Goal: Task Accomplishment & Management: Manage account settings

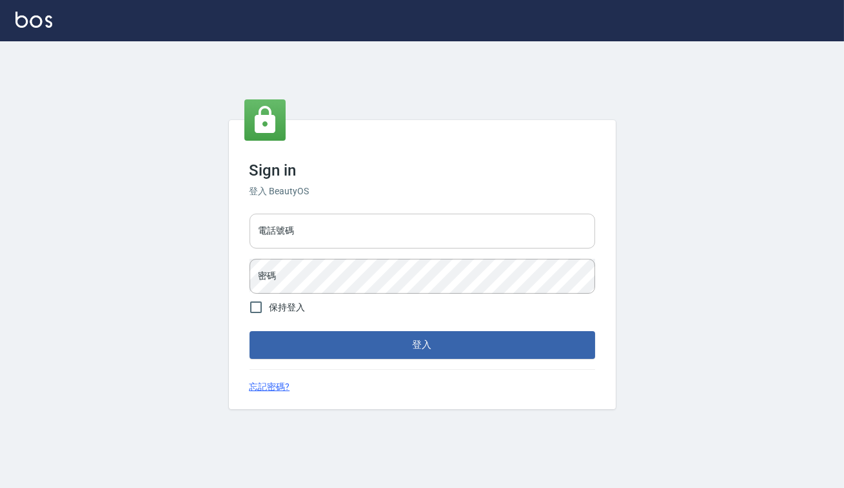
click at [421, 226] on input "電話號碼" at bounding box center [423, 230] width 346 height 35
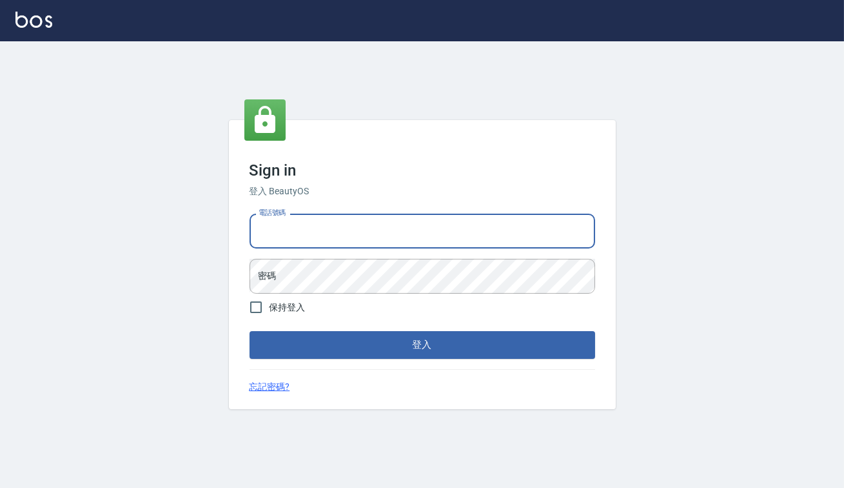
type input "0938917261"
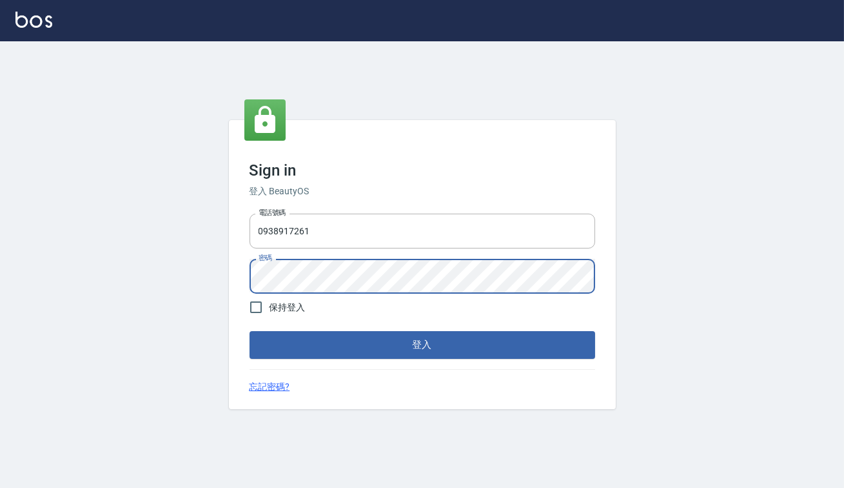
click at [250, 331] on button "登入" at bounding box center [423, 344] width 346 height 27
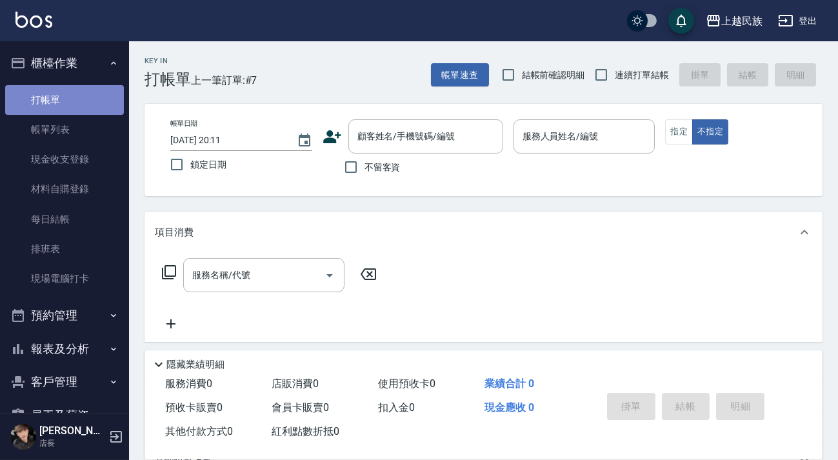
click at [66, 100] on link "打帳單" at bounding box center [64, 100] width 119 height 30
click at [586, 77] on span "結帳前確認明細" at bounding box center [549, 74] width 94 height 12
click at [595, 74] on input "連續打單結帳" at bounding box center [601, 74] width 27 height 27
checkbox input "true"
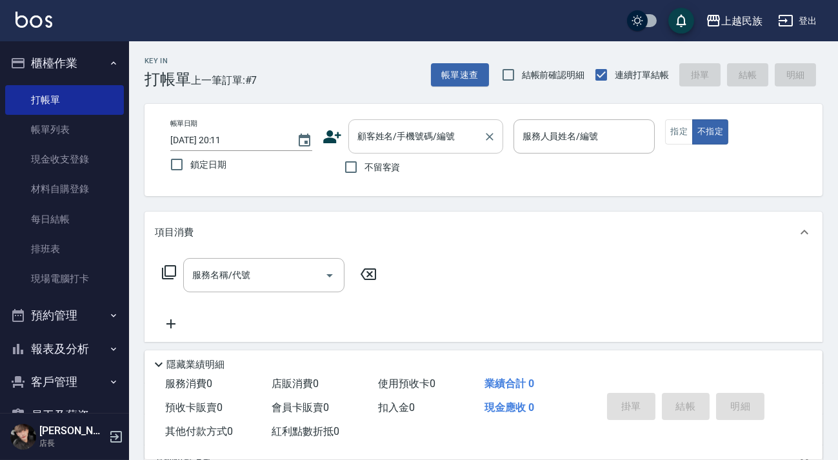
click at [431, 135] on div "顧客姓名/手機號碼/編號 顧客姓名/手機號碼/編號" at bounding box center [425, 136] width 155 height 34
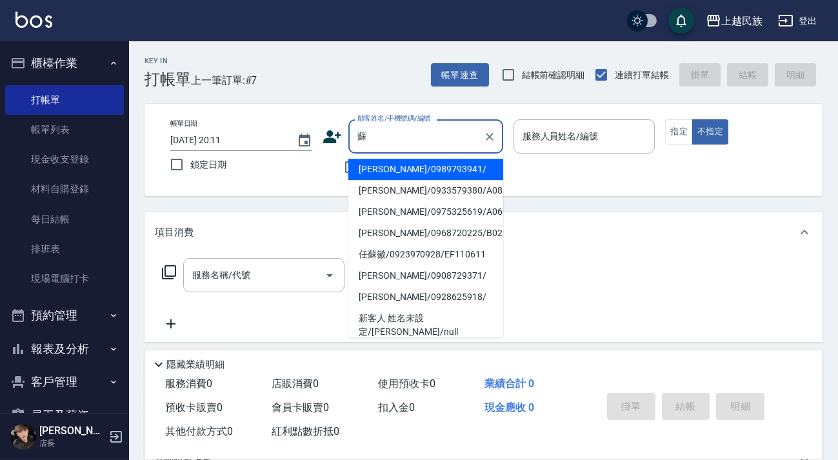
click at [426, 171] on li "[PERSON_NAME]/0989793941/" at bounding box center [425, 169] width 155 height 21
type input "[PERSON_NAME]/0989793941/"
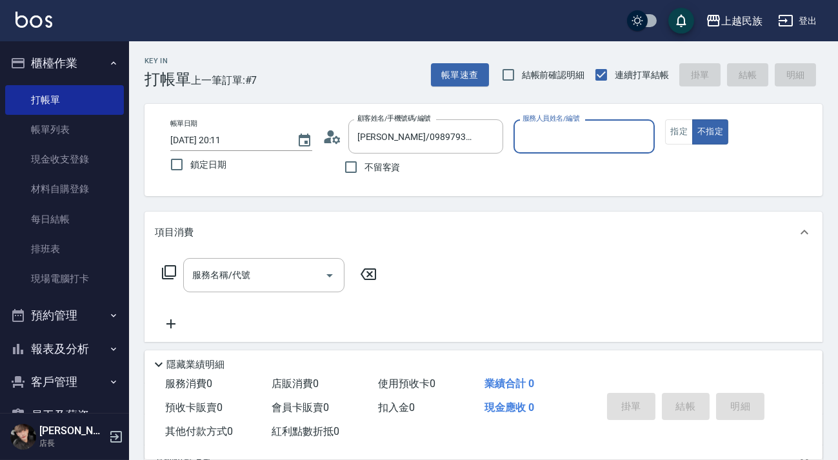
type input "Ula-10"
click at [284, 283] on input "服務名稱/代號" at bounding box center [254, 275] width 130 height 23
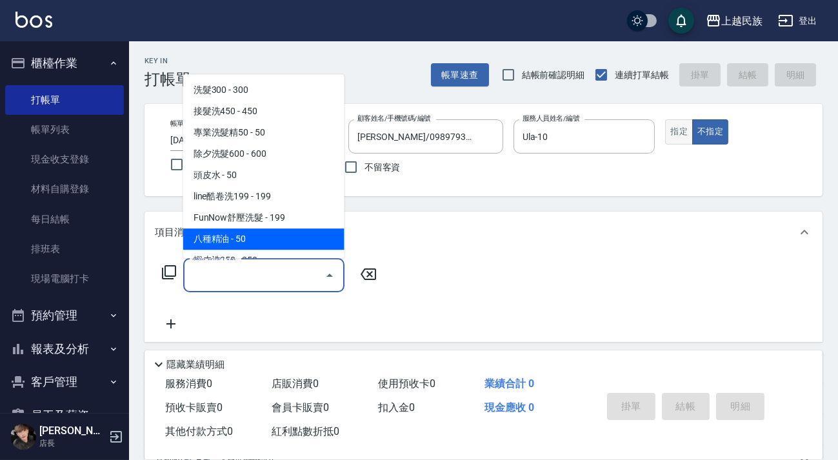
click at [677, 135] on button "指定" at bounding box center [679, 131] width 28 height 25
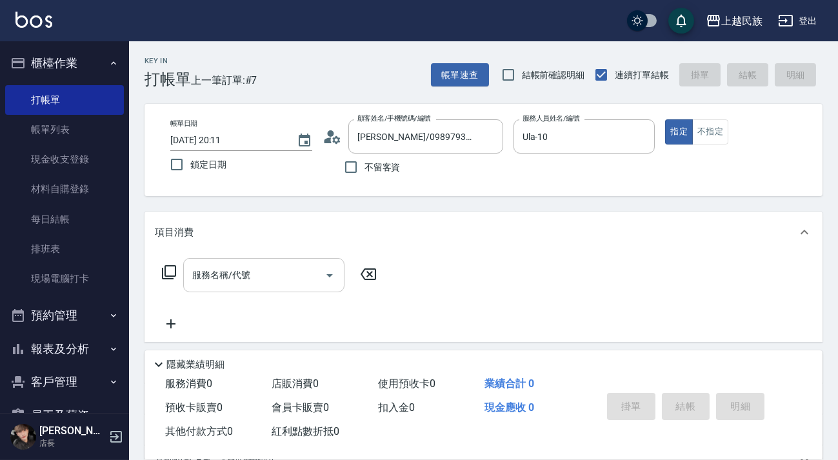
click at [250, 275] on input "服務名稱/代號" at bounding box center [254, 275] width 130 height 23
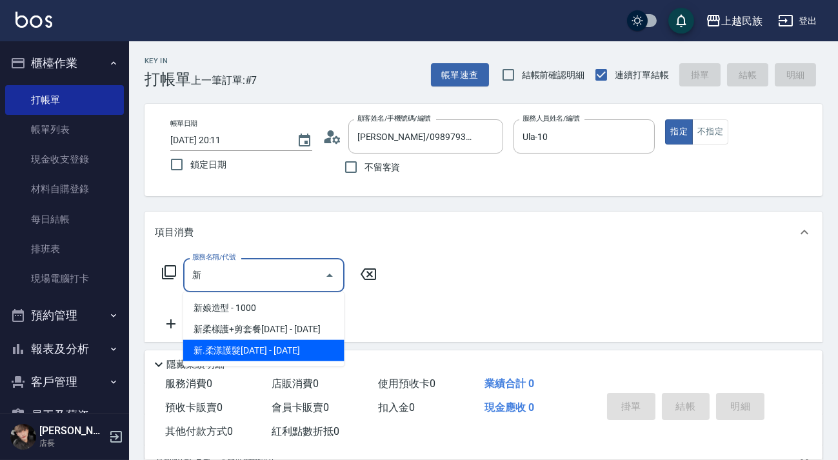
click at [279, 343] on span "新.柔漾護髮[DATE] - [DATE]" at bounding box center [263, 350] width 161 height 21
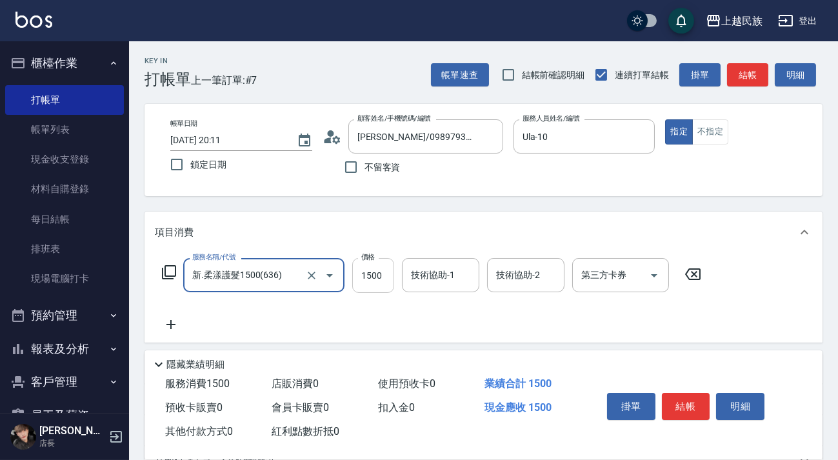
type input "新.柔漾護髮1500(636)"
click at [358, 284] on input "1500" at bounding box center [373, 275] width 42 height 35
type input "1600"
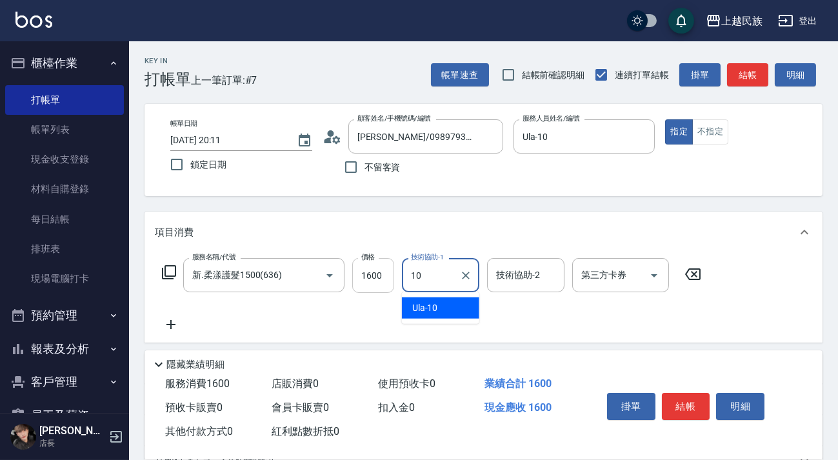
type input "Ula-10"
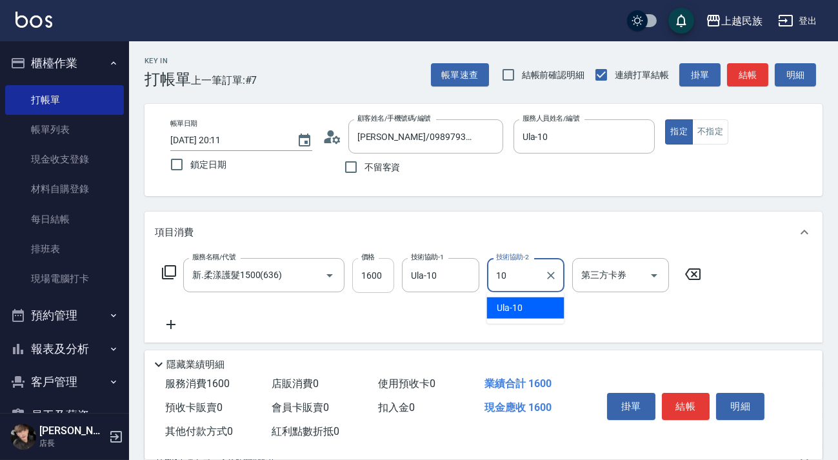
type input "Ula-10"
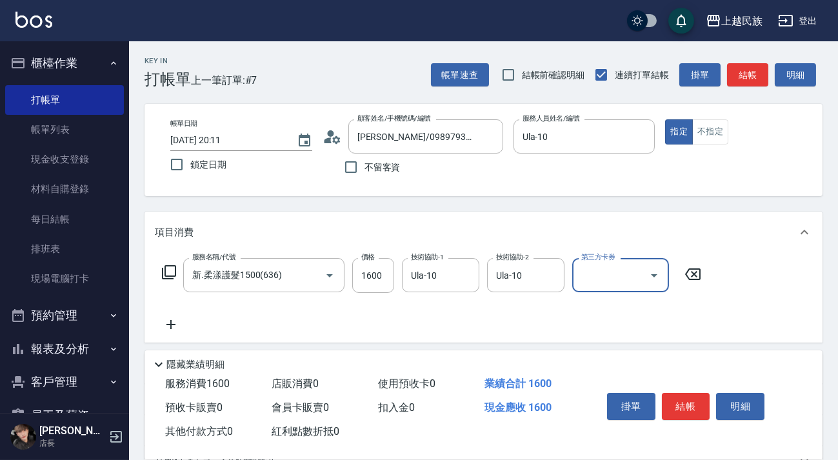
click at [175, 326] on icon at bounding box center [171, 324] width 32 height 15
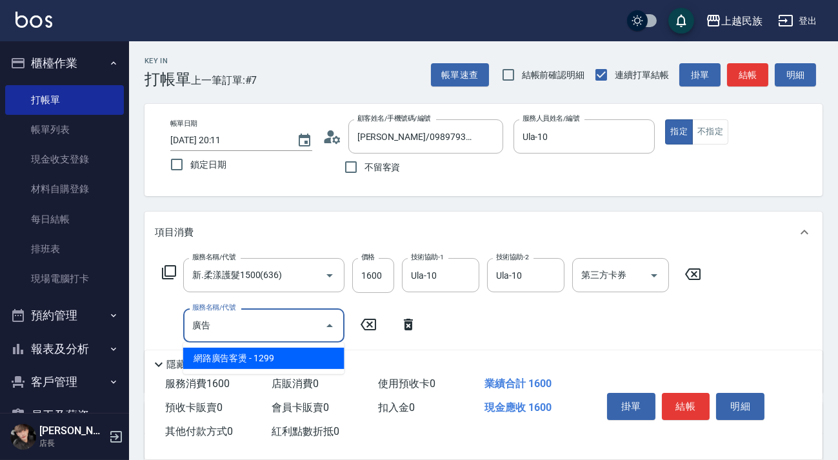
click at [233, 360] on span "網路廣告客燙 - 1299" at bounding box center [263, 358] width 161 height 21
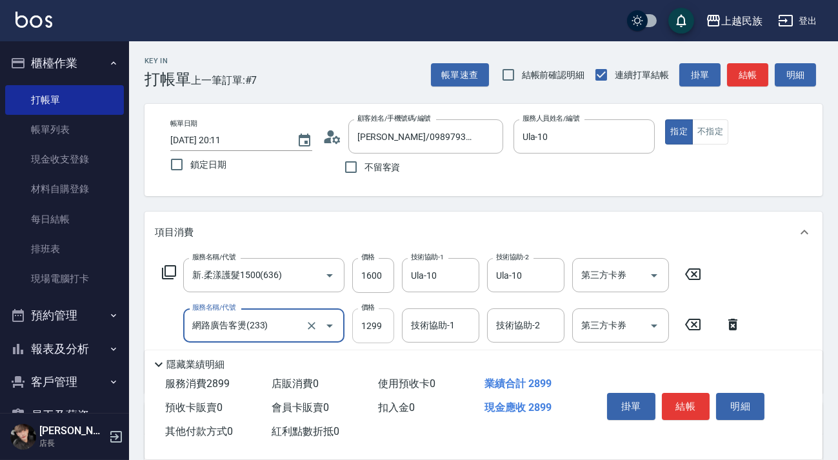
type input "網路廣告客燙(233)"
click at [381, 324] on input "1299" at bounding box center [373, 325] width 42 height 35
type input "1799"
click at [458, 328] on input "技術協助-1" at bounding box center [441, 325] width 66 height 23
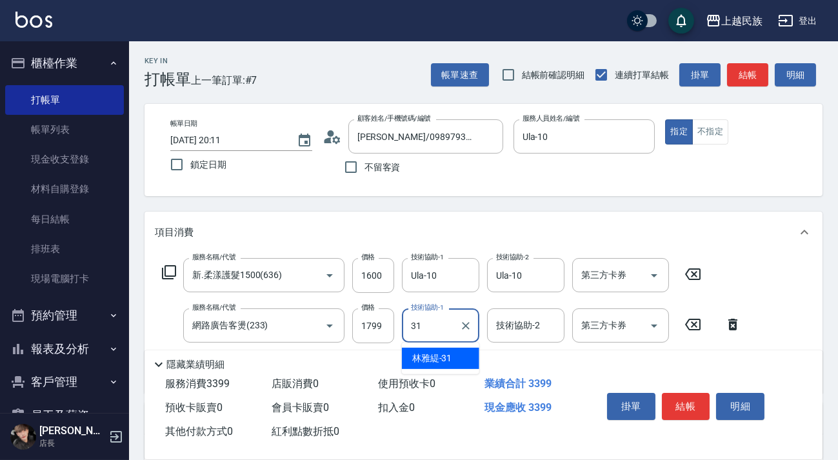
type input "[PERSON_NAME]-31"
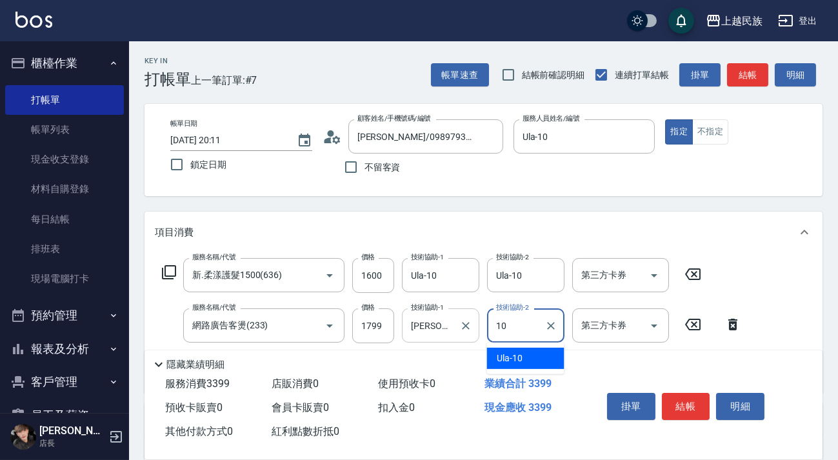
type input "Ula-10"
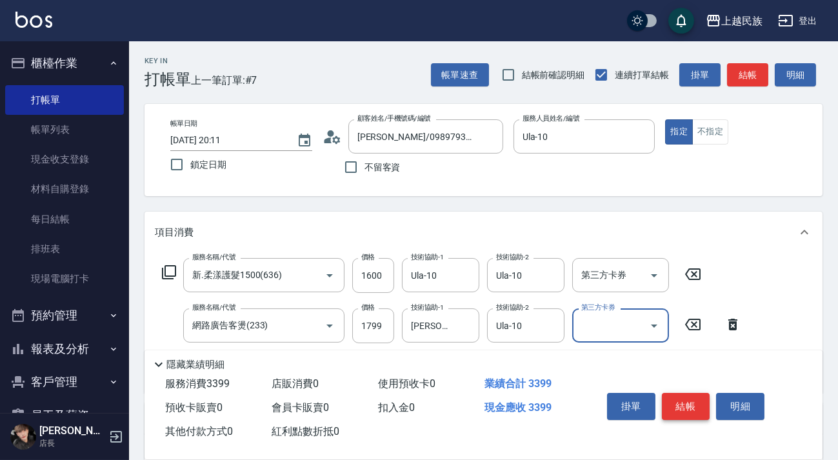
click at [678, 408] on button "結帳" at bounding box center [686, 406] width 48 height 27
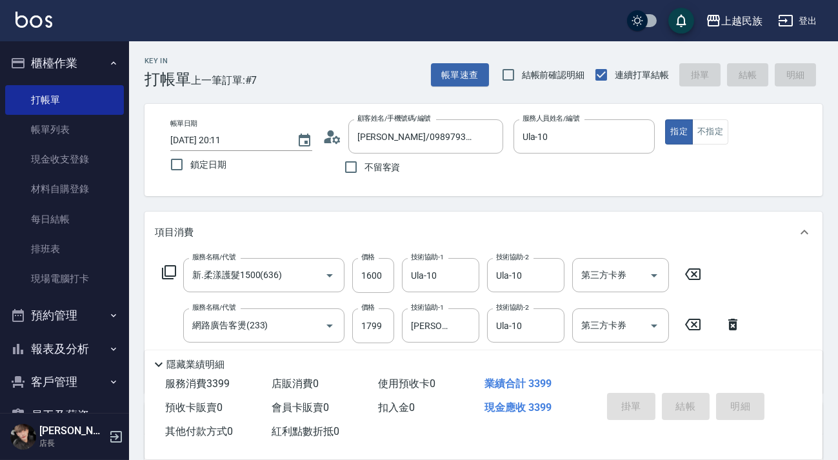
type input "[DATE] 20:13"
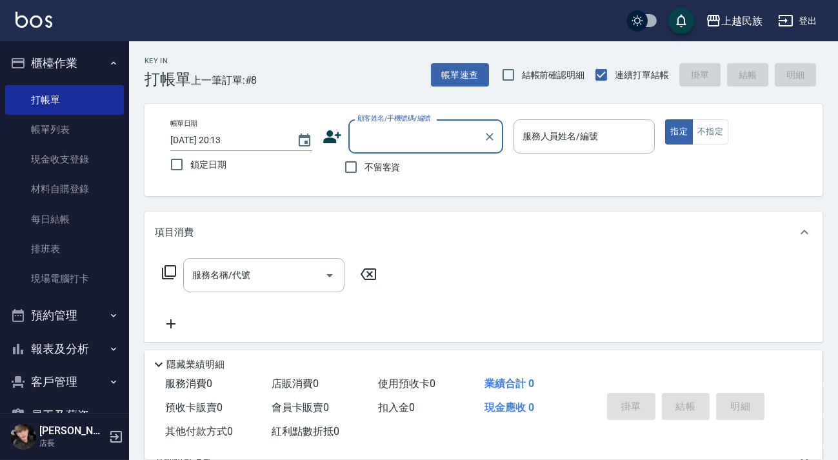
type input "＿"
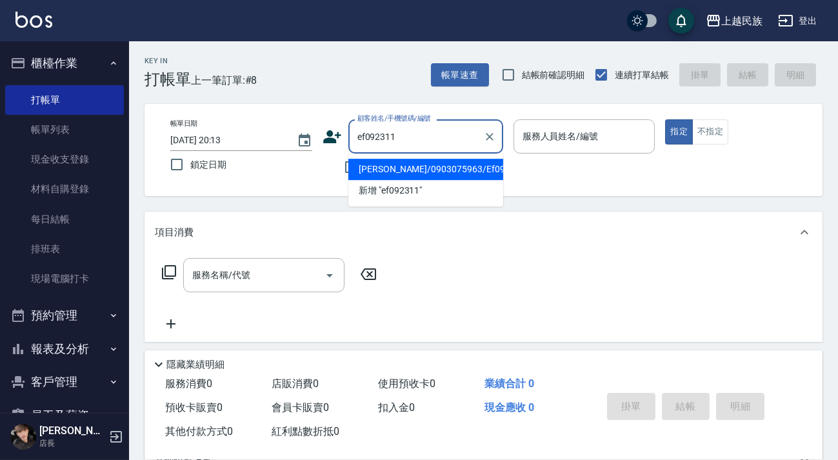
click at [394, 175] on li "[PERSON_NAME]/0903075963/Ef092311" at bounding box center [425, 169] width 155 height 21
type input "[PERSON_NAME]/0903075963/Ef092311"
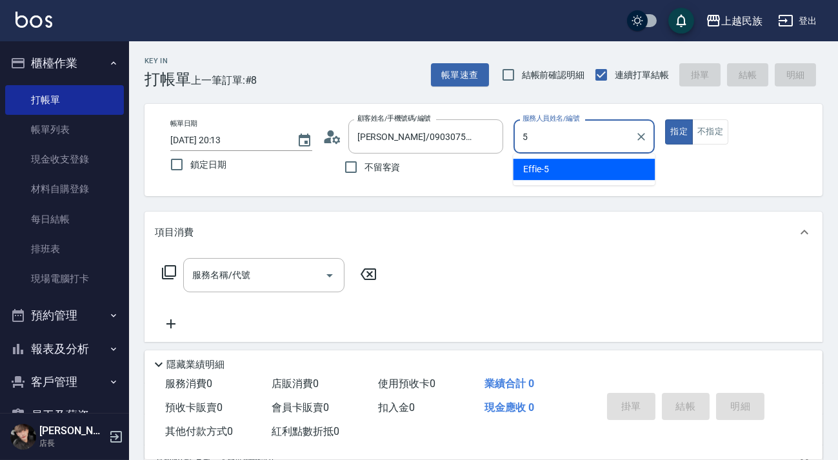
type input "5"
type button "true"
type input "Effie-5"
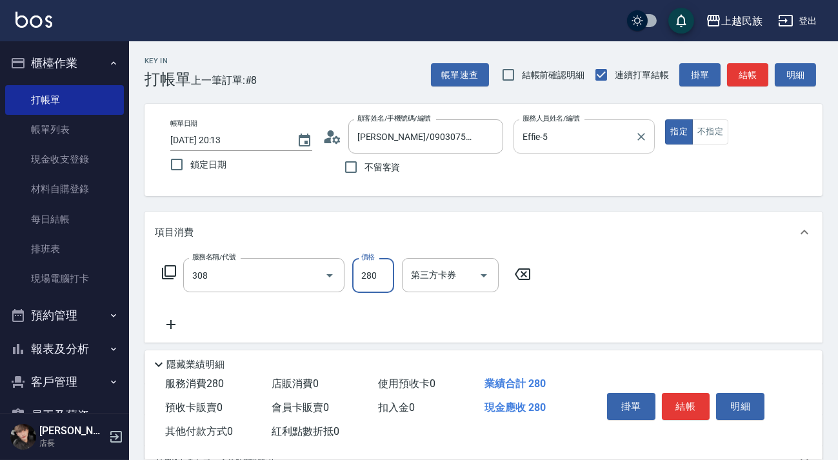
type input "剪髮280(308)"
type input "450"
click at [691, 411] on button "結帳" at bounding box center [686, 406] width 48 height 27
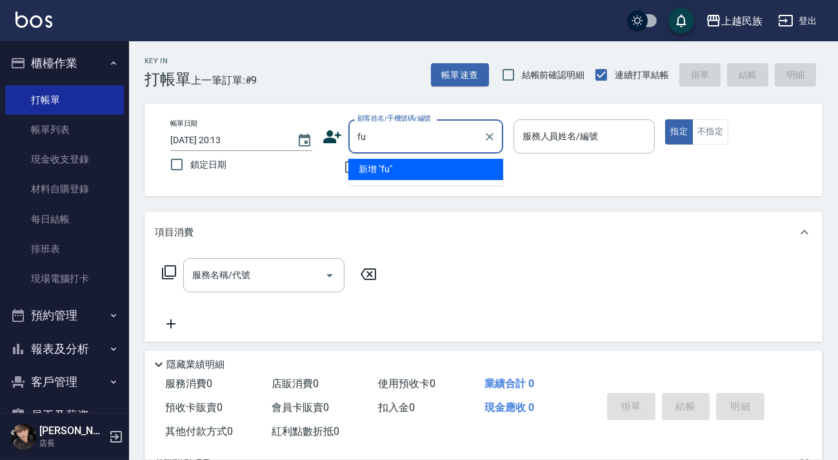
type input "f"
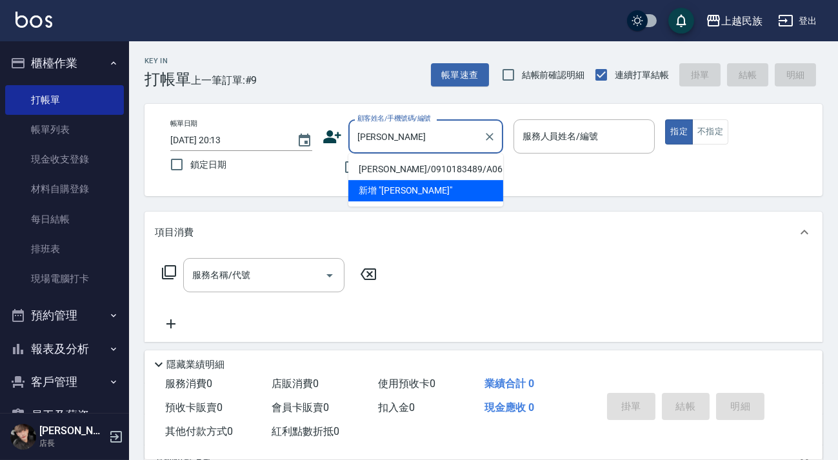
click at [438, 169] on li "[PERSON_NAME]/0910183489/A061722" at bounding box center [425, 169] width 155 height 21
type input "[PERSON_NAME]/0910183489/A061722"
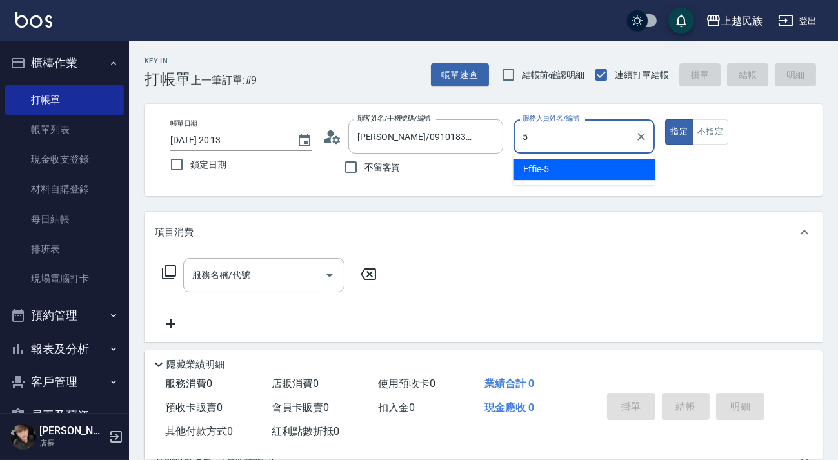
type input "Effie-5"
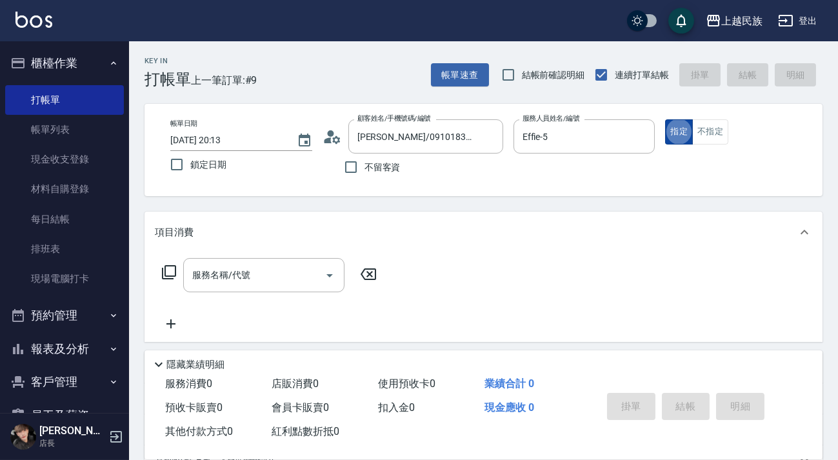
click at [689, 128] on button "指定" at bounding box center [679, 131] width 28 height 25
click at [715, 132] on button "不指定" at bounding box center [710, 131] width 36 height 25
click at [245, 270] on div "服務名稱/代號 服務名稱/代號" at bounding box center [263, 275] width 161 height 34
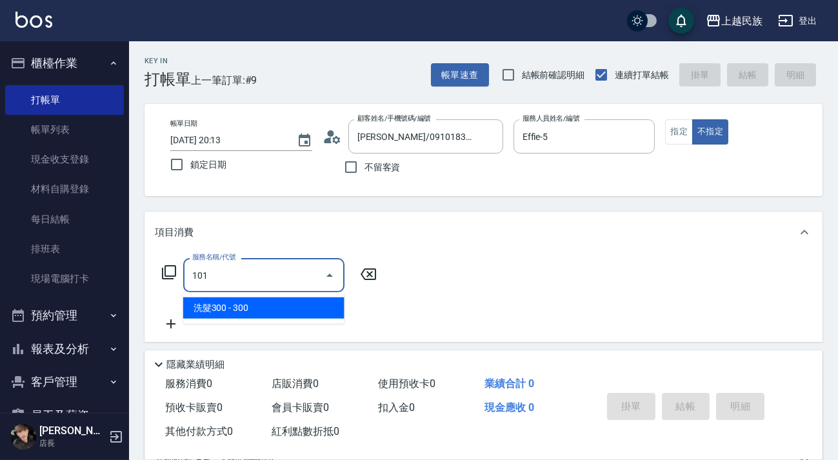
type input "洗髮300(101)"
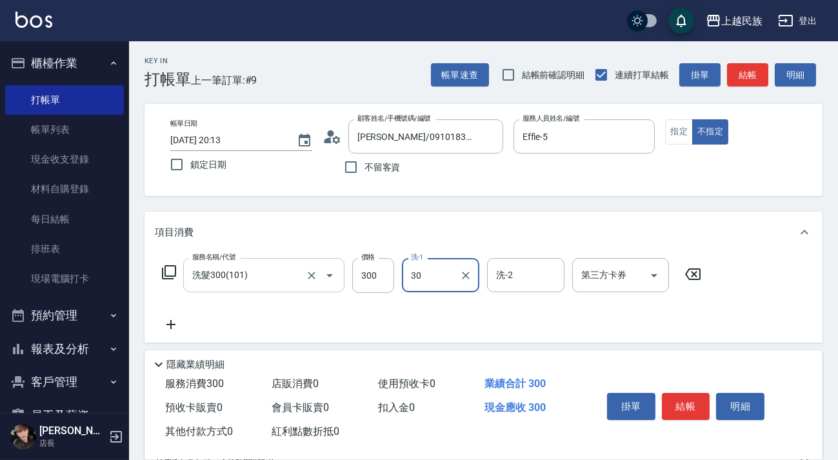
type input "[PERSON_NAME]-30"
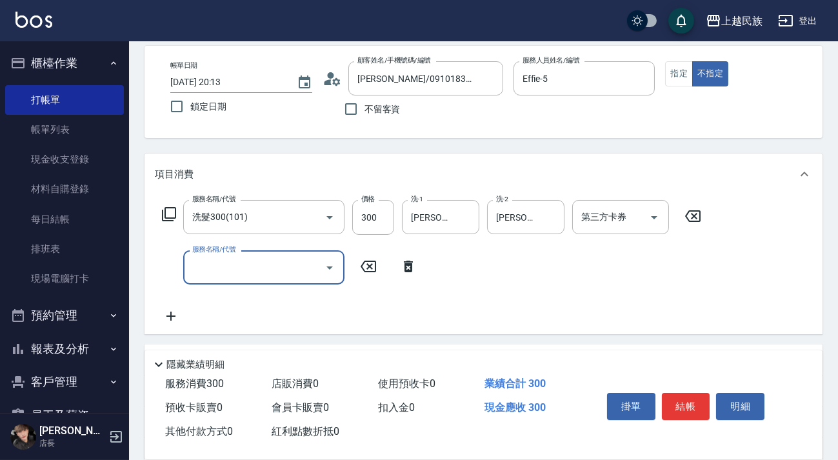
scroll to position [175, 0]
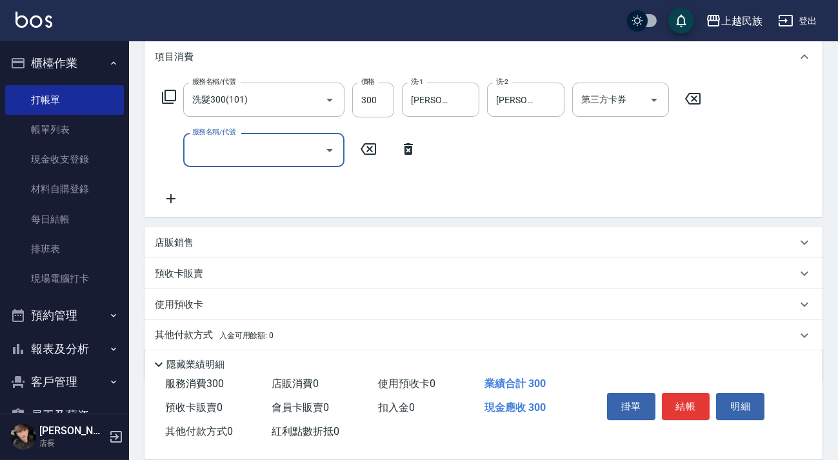
click at [239, 242] on div "店販銷售" at bounding box center [476, 243] width 642 height 14
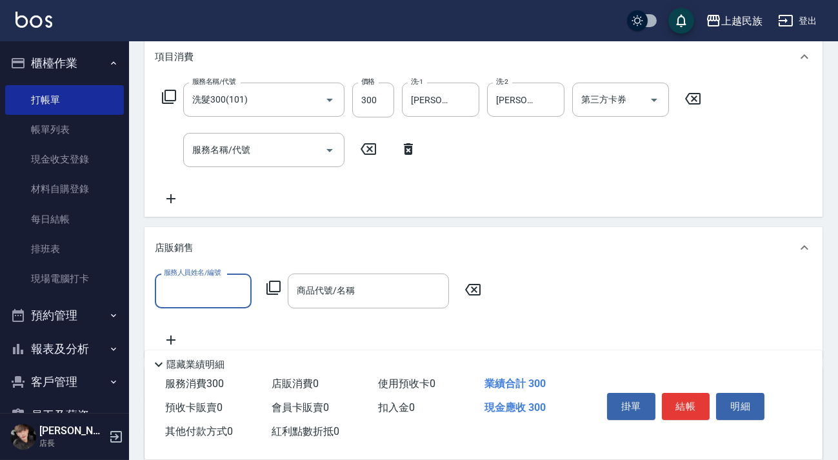
scroll to position [0, 0]
type input "[PERSON_NAME]-30"
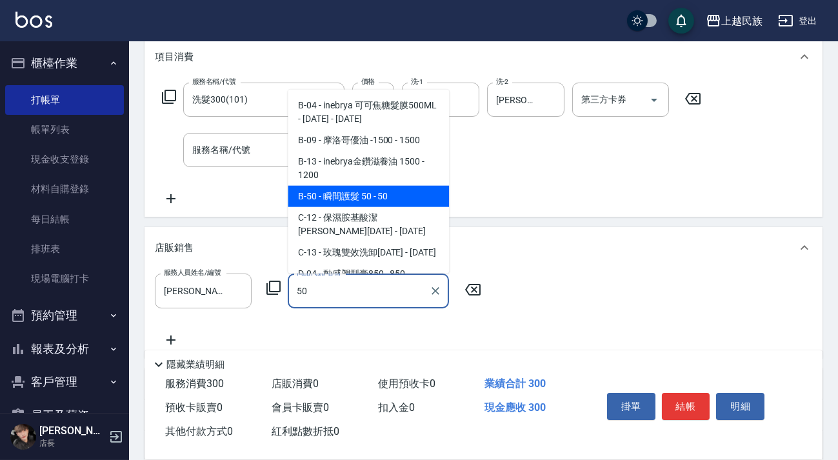
click at [348, 201] on span "B-50 - 瞬間護髮 50 - 50" at bounding box center [368, 196] width 161 height 21
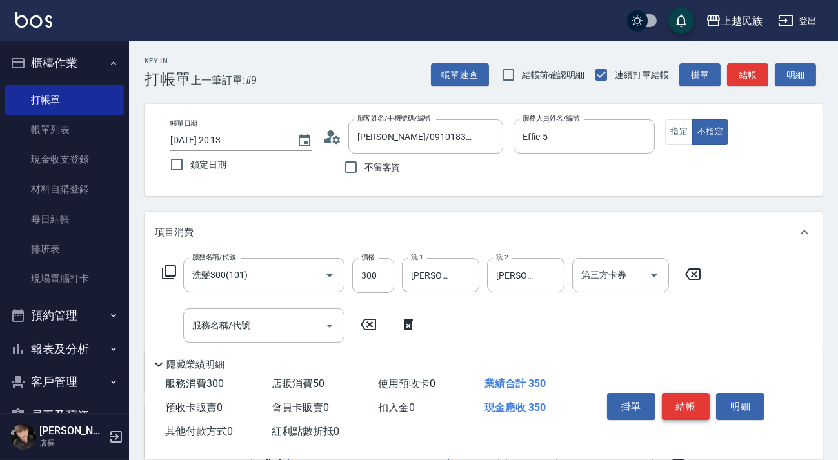
type input "瞬間護髮 50"
click at [692, 400] on button "結帳" at bounding box center [686, 406] width 48 height 27
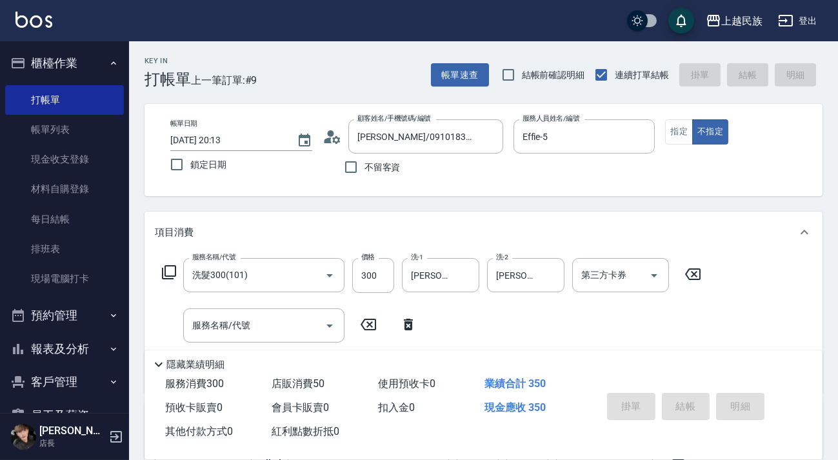
type input "[DATE] 20:14"
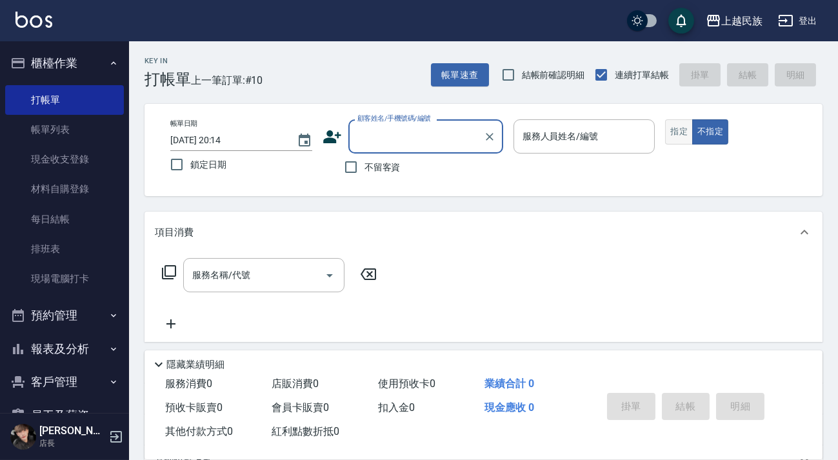
click at [675, 137] on button "指定" at bounding box center [679, 131] width 28 height 25
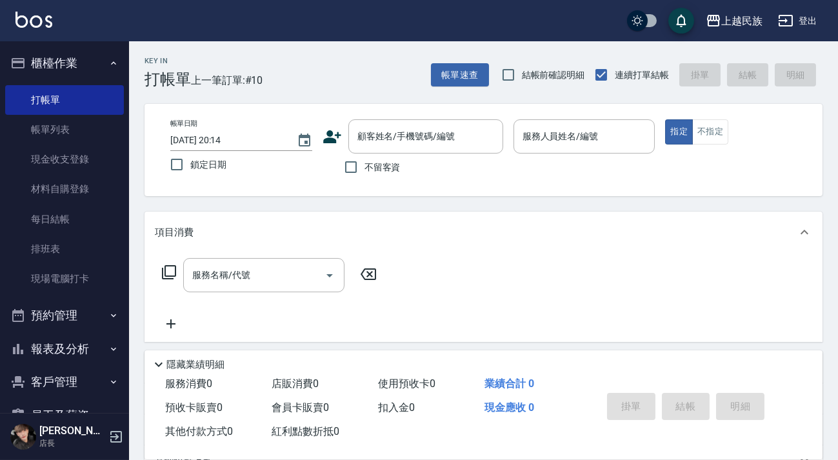
click at [406, 172] on div "不留客資" at bounding box center [412, 166] width 181 height 27
click at [388, 169] on span "不留客資" at bounding box center [382, 168] width 36 height 14
click at [364, 169] on input "不留客資" at bounding box center [350, 166] width 27 height 27
checkbox input "true"
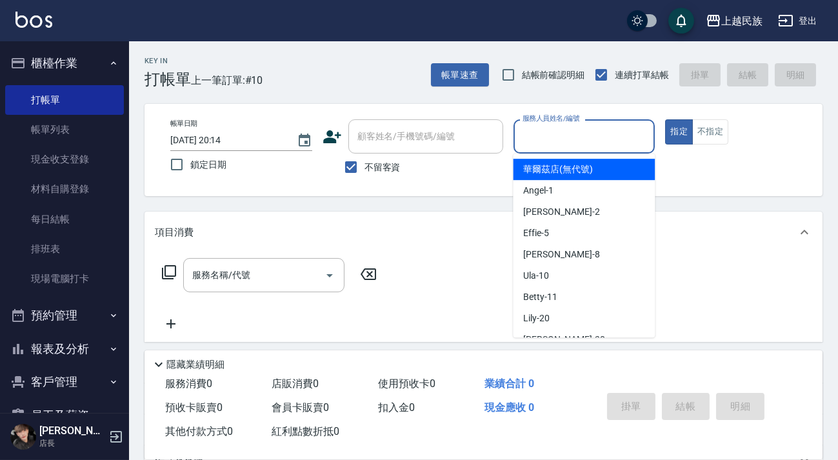
click at [568, 146] on input "服務人員姓名/編號" at bounding box center [584, 136] width 130 height 23
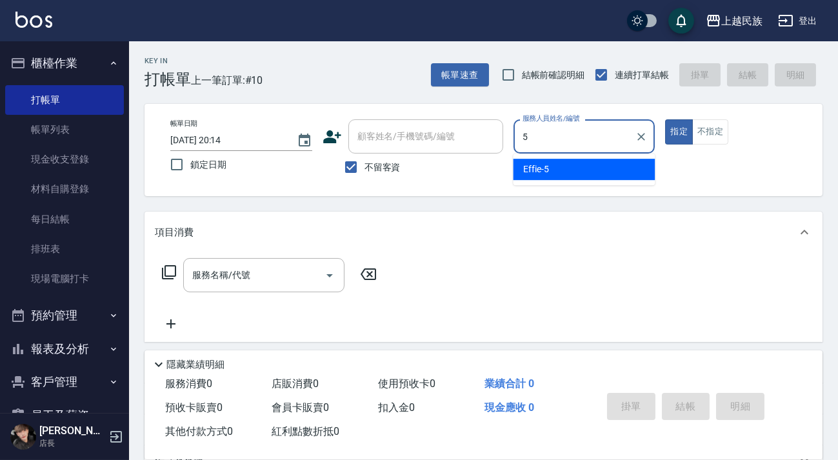
type input "Effie-5"
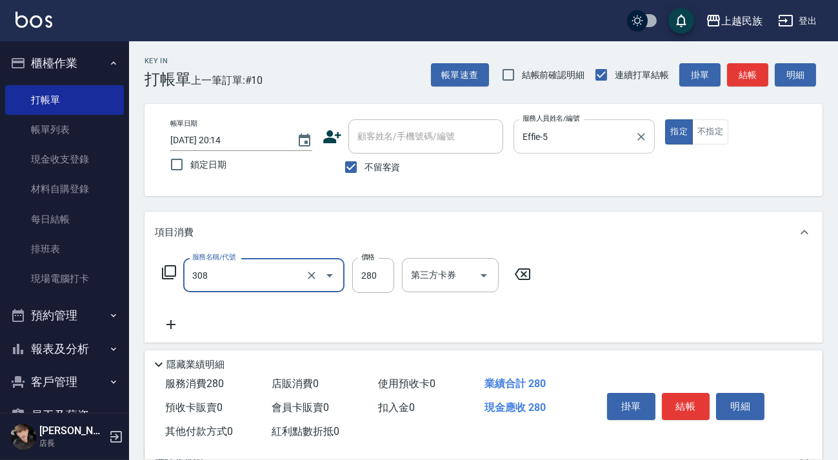
type input "剪髮280(308)"
type input "300"
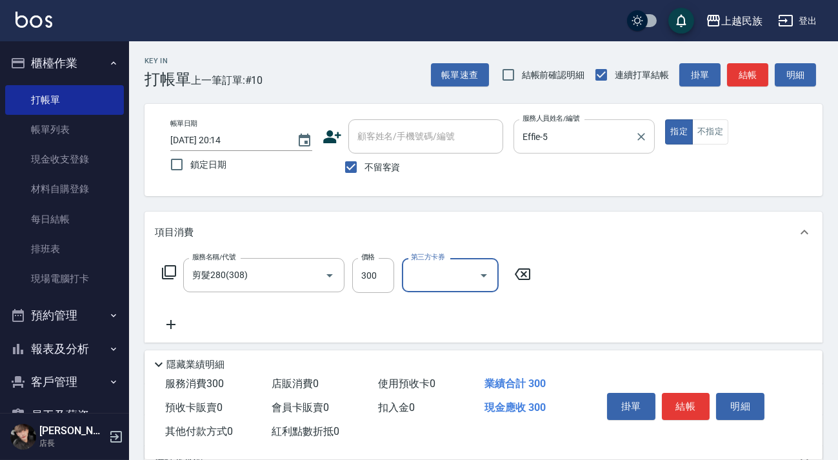
scroll to position [138, 0]
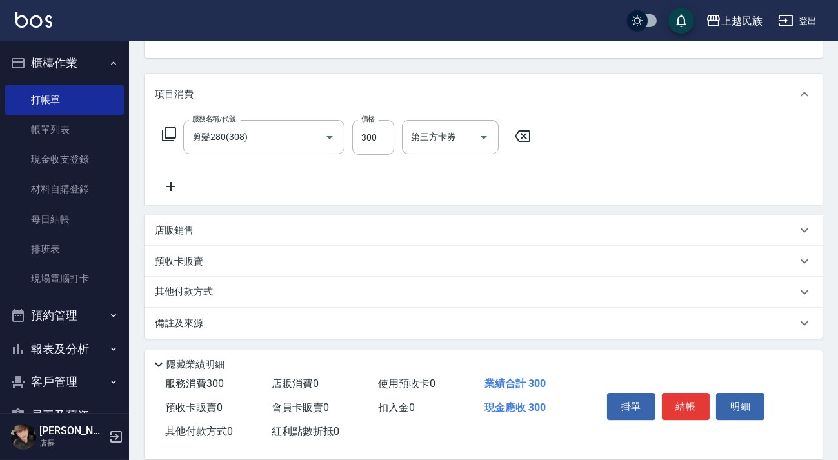
click at [315, 279] on div "其他付款方式" at bounding box center [483, 292] width 678 height 31
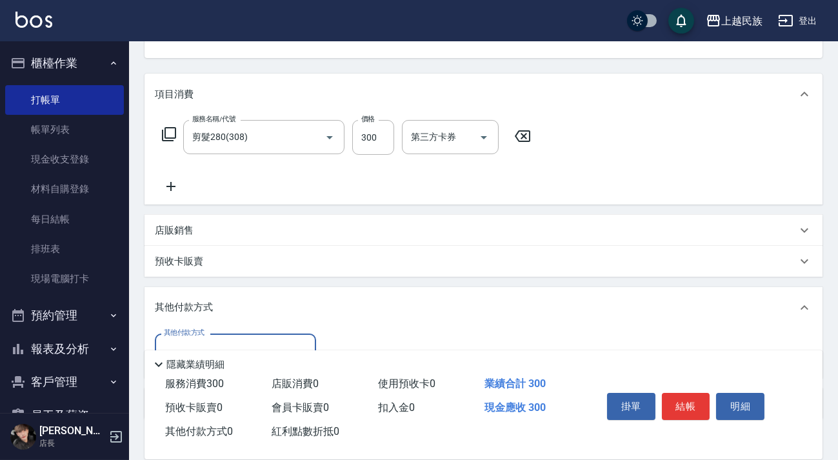
scroll to position [219, 0]
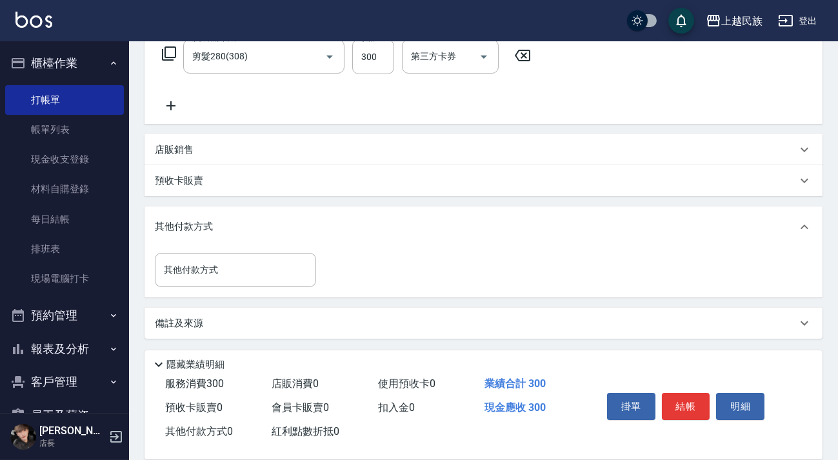
click at [263, 287] on div "其他付款方式 其他付款方式" at bounding box center [483, 273] width 678 height 50
click at [261, 267] on input "其他付款方式" at bounding box center [236, 270] width 150 height 23
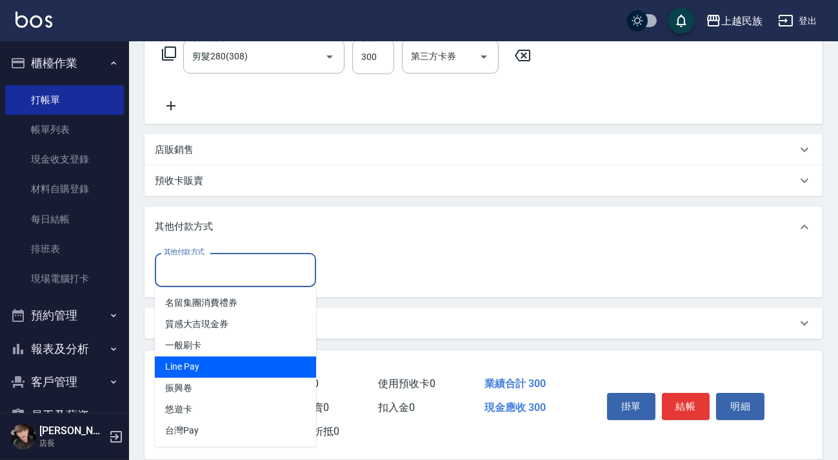
click at [235, 373] on span "Line Pay" at bounding box center [235, 367] width 161 height 21
type input "Line Pay"
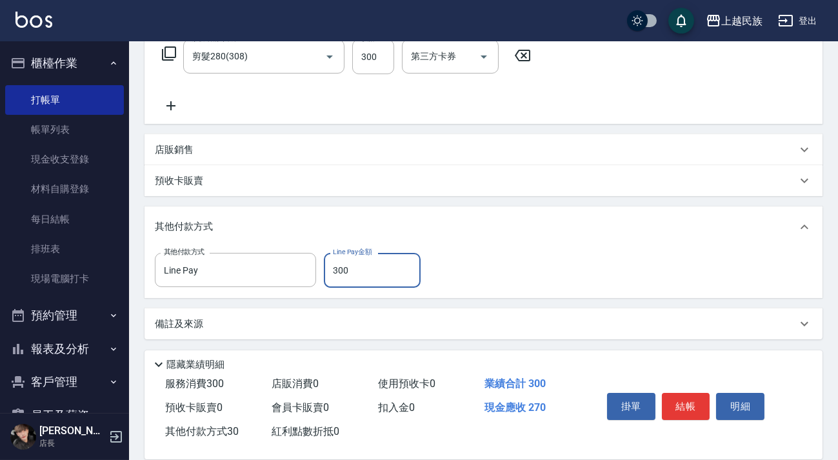
type input "300"
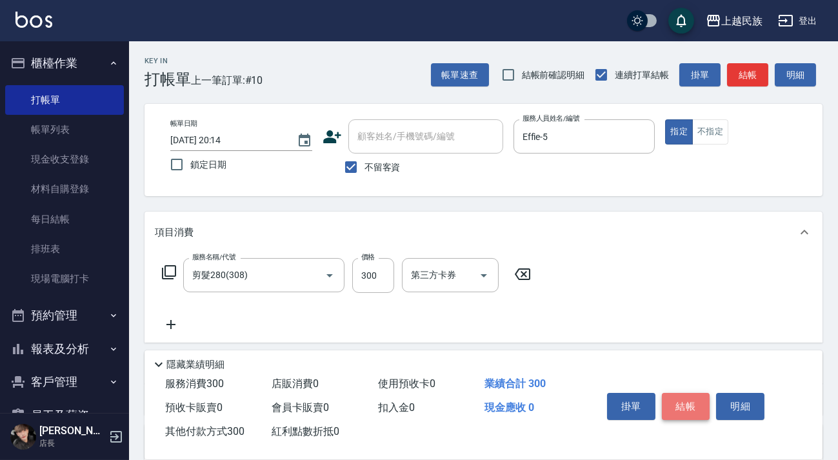
click at [697, 411] on button "結帳" at bounding box center [686, 406] width 48 height 27
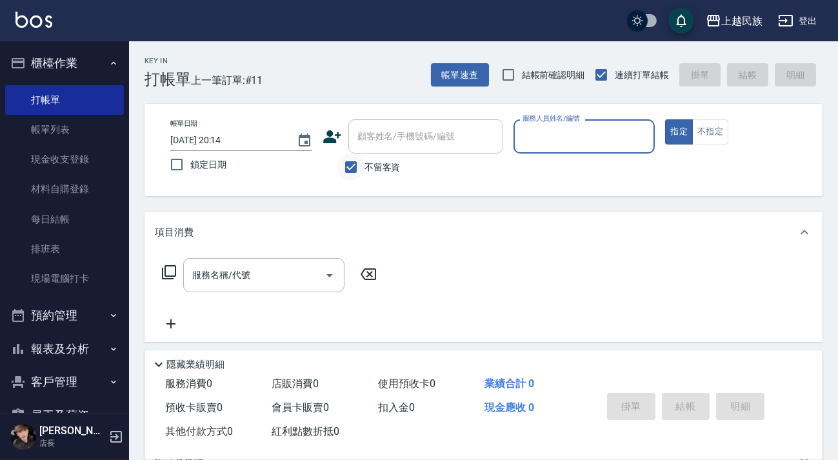
click at [361, 163] on input "不留客資" at bounding box center [350, 166] width 27 height 27
checkbox input "false"
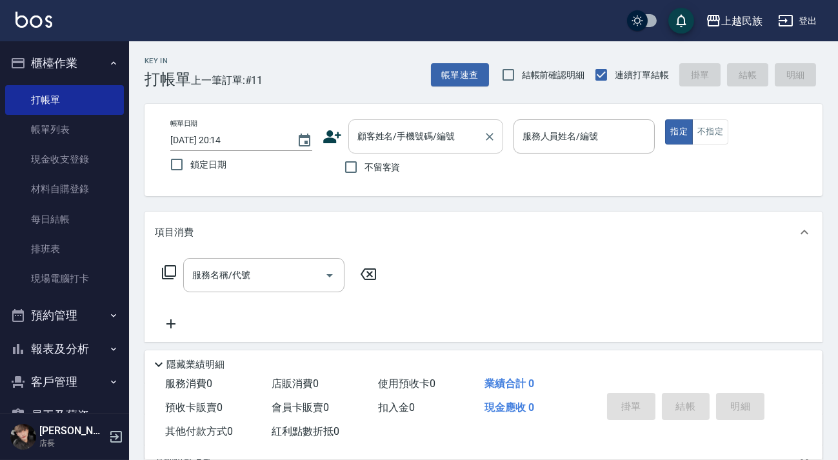
click at [391, 136] on div "顧客姓名/手機號碼/編號 顧客姓名/手機號碼/編號" at bounding box center [425, 136] width 155 height 34
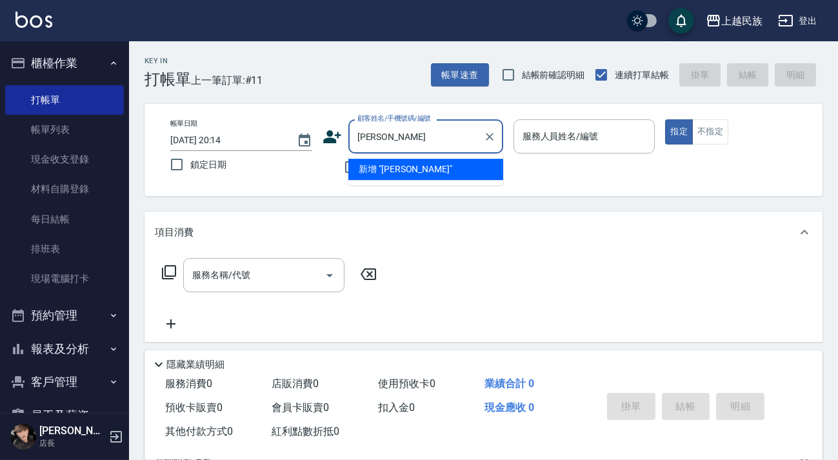
click at [405, 172] on li "新增 "黃志中"" at bounding box center [425, 169] width 155 height 21
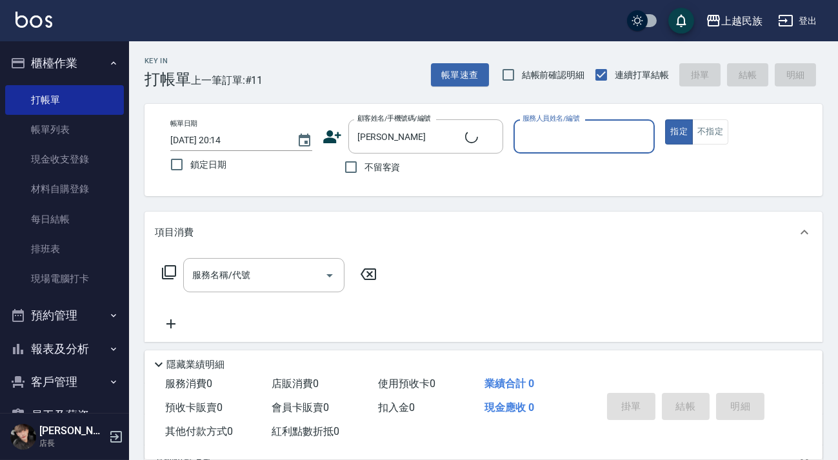
type input "[PERSON_NAME]"
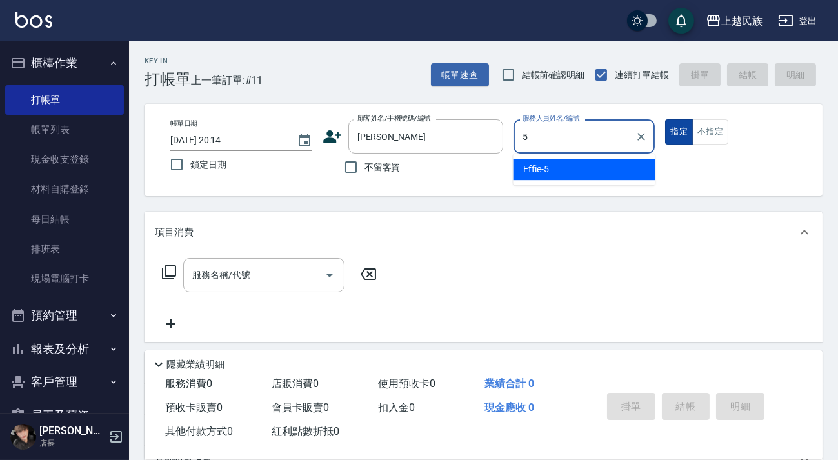
type input "Effie-5"
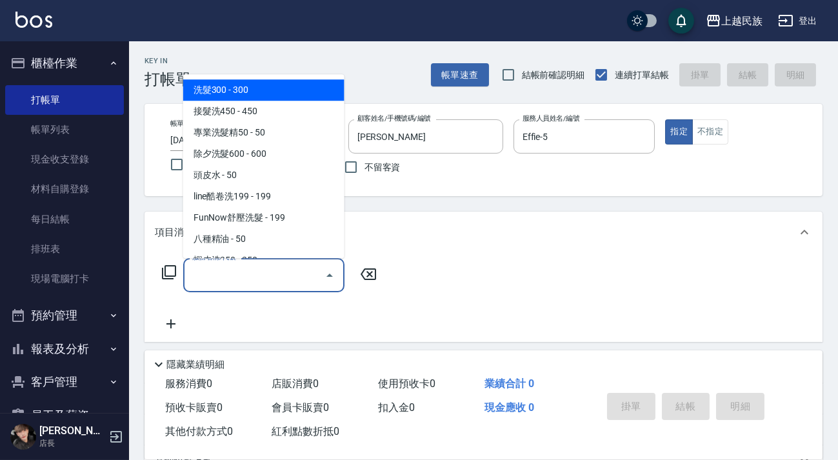
click at [224, 281] on input "服務名稱/代號" at bounding box center [254, 275] width 130 height 23
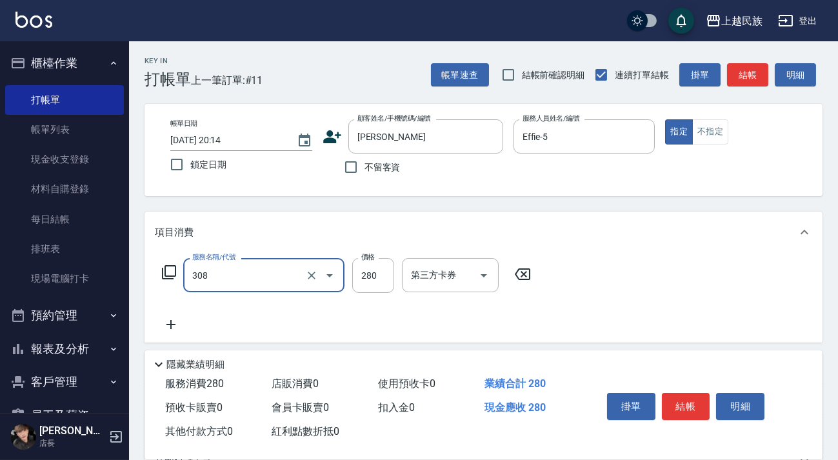
type input "剪髮280(308)"
type input "450"
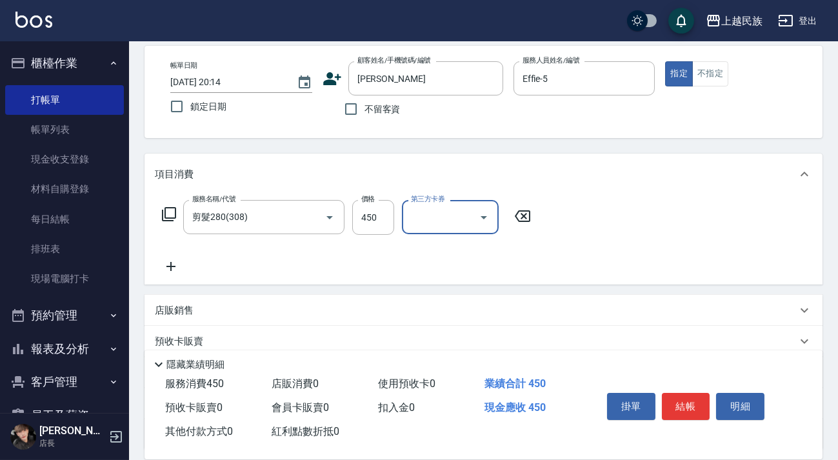
scroll to position [169, 0]
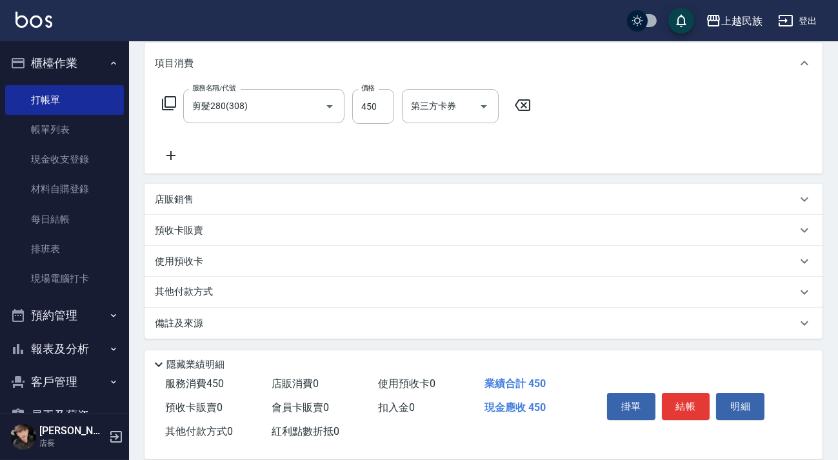
click at [399, 325] on div "備註及來源" at bounding box center [476, 324] width 642 height 14
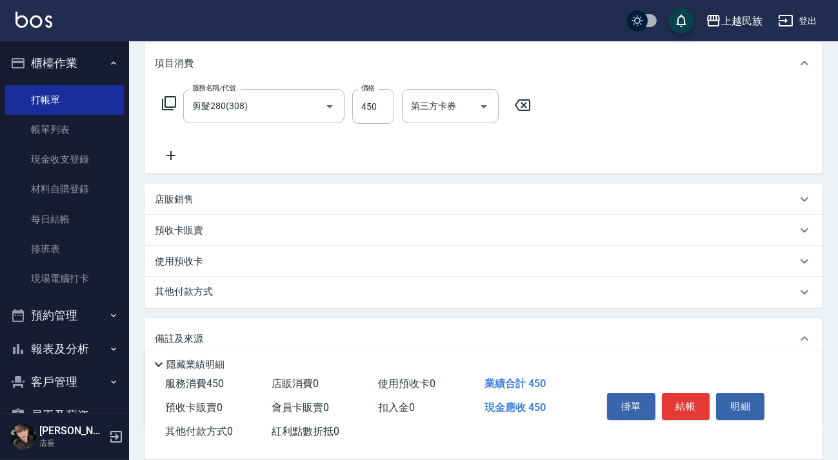
scroll to position [253, 0]
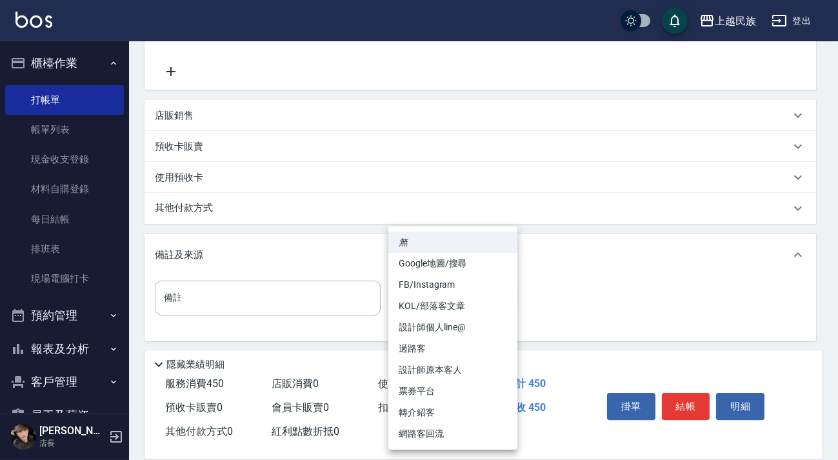
click at [447, 304] on body "上越民族 登出 櫃檯作業 打帳單 帳單列表 現金收支登錄 材料自購登錄 每日結帳 排班表 現場電腦打卡 預約管理 預約管理 單日預約紀錄 單週預約紀錄 報表及…" at bounding box center [419, 104] width 838 height 715
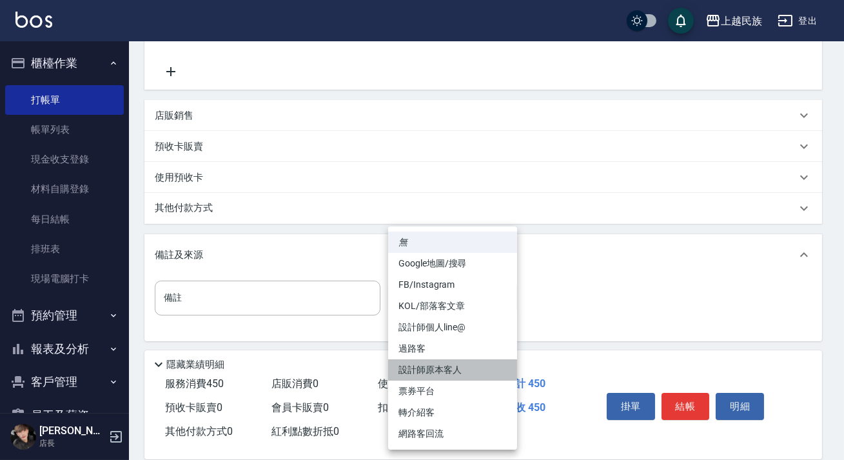
click at [499, 372] on li "設計師原本客人" at bounding box center [452, 369] width 129 height 21
type input "設計師原本客人"
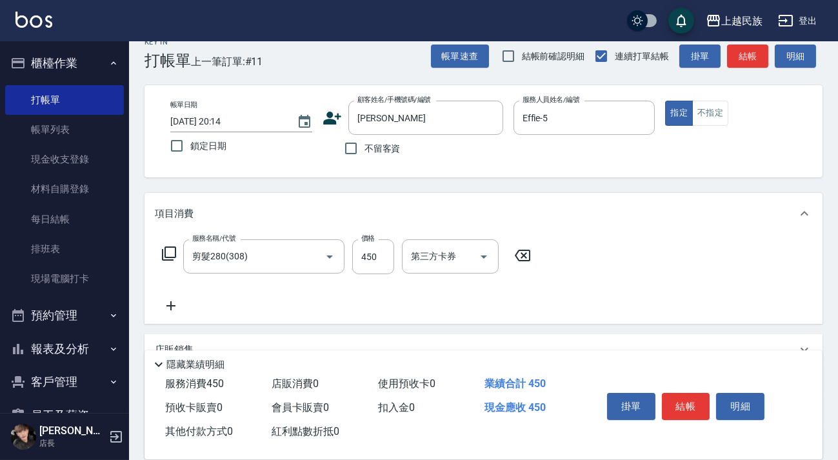
scroll to position [0, 0]
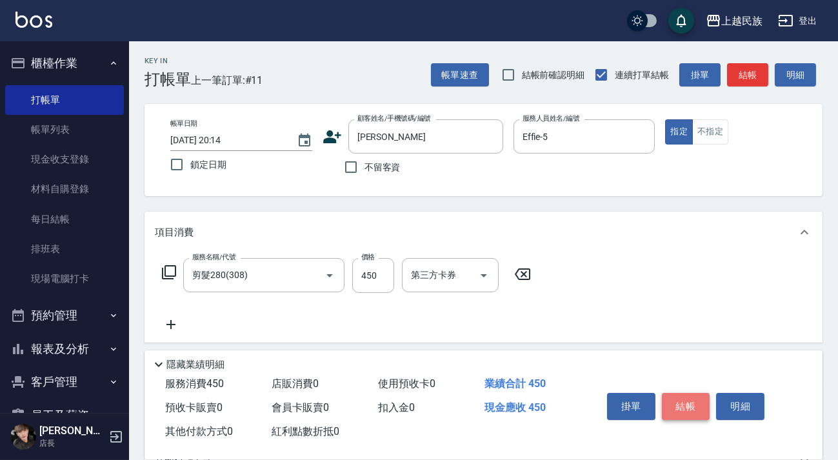
click at [697, 408] on button "結帳" at bounding box center [686, 406] width 48 height 27
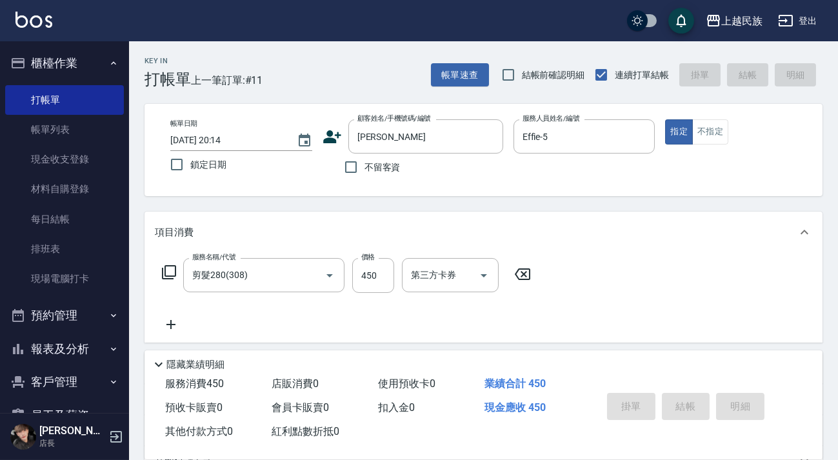
type input "[DATE] 20:15"
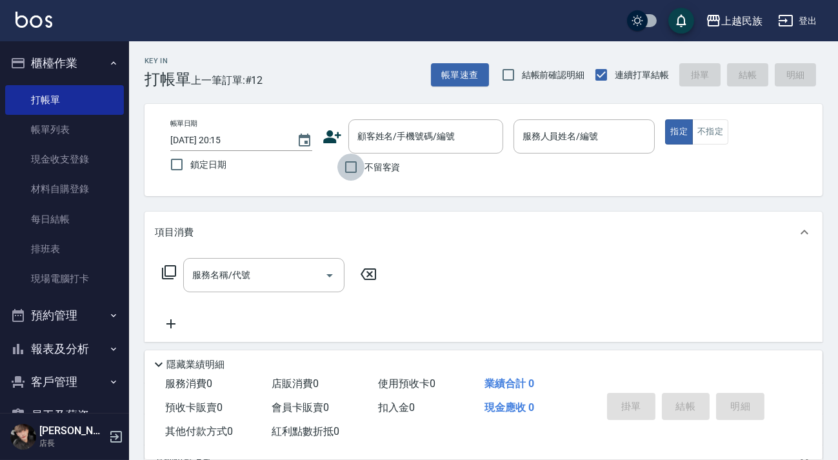
click at [363, 170] on input "不留客資" at bounding box center [350, 166] width 27 height 27
checkbox input "true"
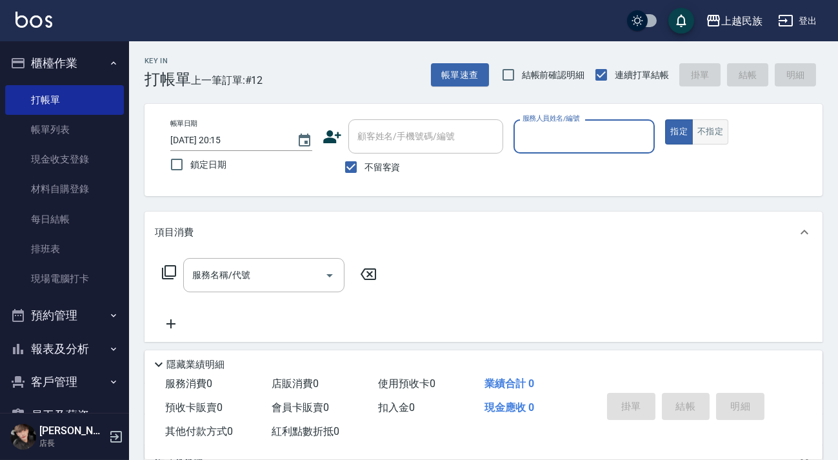
click at [717, 128] on button "不指定" at bounding box center [710, 131] width 36 height 25
click at [591, 144] on input "服務人員姓名/編號" at bounding box center [584, 136] width 130 height 23
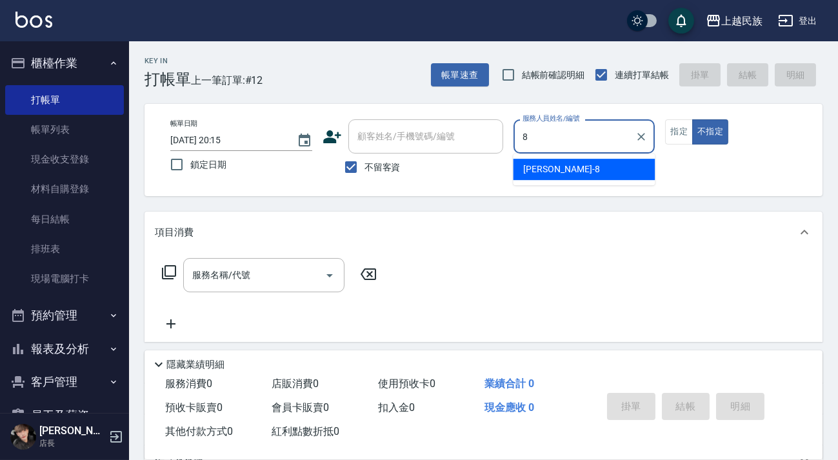
type input "Stella-8"
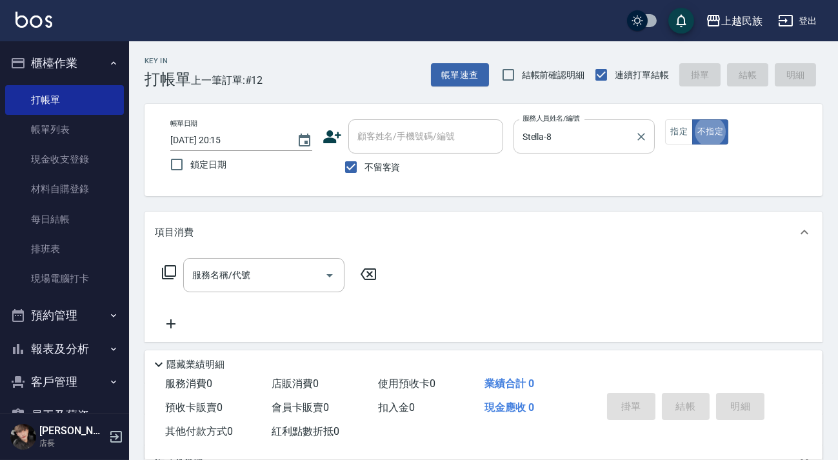
type button "false"
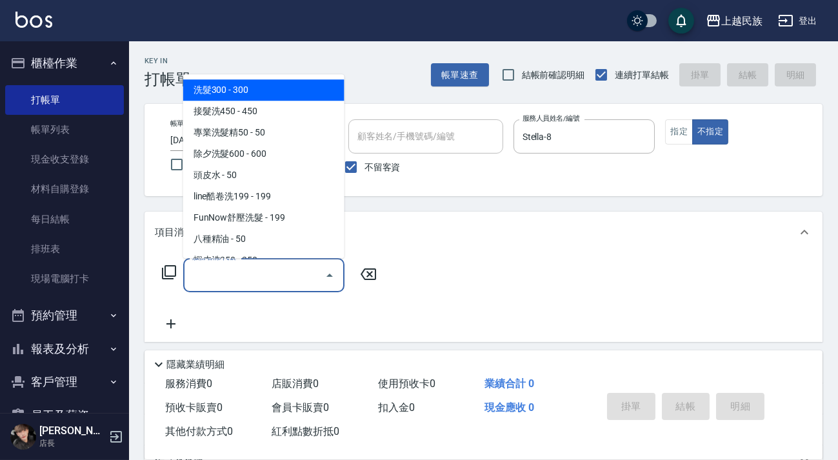
click at [219, 278] on input "服務名稱/代號" at bounding box center [254, 275] width 130 height 23
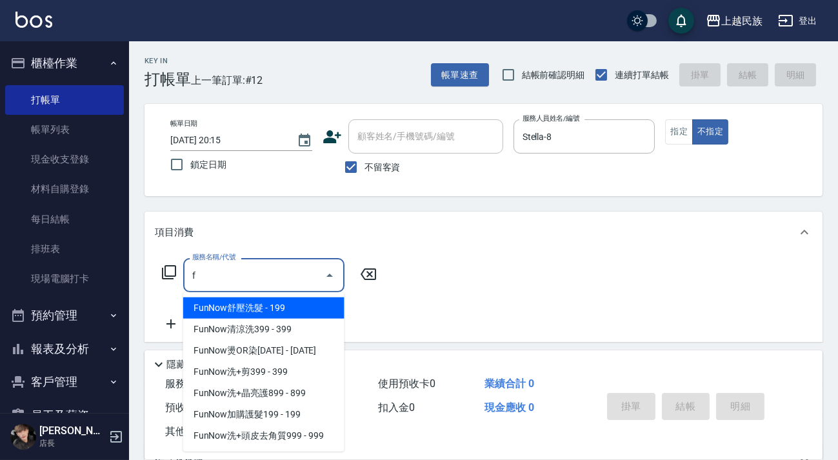
click at [284, 302] on span "FunNow舒壓洗髮 - 199" at bounding box center [263, 307] width 161 height 21
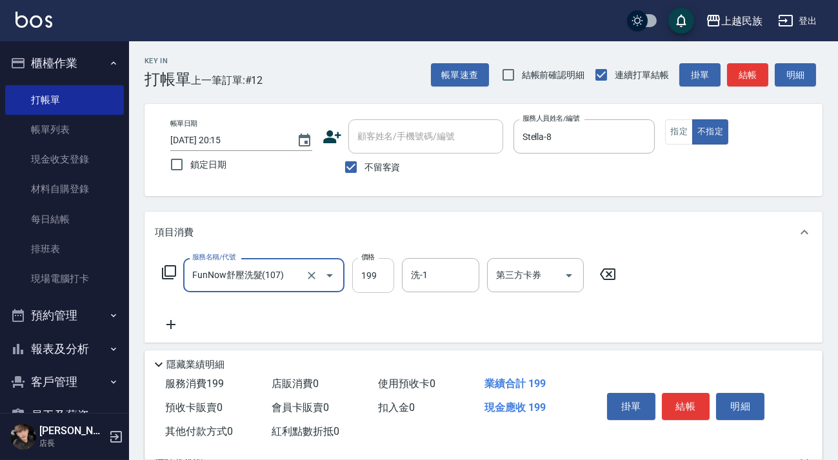
type input "FunNow舒壓洗髮(107)"
click at [379, 281] on input "199" at bounding box center [373, 275] width 42 height 35
type input "249"
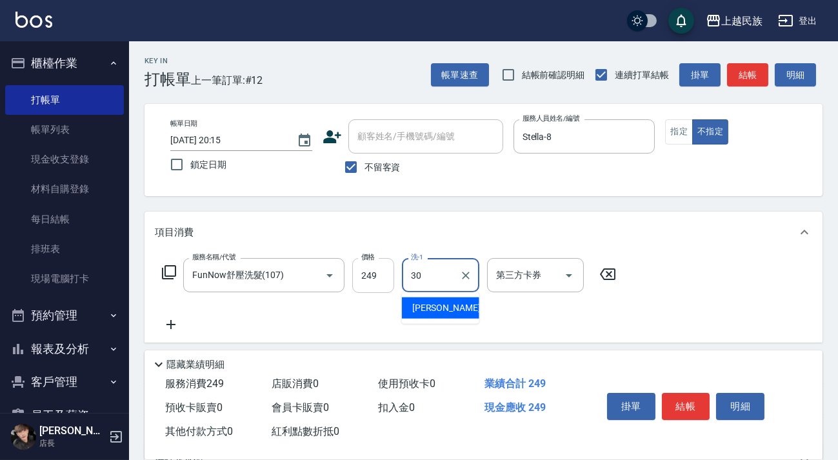
type input "[PERSON_NAME]-30"
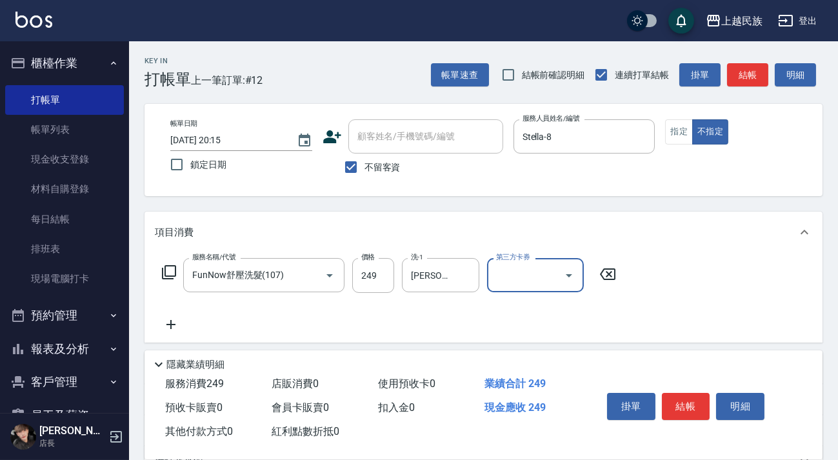
click at [534, 282] on input "第三方卡券" at bounding box center [526, 275] width 66 height 23
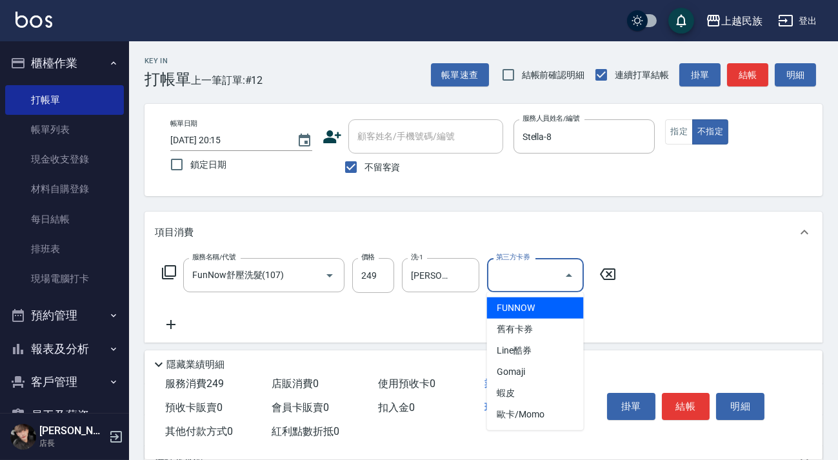
click at [535, 312] on span "FUNNOW" at bounding box center [535, 307] width 97 height 21
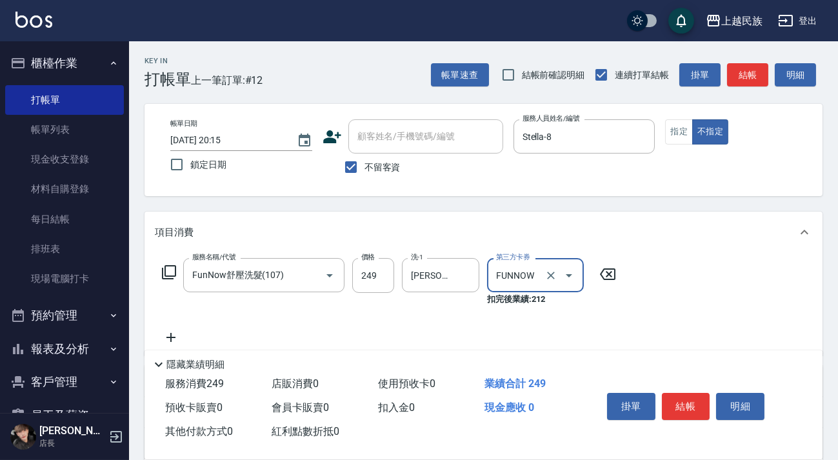
type input "FUNNOW"
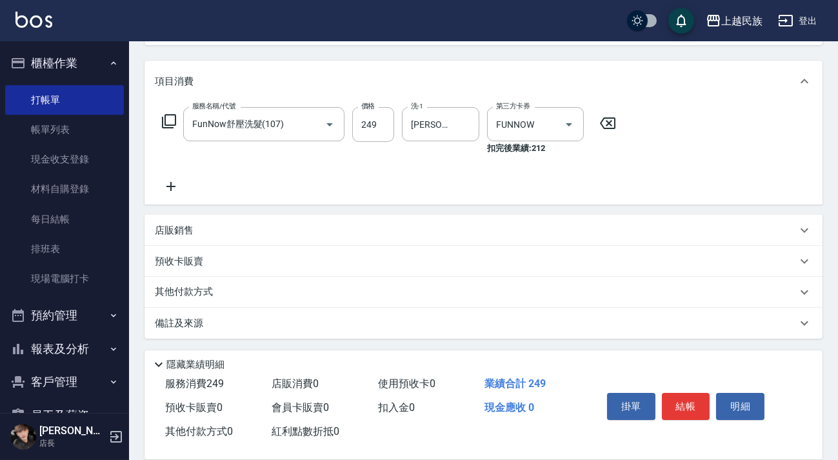
click at [219, 232] on div "店販銷售" at bounding box center [476, 231] width 642 height 14
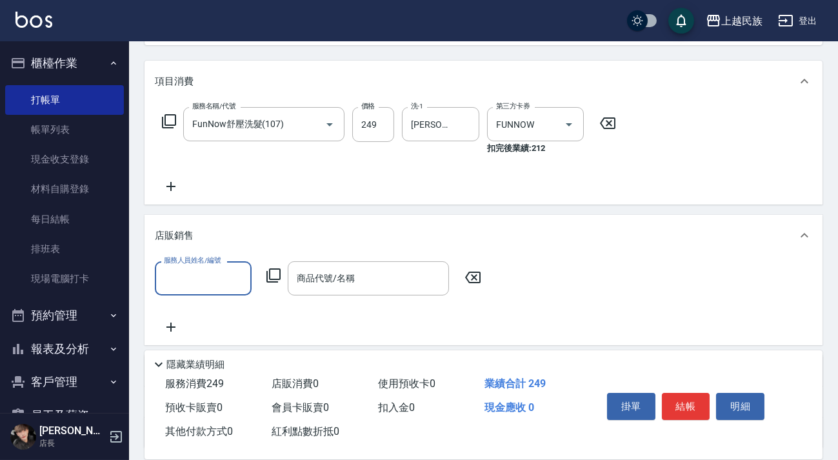
scroll to position [0, 0]
type input "[PERSON_NAME]-30"
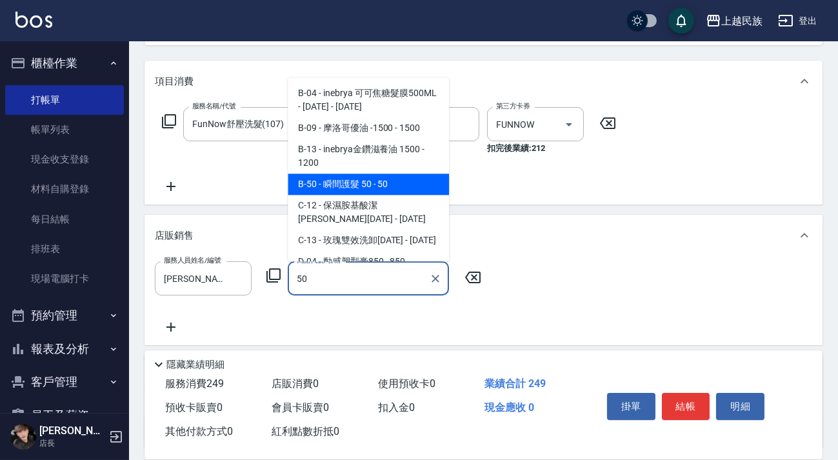
click at [358, 186] on span "B-50 - 瞬間護髮 50 - 50" at bounding box center [368, 183] width 161 height 21
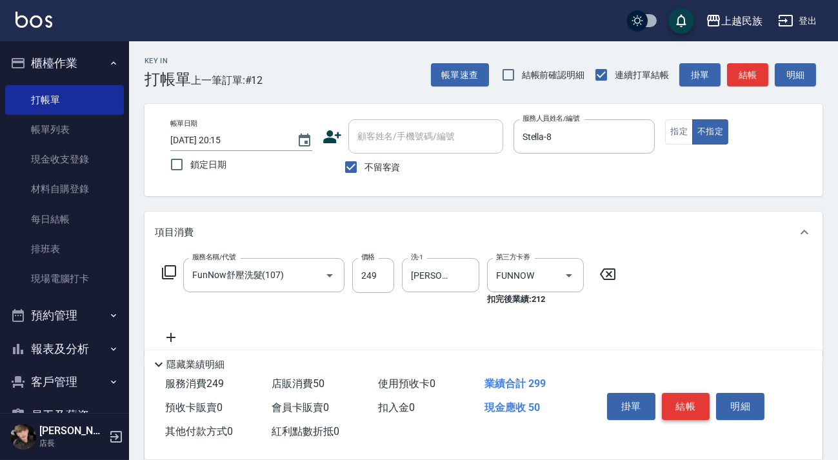
type input "瞬間護髮 50"
click at [693, 399] on button "結帳" at bounding box center [686, 406] width 48 height 27
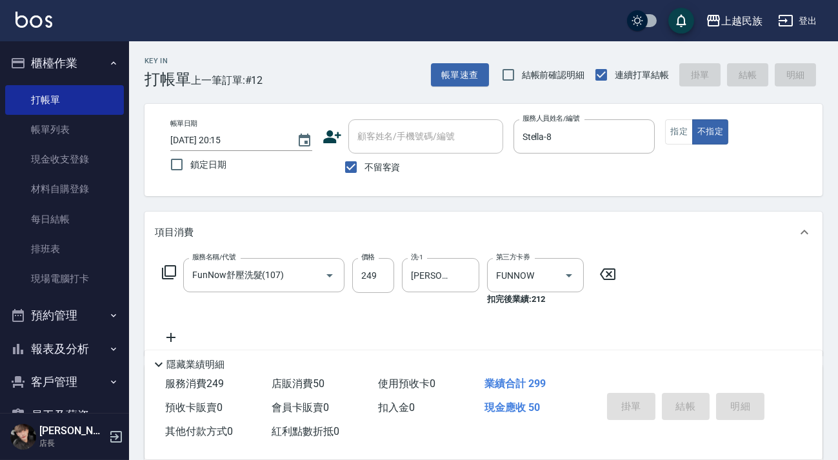
type input "[DATE] 20:16"
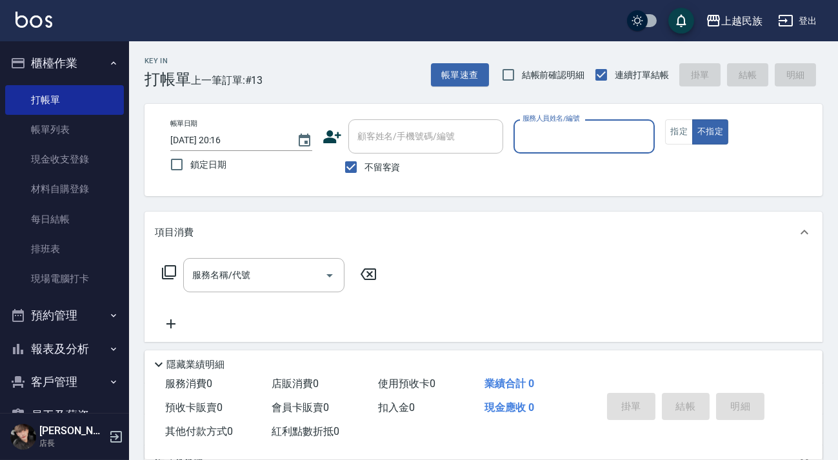
drag, startPoint x: 422, startPoint y: 163, endPoint x: 407, endPoint y: 179, distance: 21.9
click at [414, 173] on div "不留客資" at bounding box center [412, 166] width 181 height 27
click at [397, 174] on label "不留客資" at bounding box center [368, 166] width 63 height 27
click at [364, 174] on input "不留客資" at bounding box center [350, 166] width 27 height 27
checkbox input "false"
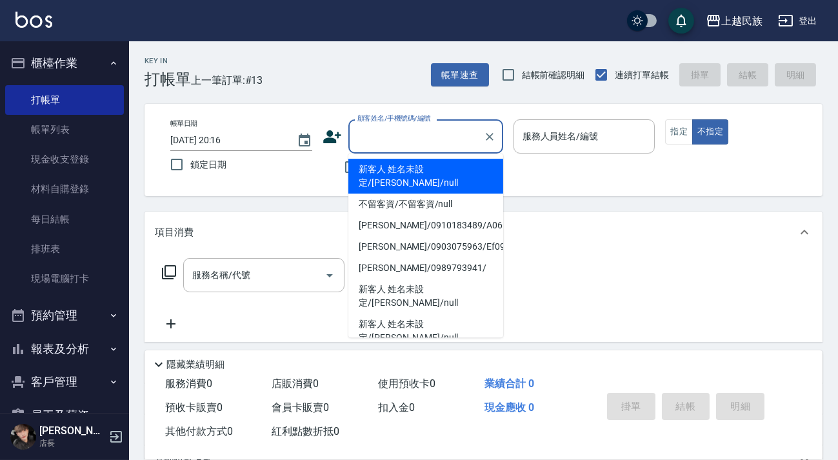
click at [389, 137] on input "顧客姓名/手機號碼/編號" at bounding box center [416, 136] width 124 height 23
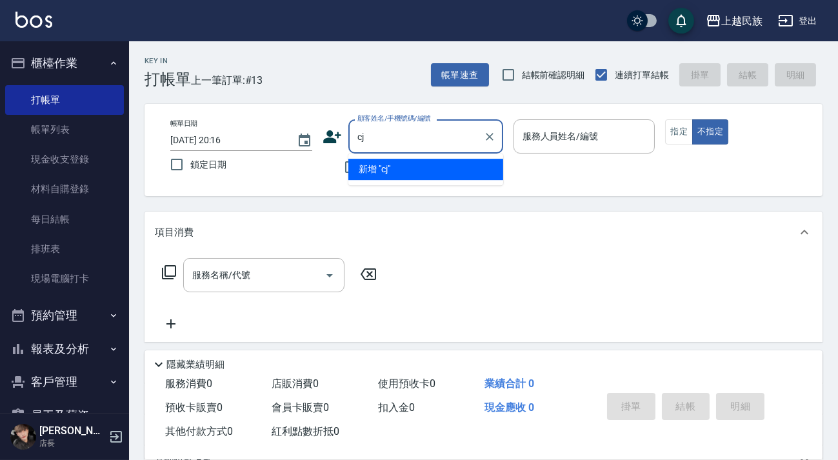
type input "c"
type input "[PERSON_NAME]"
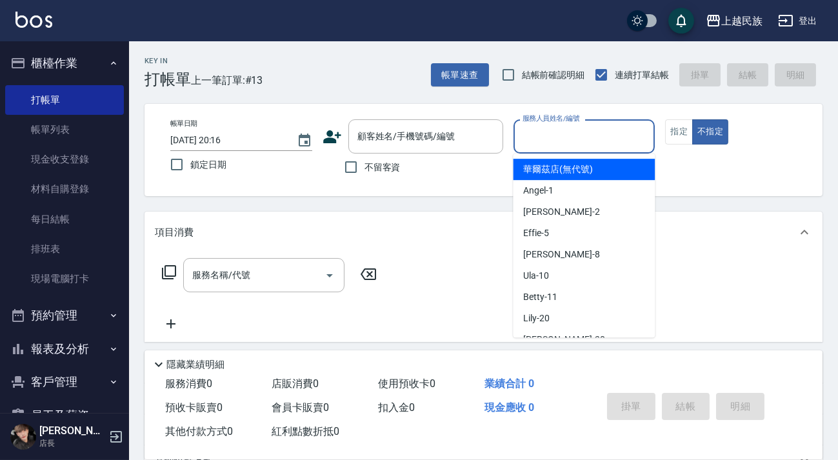
click at [611, 132] on input "服務人員姓名/編號" at bounding box center [584, 136] width 130 height 23
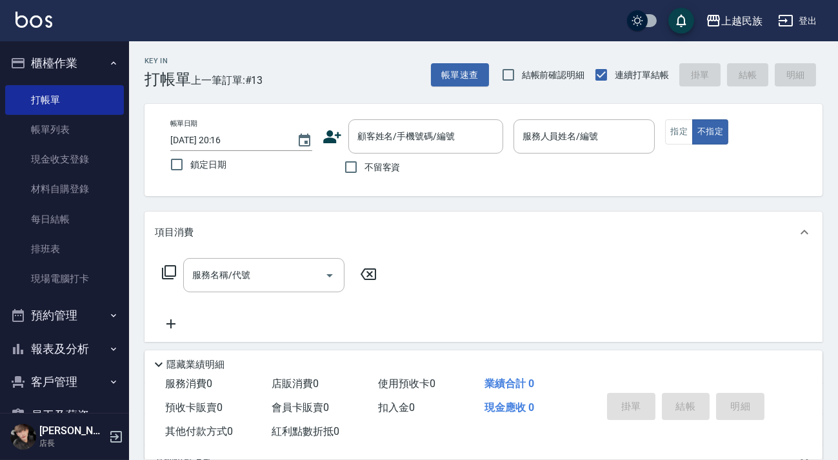
click at [406, 153] on div "不留客資" at bounding box center [412, 166] width 181 height 27
click at [410, 141] on input "顧客姓名/手機號碼/編號" at bounding box center [416, 136] width 124 height 23
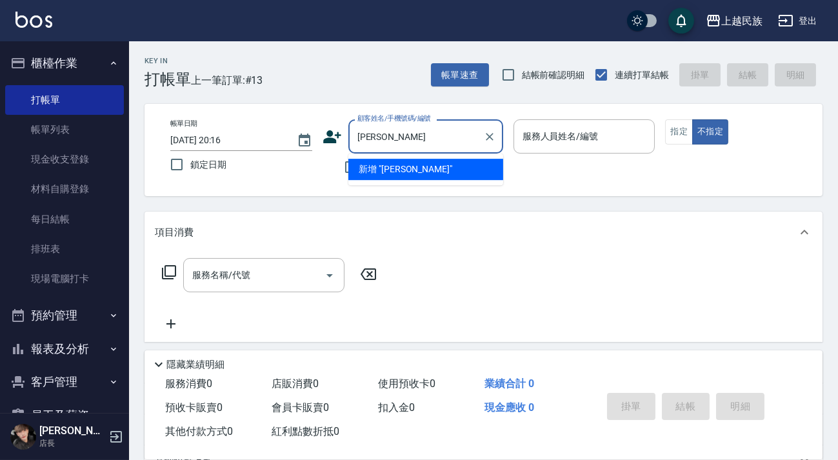
click at [380, 138] on input "黃育晨" at bounding box center [416, 136] width 124 height 23
click at [374, 139] on input "黃育晨" at bounding box center [416, 136] width 124 height 23
click at [455, 170] on li "新增 "黃昱晨"" at bounding box center [425, 169] width 155 height 21
type input "[PERSON_NAME]"
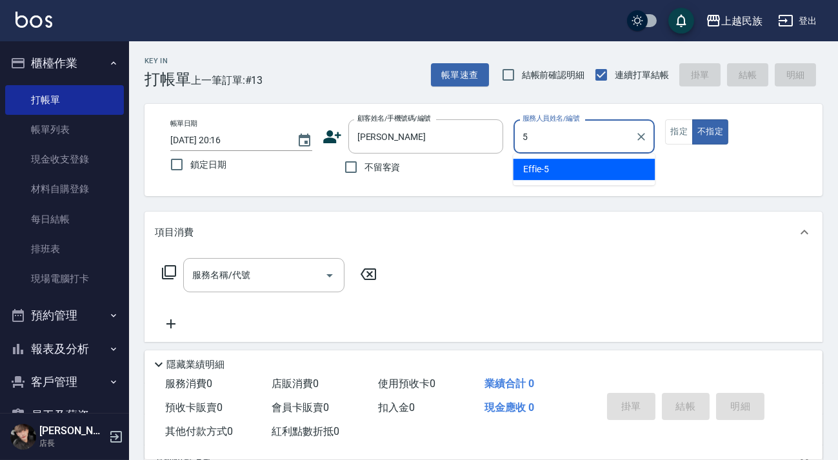
type input "Effie-5"
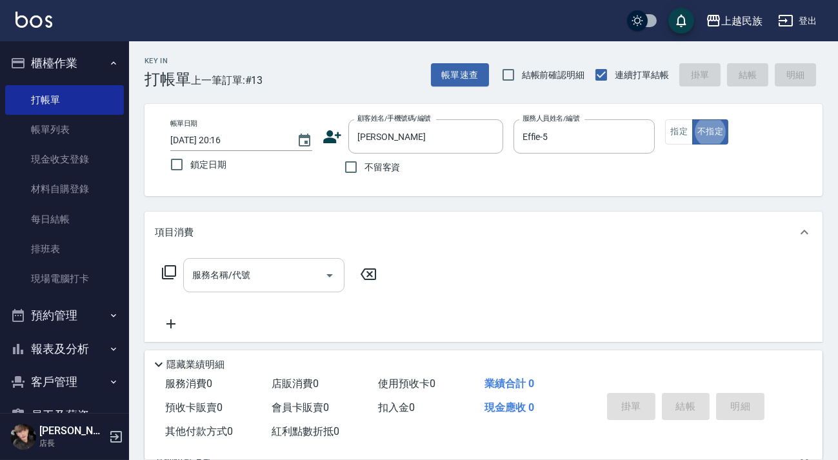
click at [262, 275] on input "服務名稱/代號" at bounding box center [254, 275] width 130 height 23
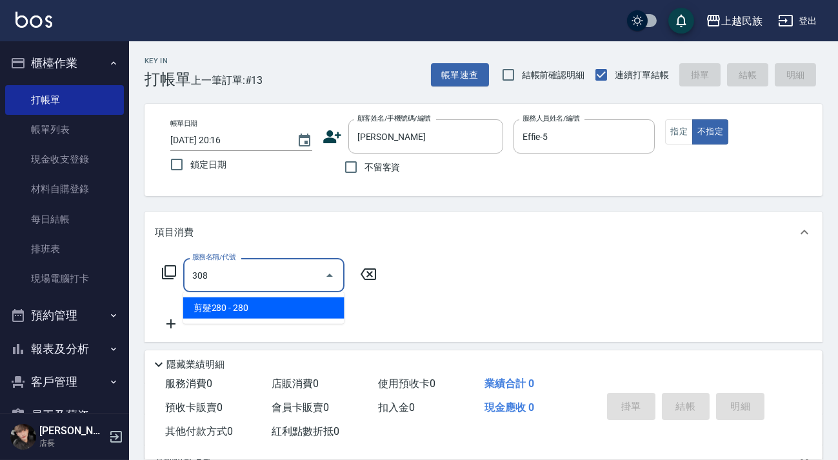
type input "剪髮280(308)"
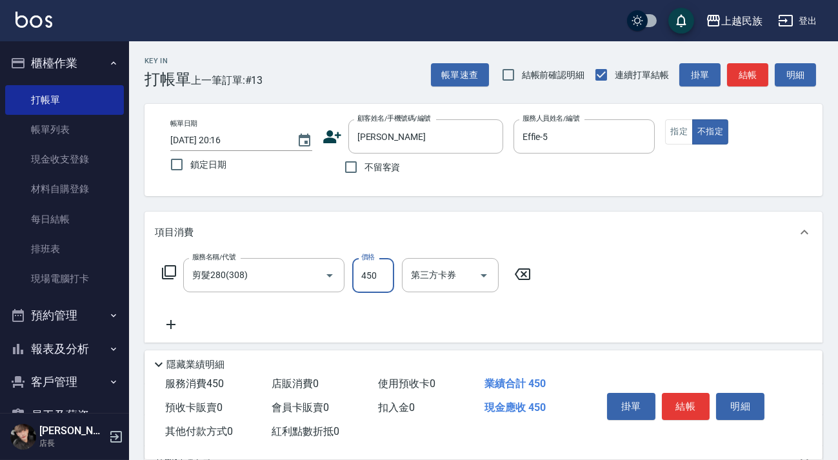
type input "450"
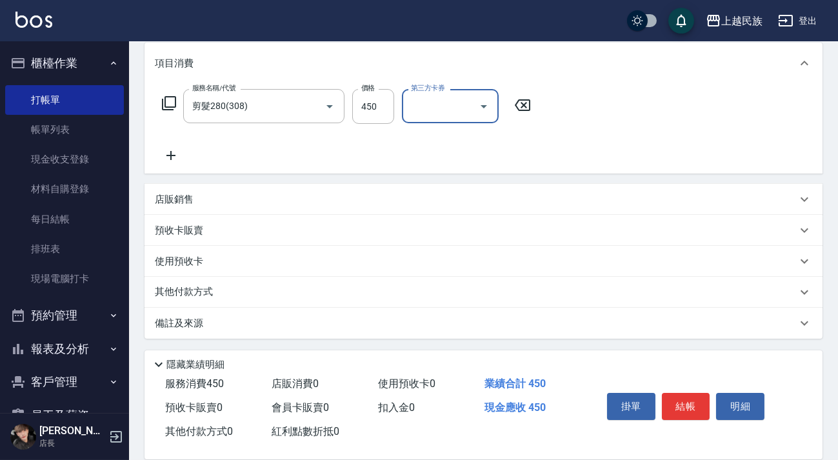
click at [235, 293] on div "其他付款方式" at bounding box center [476, 292] width 642 height 14
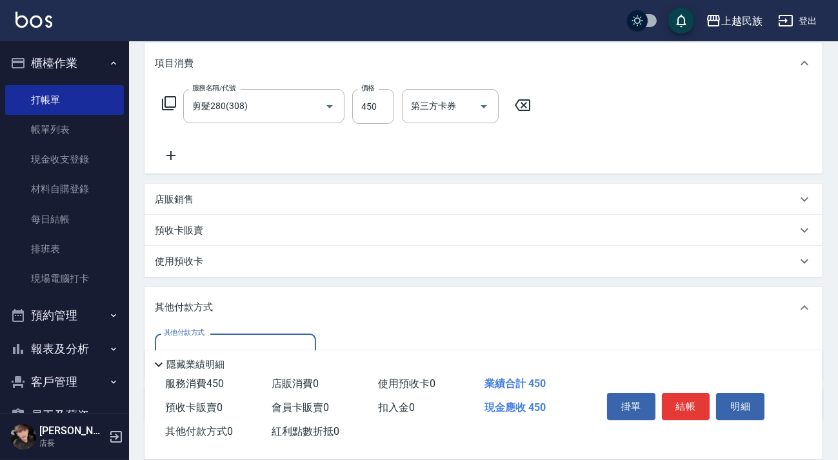
scroll to position [250, 0]
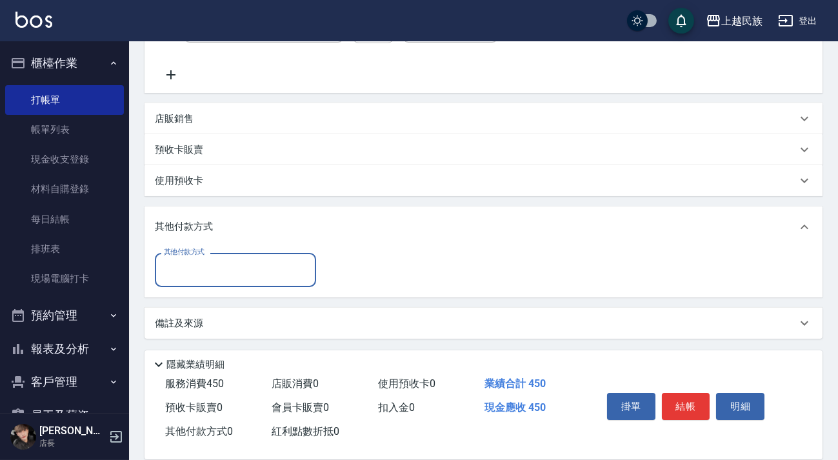
click at [248, 277] on input "其他付款方式" at bounding box center [236, 270] width 150 height 23
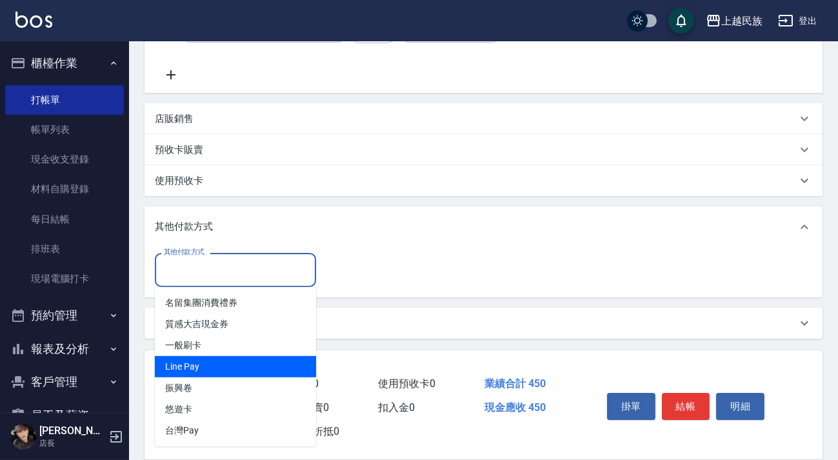
click at [241, 370] on span "Line Pay" at bounding box center [235, 366] width 161 height 21
type input "Line Pay"
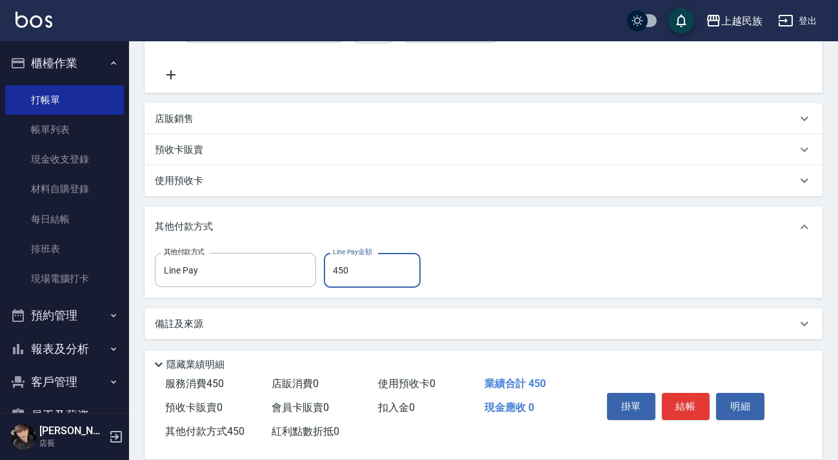
type input "450"
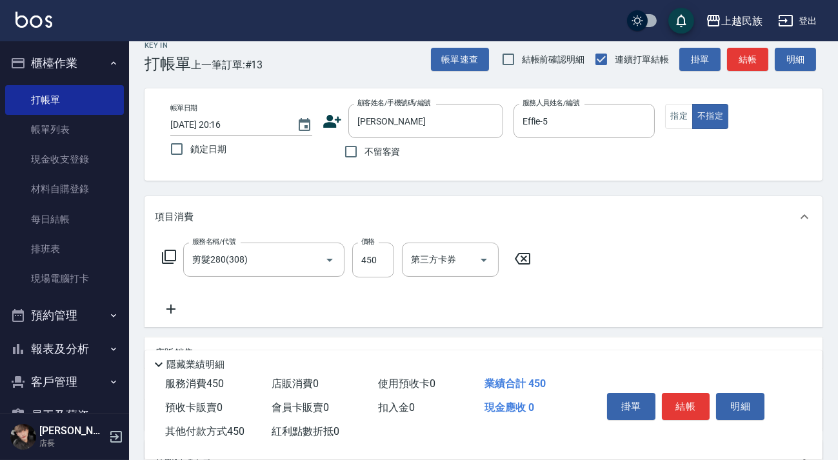
scroll to position [0, 0]
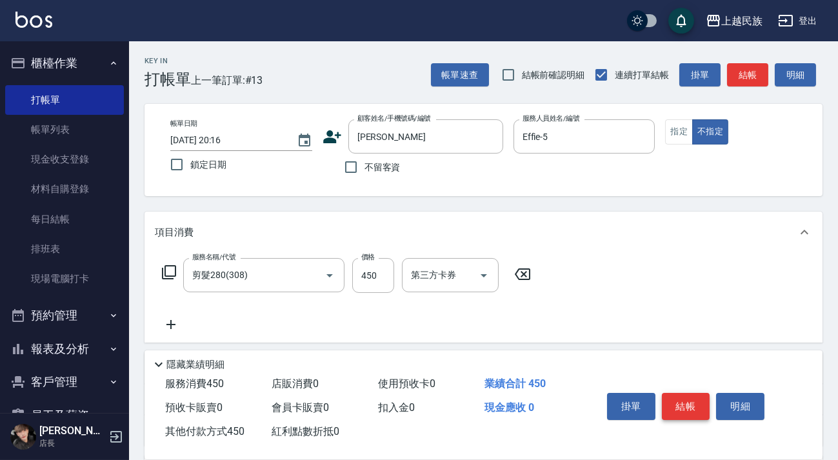
click at [676, 408] on button "結帳" at bounding box center [686, 406] width 48 height 27
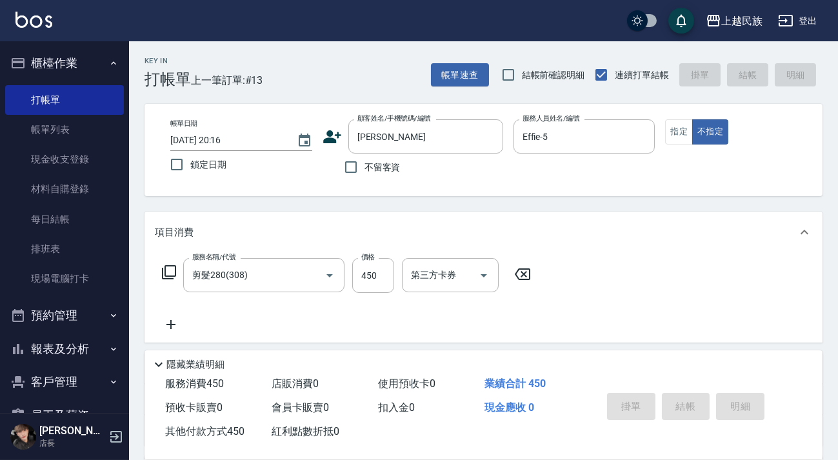
type input "2025/10/12 20:17"
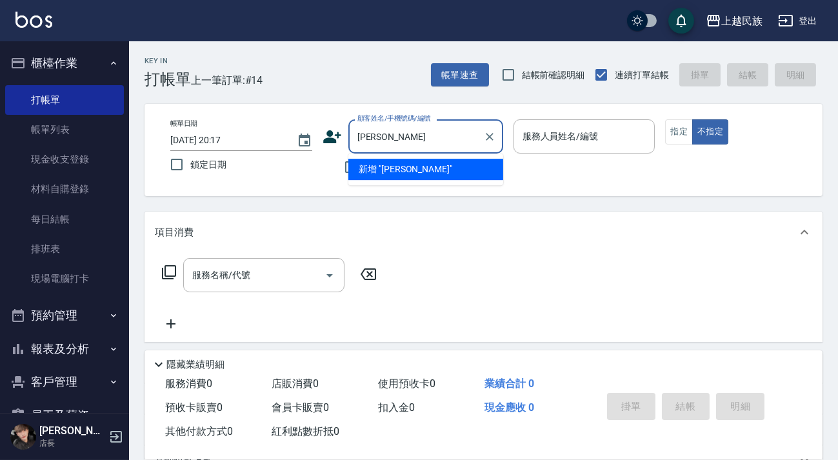
type input "[PERSON_NAME]"
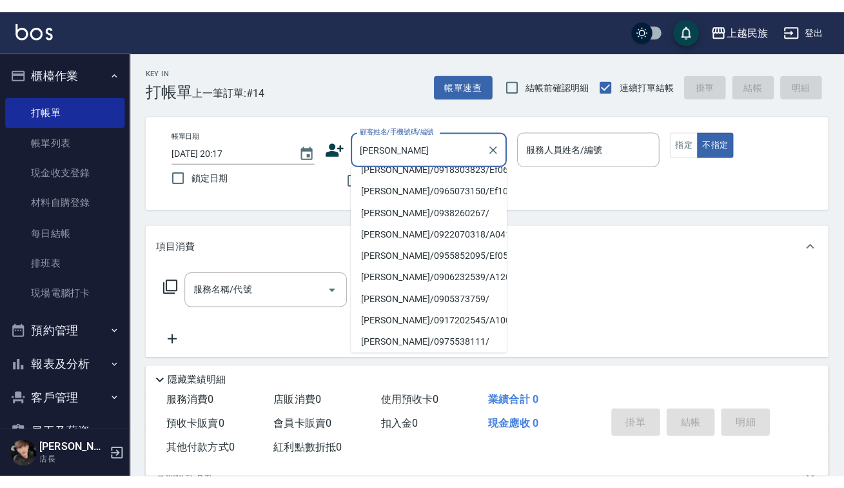
scroll to position [95, 0]
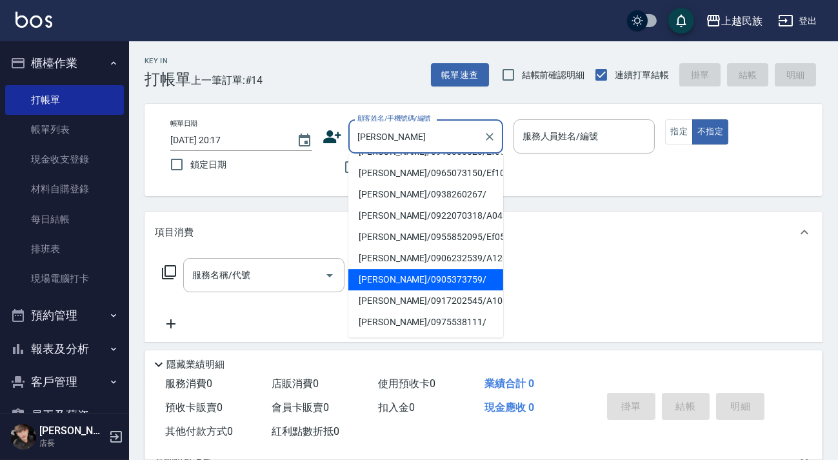
click at [442, 269] on li "[PERSON_NAME]/0905373759/" at bounding box center [425, 279] width 155 height 21
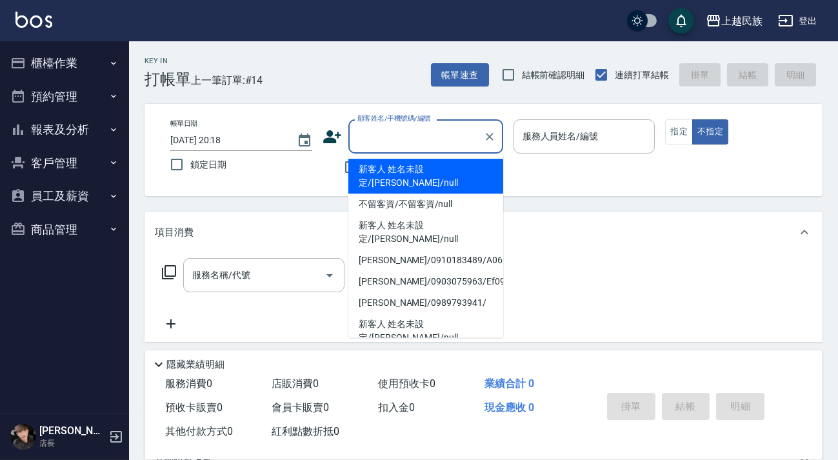
click at [388, 128] on input "顧客姓名/手機號碼/編號" at bounding box center [416, 136] width 124 height 23
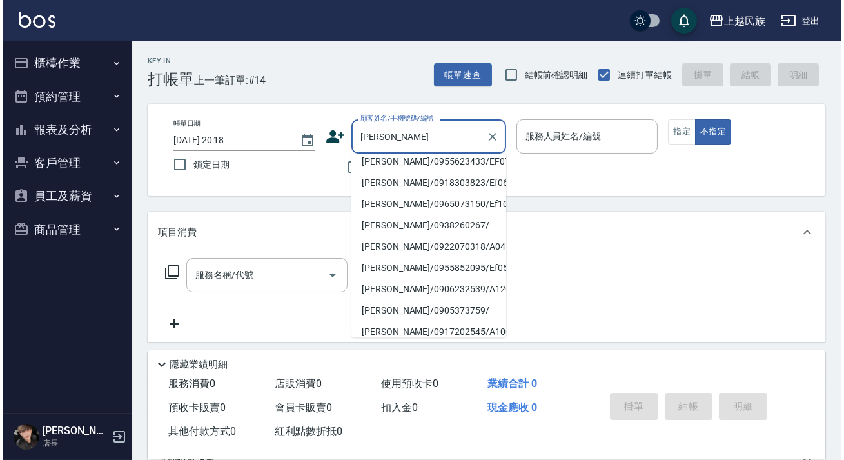
scroll to position [85, 0]
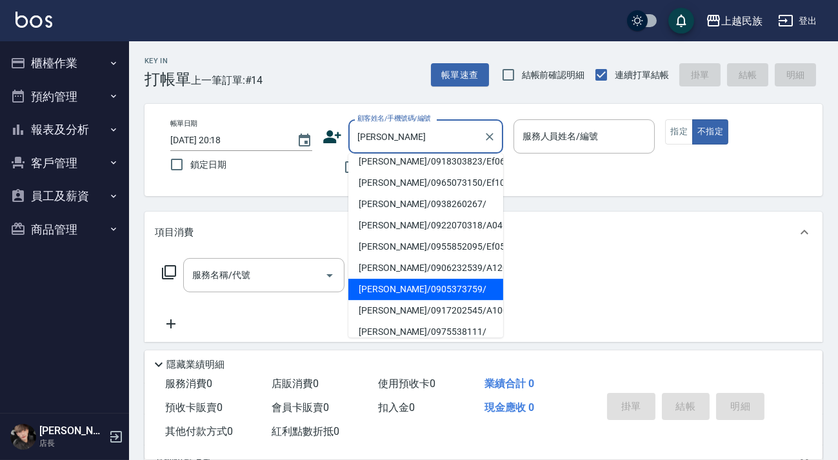
click at [428, 279] on li "[PERSON_NAME]/0905373759/" at bounding box center [425, 289] width 155 height 21
type input "[PERSON_NAME]/0905373759/"
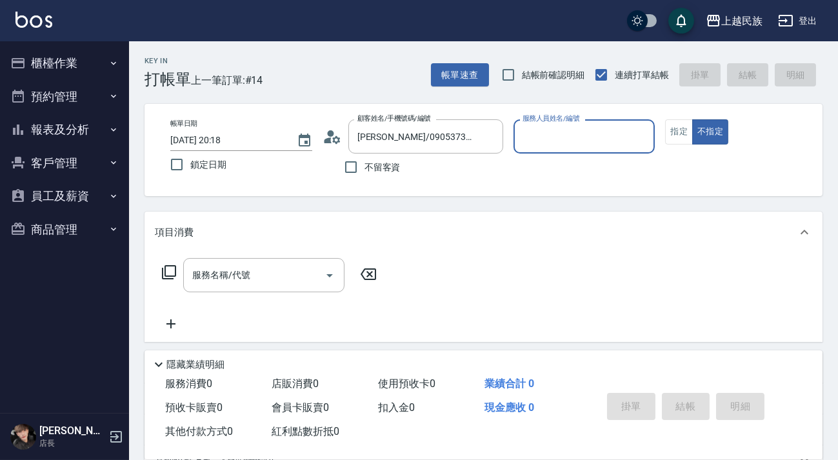
click at [335, 135] on icon at bounding box center [331, 136] width 19 height 19
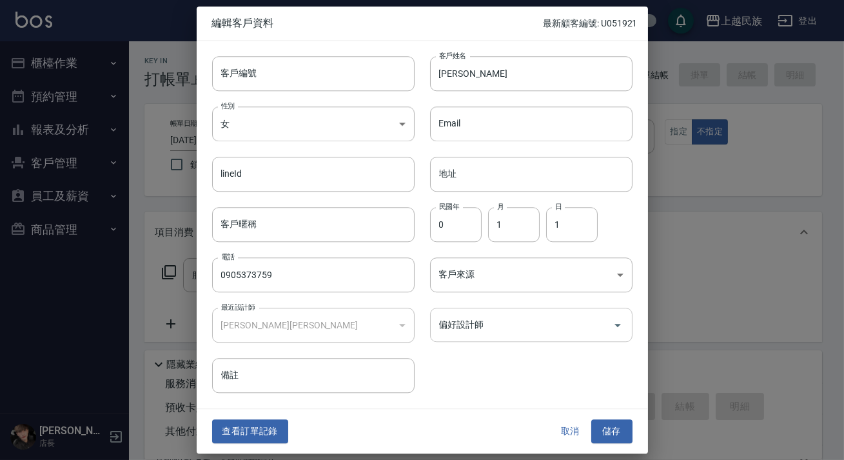
click at [537, 314] on input "偏好設計師" at bounding box center [522, 324] width 172 height 23
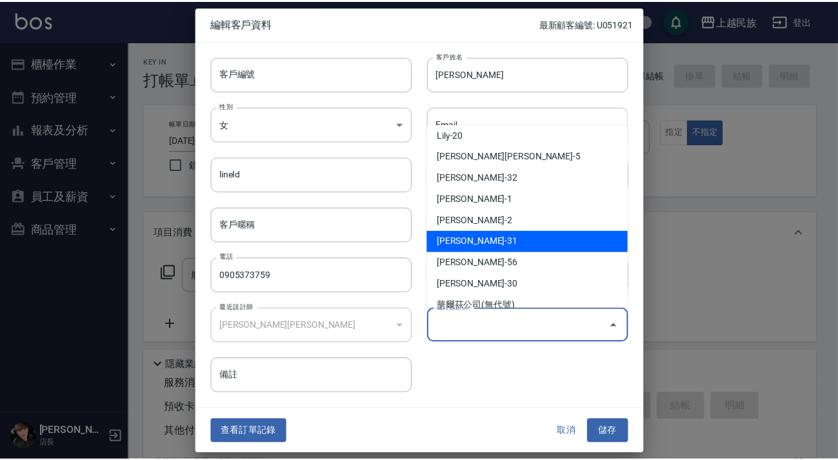
scroll to position [187, 0]
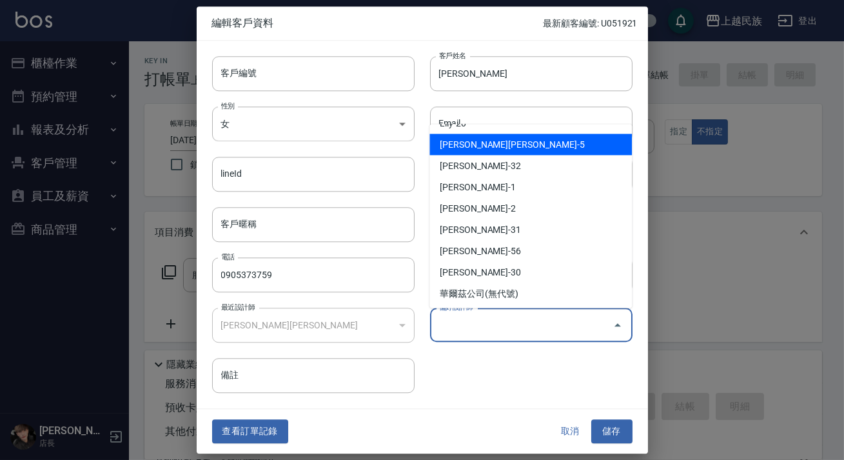
click at [490, 150] on li "[PERSON_NAME][PERSON_NAME]-5" at bounding box center [531, 144] width 203 height 21
type input "[PERSON_NAME][PERSON_NAME]"
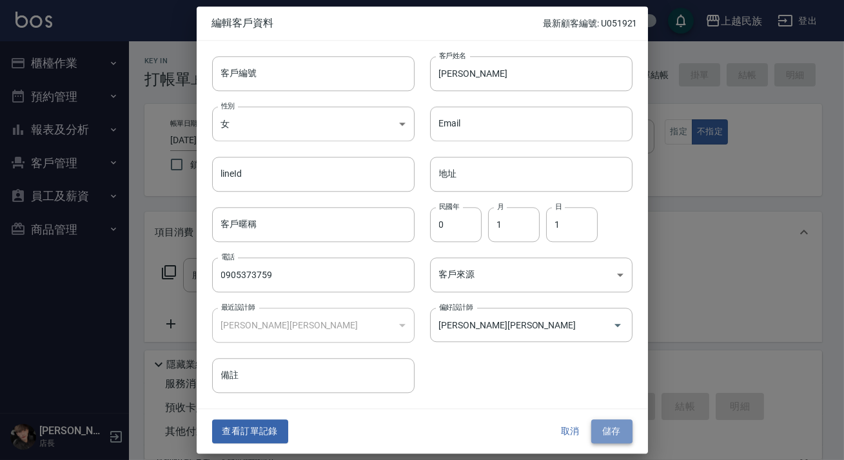
click at [619, 424] on button "儲存" at bounding box center [611, 432] width 41 height 24
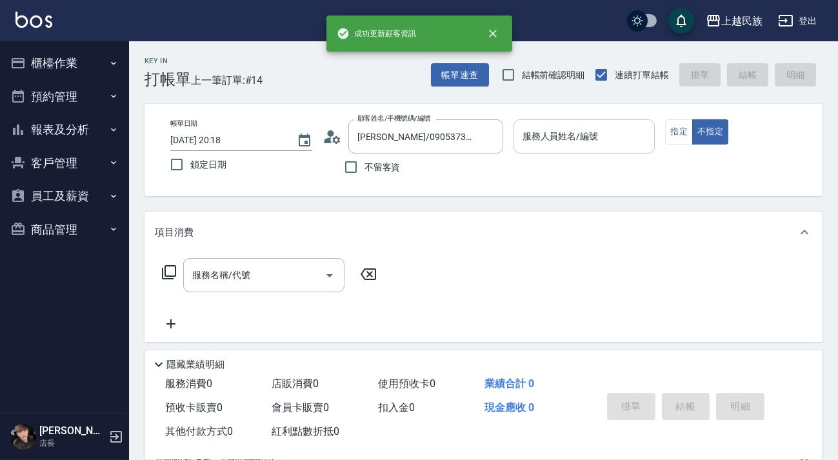
click at [580, 138] on input "服務人員姓名/編號" at bounding box center [584, 136] width 130 height 23
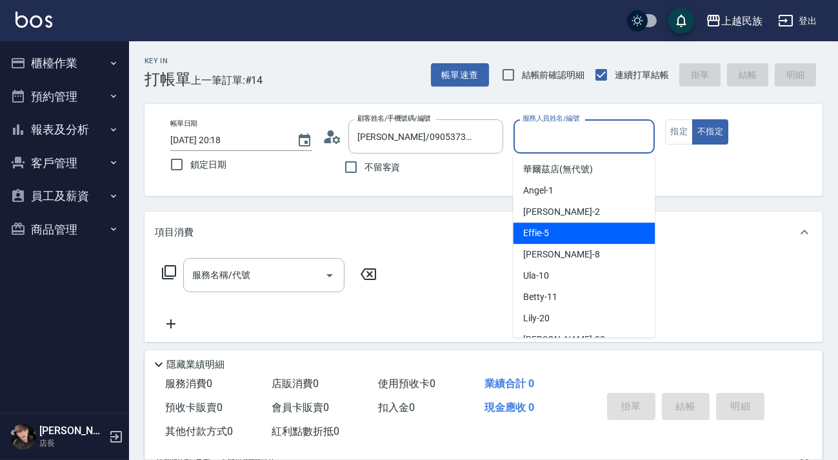
click at [573, 232] on div "Effie -5" at bounding box center [584, 233] width 142 height 21
type input "Effie-5"
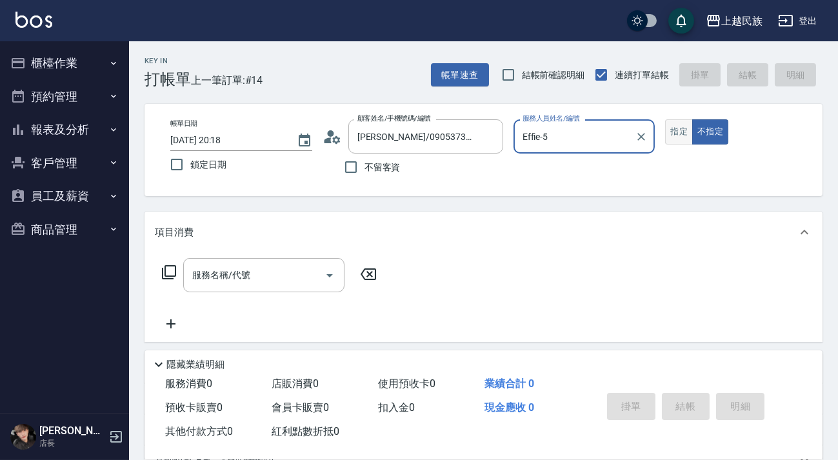
click at [671, 139] on button "指定" at bounding box center [679, 131] width 28 height 25
click at [206, 287] on div "服務名稱/代號 服務名稱/代號" at bounding box center [270, 295] width 230 height 74
click at [212, 279] on div "服務名稱/代號 服務名稱/代號" at bounding box center [263, 275] width 161 height 34
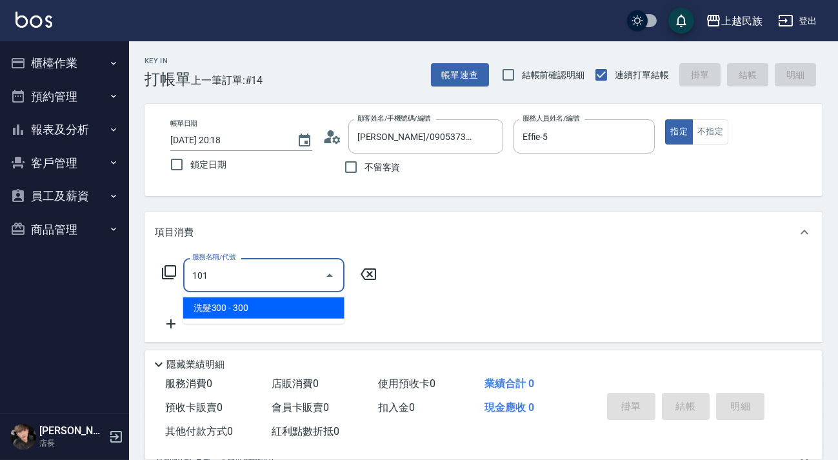
type input "洗髮300(101)"
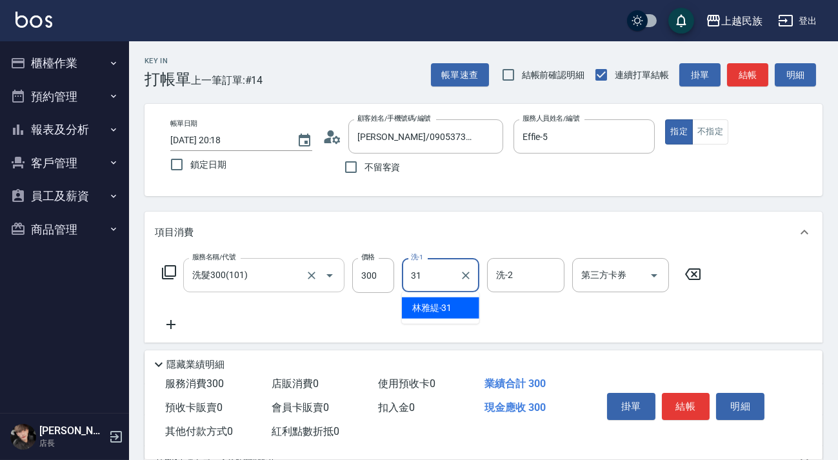
type input "[PERSON_NAME]-31"
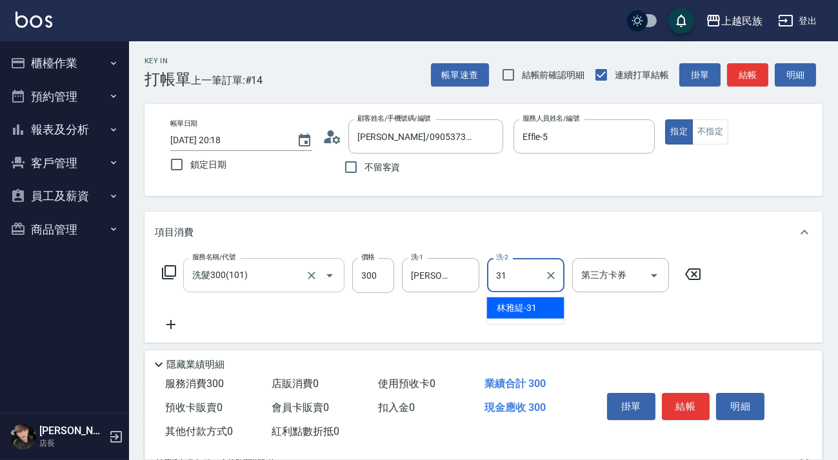
type input "[PERSON_NAME]-31"
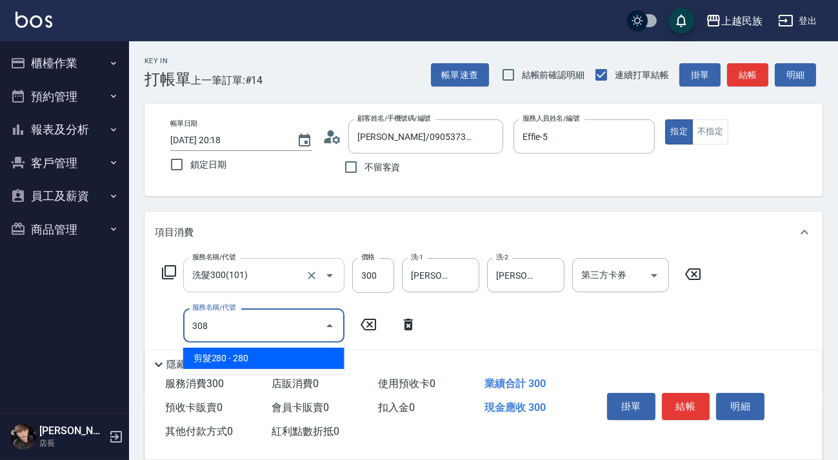
type input "剪髮280(308)"
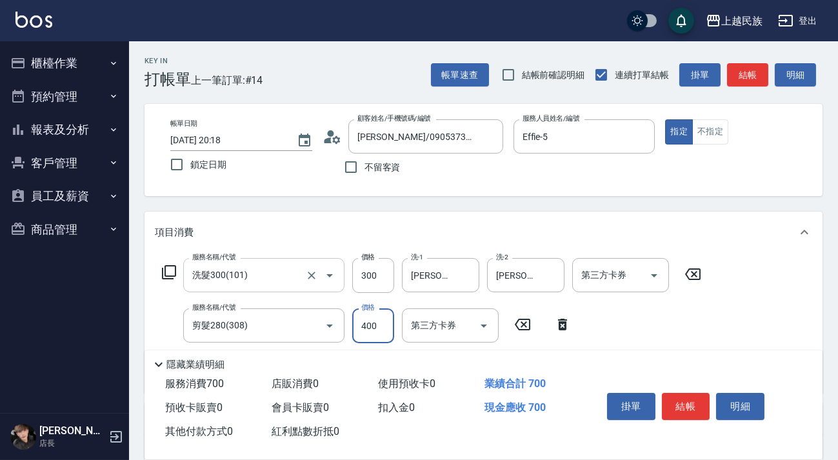
type input "400"
click at [674, 404] on button "結帳" at bounding box center [686, 406] width 48 height 27
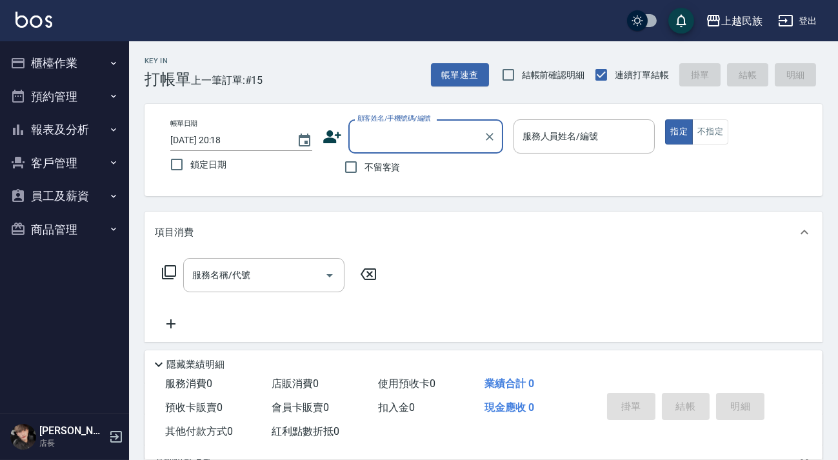
type input "＿"
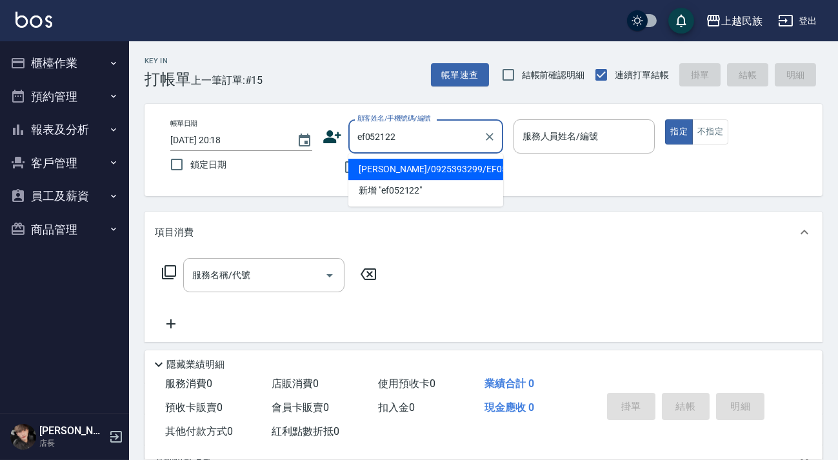
click at [433, 167] on li "[PERSON_NAME]/0925393299/EF052122" at bounding box center [425, 169] width 155 height 21
type input "[PERSON_NAME]/0925393299/EF052122"
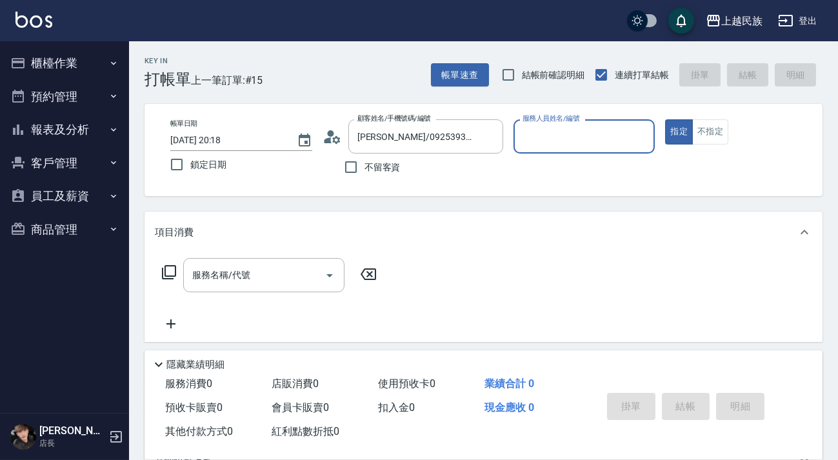
type input "Effie-5"
click at [283, 282] on input "服務名稱/代號" at bounding box center [254, 275] width 130 height 23
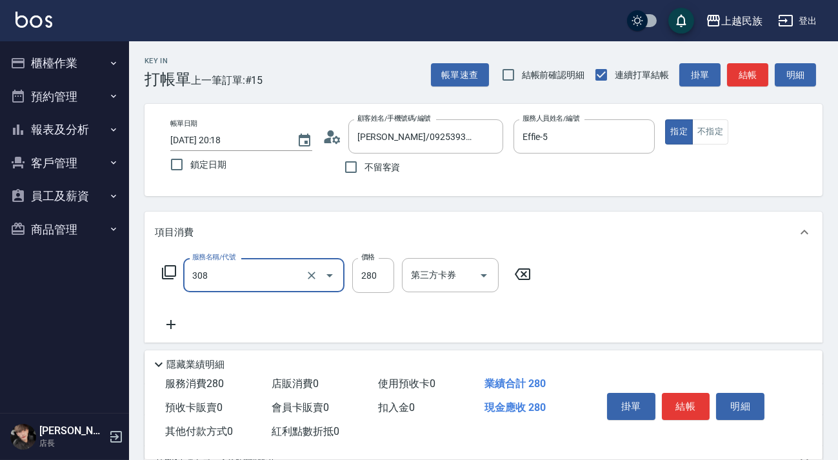
type input "剪髮280(308)"
type input "450"
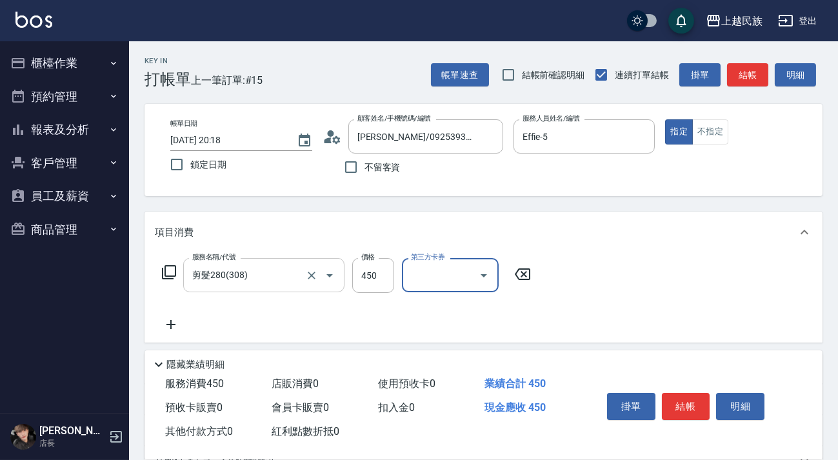
scroll to position [169, 0]
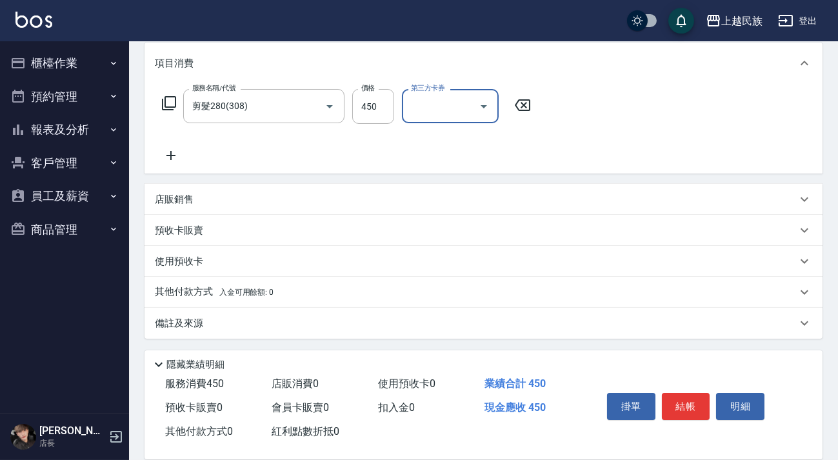
click at [262, 320] on div "備註及來源" at bounding box center [476, 324] width 642 height 14
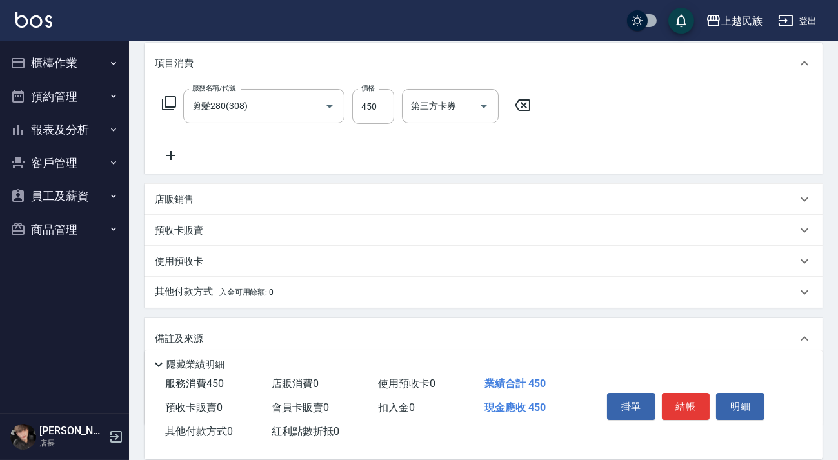
scroll to position [255, 0]
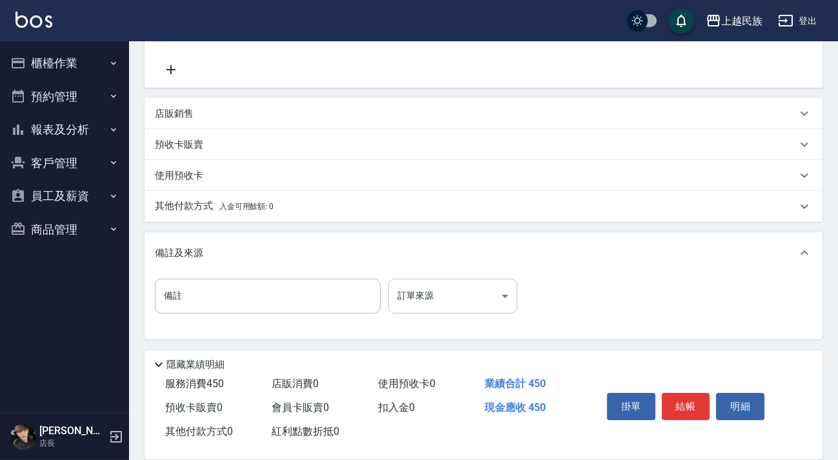
click at [465, 297] on body "上越民族 登出 櫃檯作業 打帳單 帳單列表 現金收支登錄 材料自購登錄 每日結帳 排班表 現場電腦打卡 預約管理 預約管理 單日預約紀錄 單週預約紀錄 報表及…" at bounding box center [419, 102] width 838 height 715
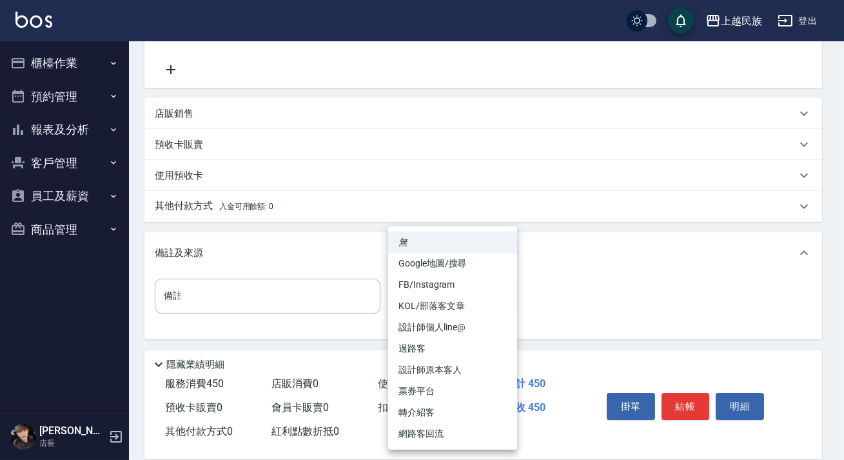
click at [451, 365] on li "設計師原本客人" at bounding box center [452, 369] width 129 height 21
type input "設計師原本客人"
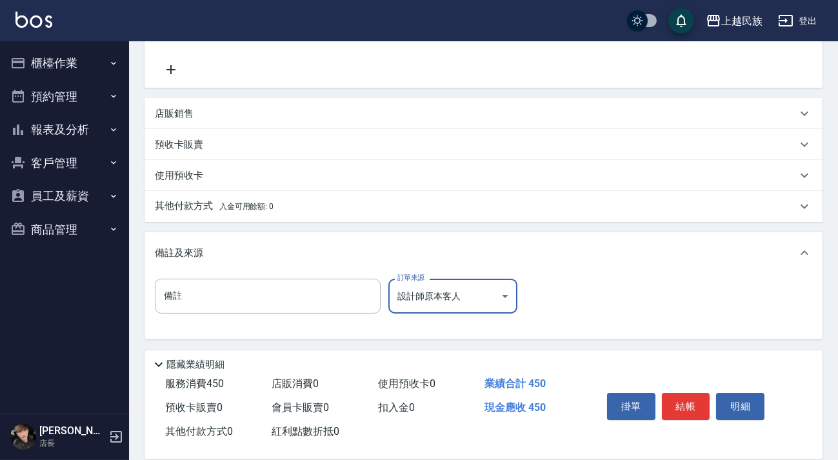
scroll to position [0, 0]
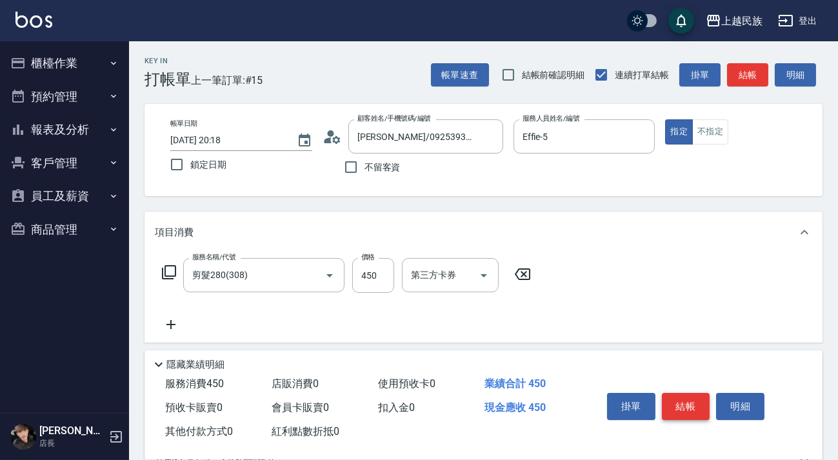
click at [673, 400] on button "結帳" at bounding box center [686, 406] width 48 height 27
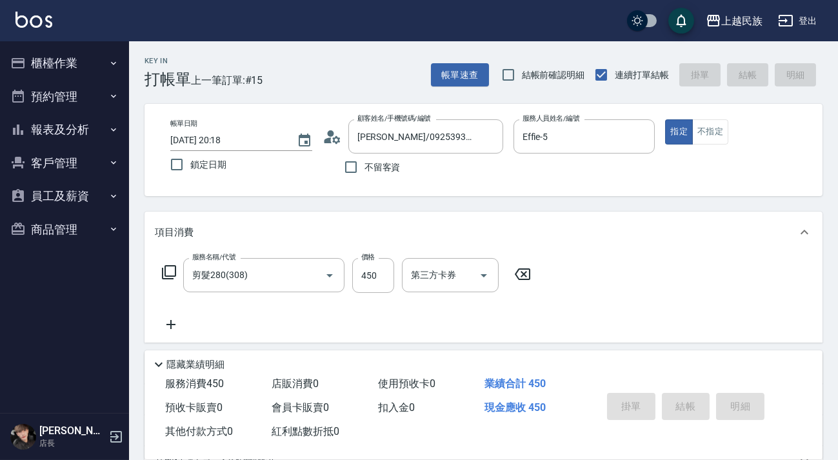
type input "[DATE] 20:19"
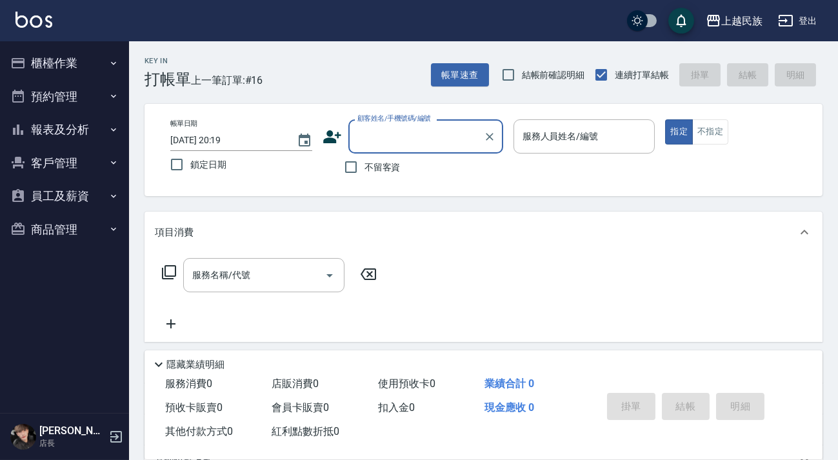
click at [83, 70] on button "櫃檯作業" at bounding box center [64, 63] width 119 height 34
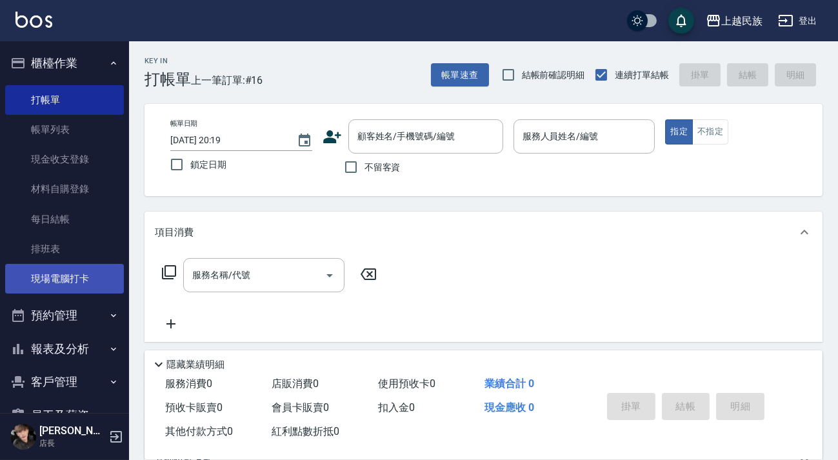
click at [62, 281] on link "現場電腦打卡" at bounding box center [64, 279] width 119 height 30
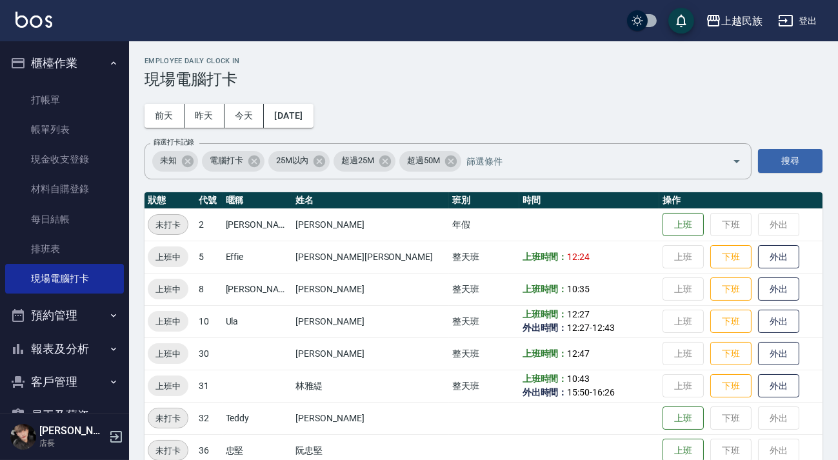
scroll to position [58, 0]
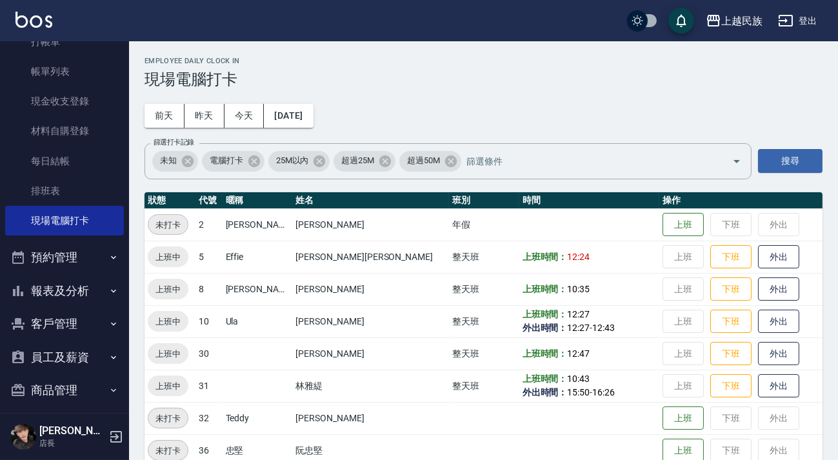
click at [72, 296] on button "報表及分析" at bounding box center [64, 291] width 119 height 34
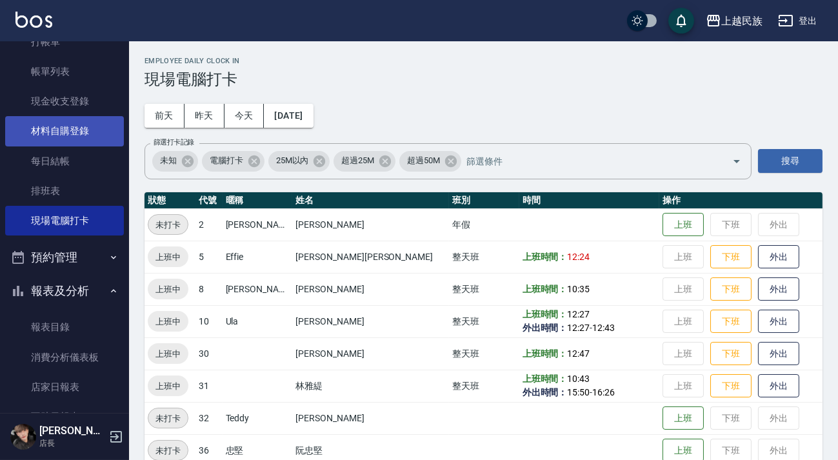
scroll to position [0, 0]
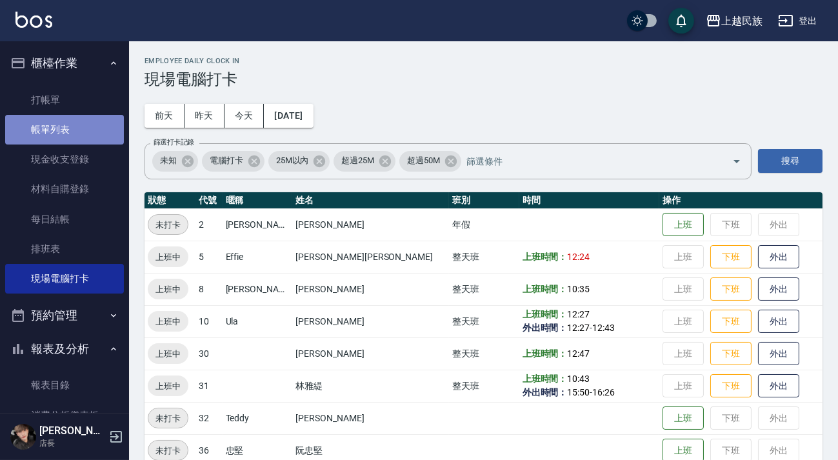
click at [84, 136] on link "帳單列表" at bounding box center [64, 130] width 119 height 30
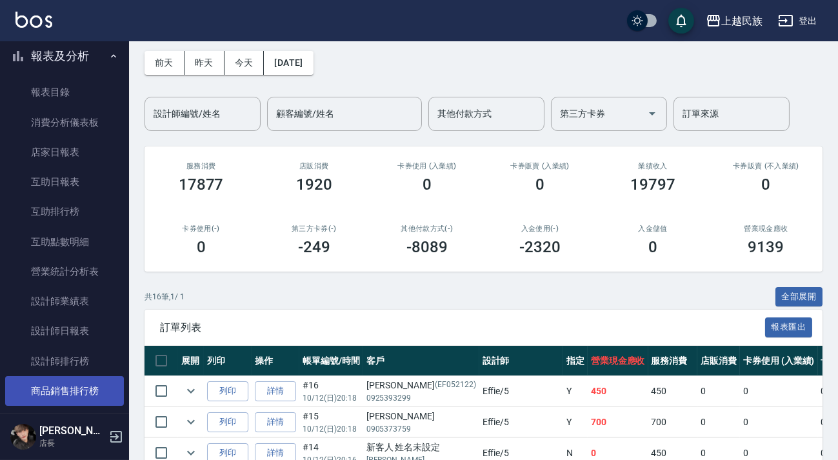
scroll to position [410, 0]
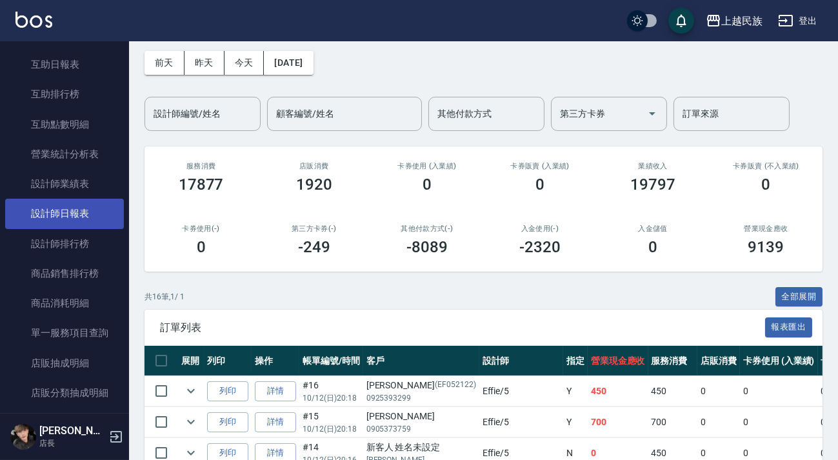
click at [77, 223] on link "設計師日報表" at bounding box center [64, 214] width 119 height 30
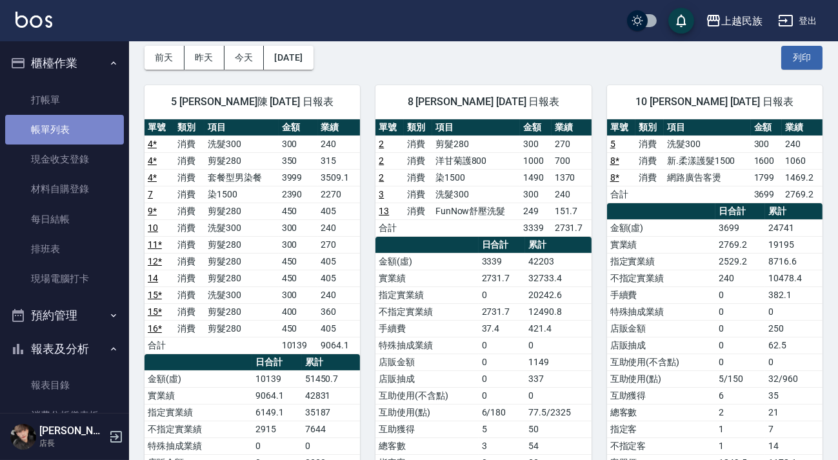
click at [65, 134] on link "帳單列表" at bounding box center [64, 130] width 119 height 30
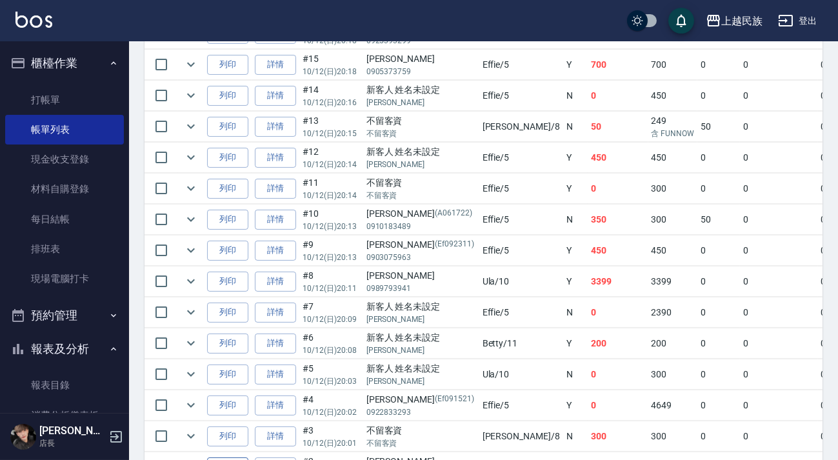
scroll to position [522, 0]
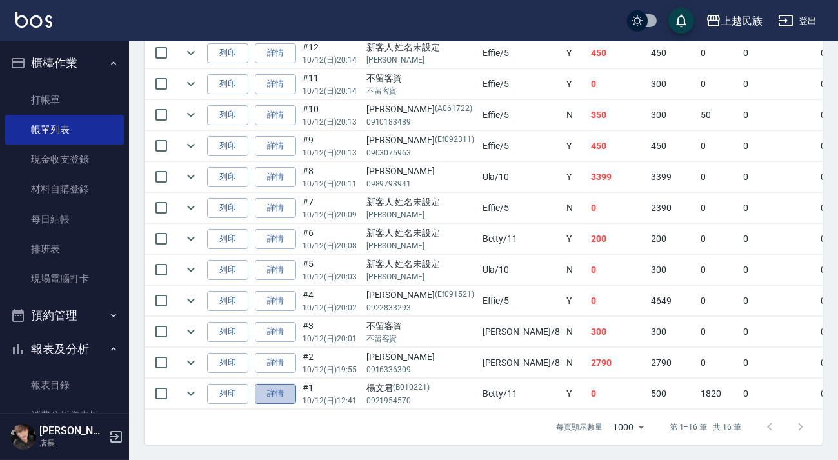
click at [274, 386] on link "詳情" at bounding box center [275, 394] width 41 height 20
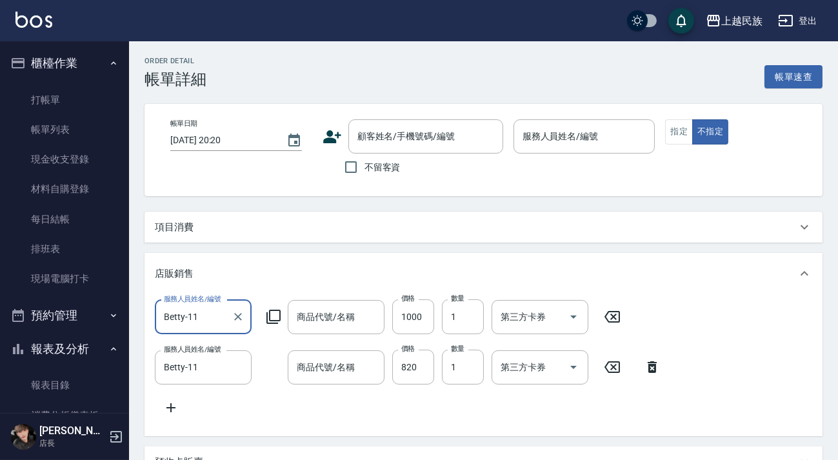
type input "[DATE] 12:41"
type input "Betty-11"
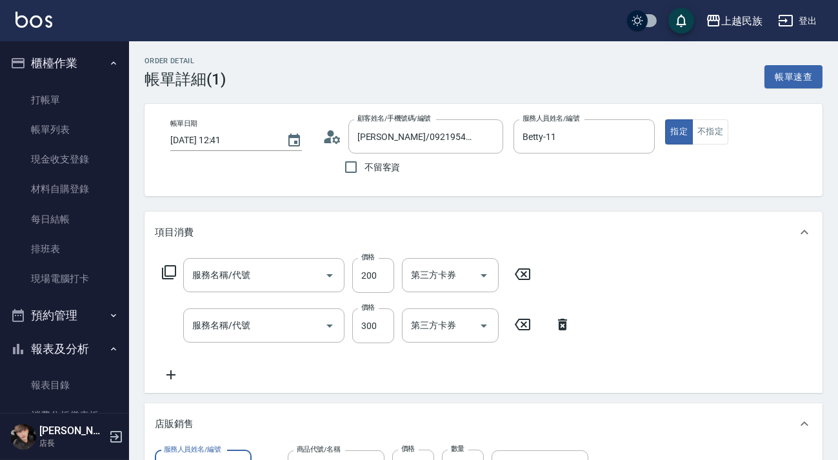
type input "[PERSON_NAME]/0921954570/B010221"
type input "Jc阿甘油"
type input "napla束感乳"
type input "剪髮300(305)"
type input "洗髮300(101)"
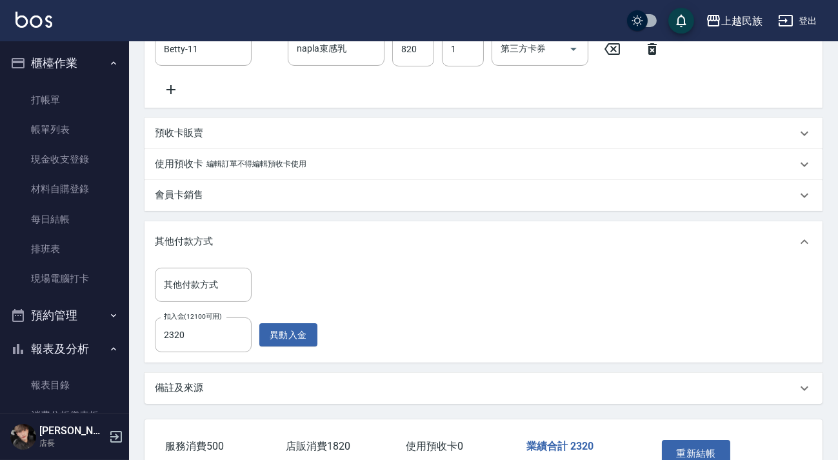
scroll to position [559, 0]
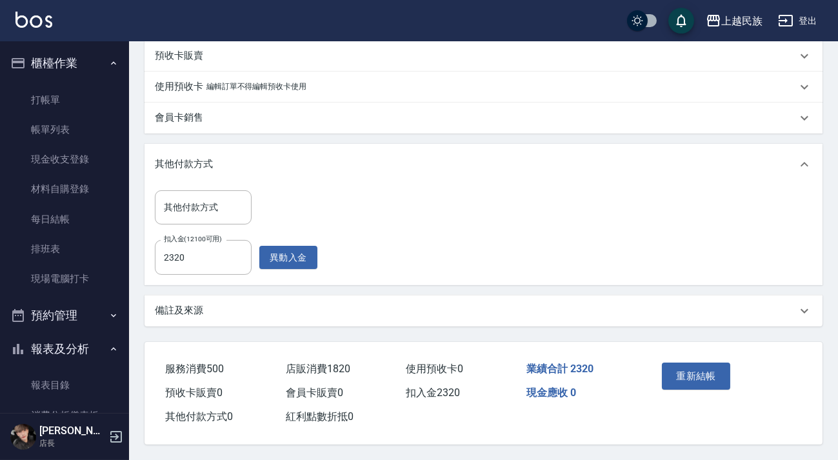
click at [375, 299] on div "備註及來源" at bounding box center [483, 310] width 678 height 31
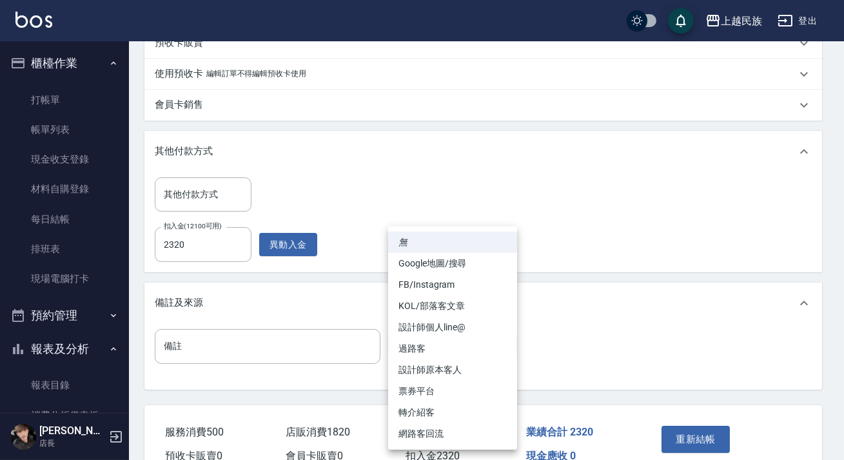
click at [436, 368] on li "設計師原本客人" at bounding box center [452, 369] width 129 height 21
type input "設計師原本客人"
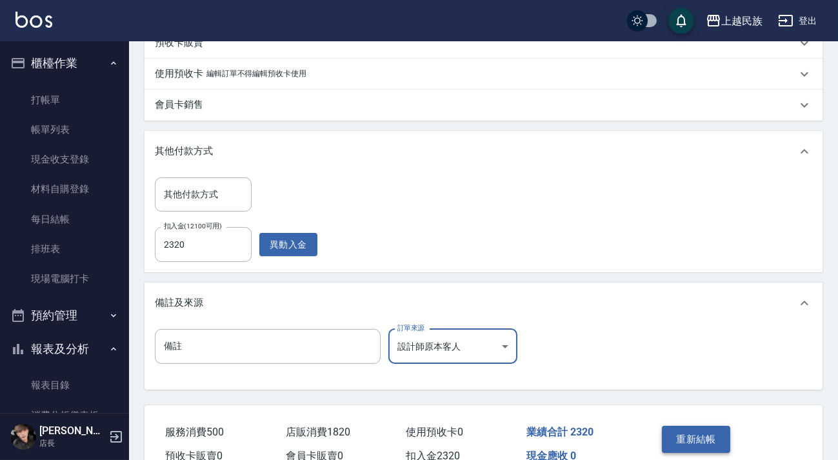
click at [695, 450] on button "重新結帳" at bounding box center [696, 439] width 68 height 27
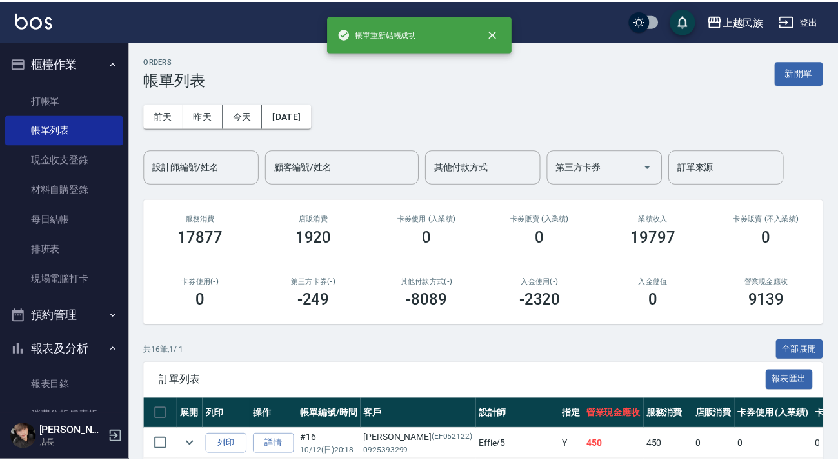
scroll to position [522, 0]
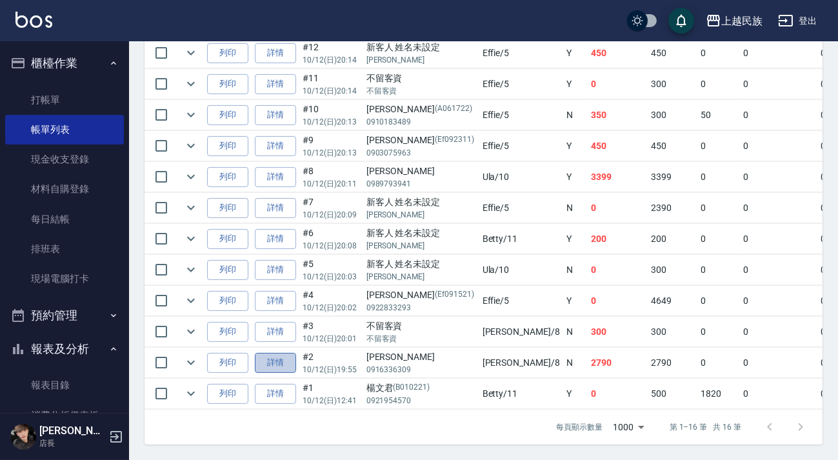
click at [281, 356] on link "詳情" at bounding box center [275, 363] width 41 height 20
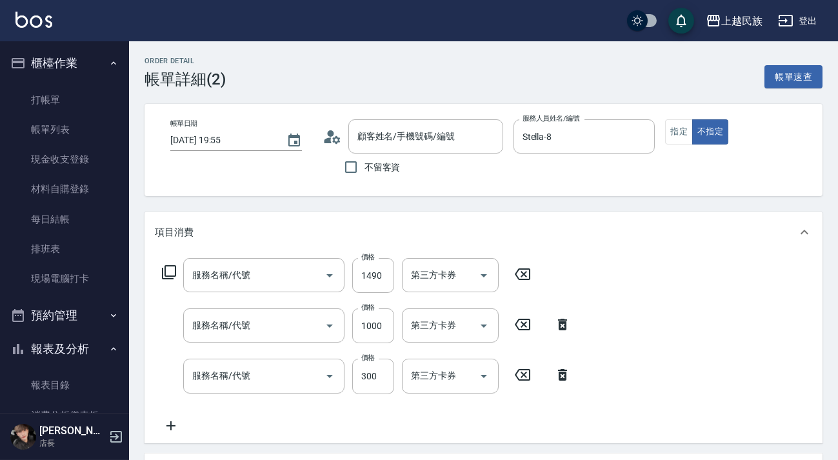
type input "[DATE] 19:55"
type input "Stella-8"
type input "染1500(405)"
type input "洋甘菊護800(603)"
type input "剪髮280(308)"
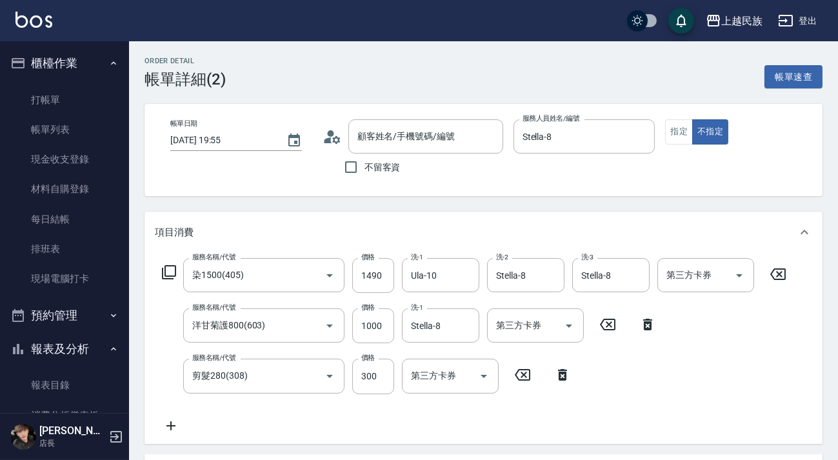
type input "[PERSON_NAME]/0916336309/"
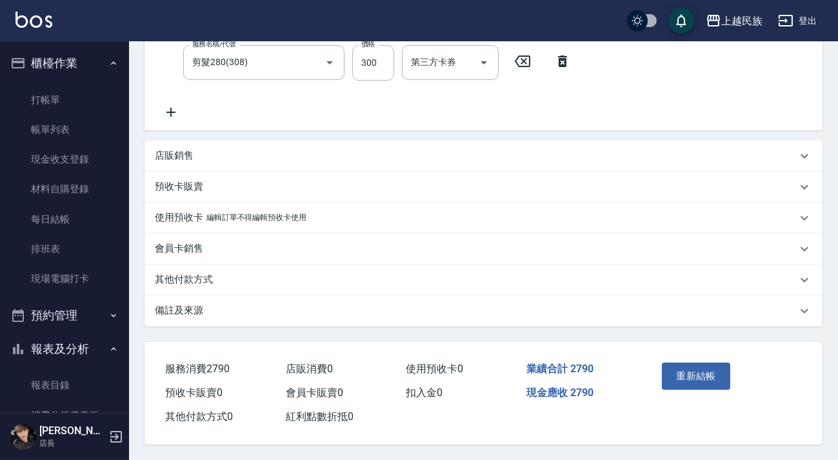
click at [355, 275] on div "其他付款方式" at bounding box center [476, 280] width 642 height 14
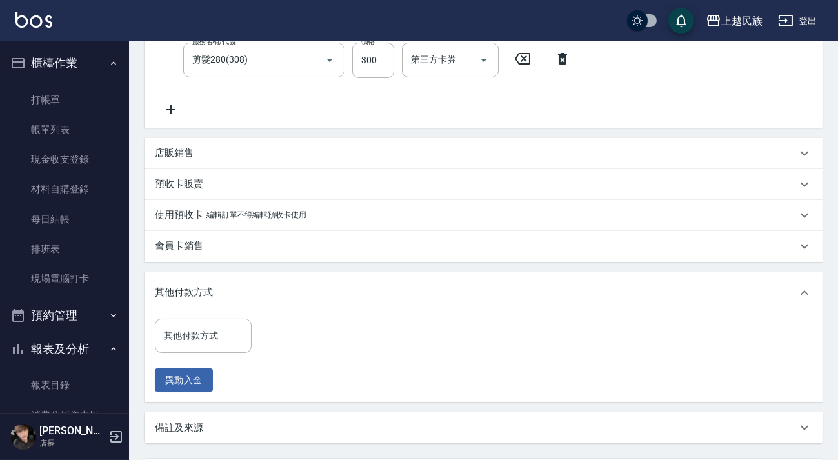
click at [198, 293] on p "其他付款方式" at bounding box center [184, 293] width 58 height 14
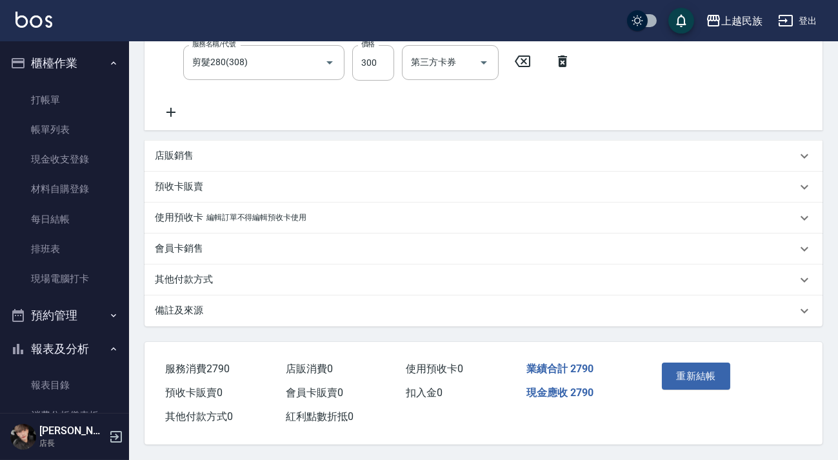
click at [274, 312] on div "備註及來源" at bounding box center [476, 311] width 642 height 14
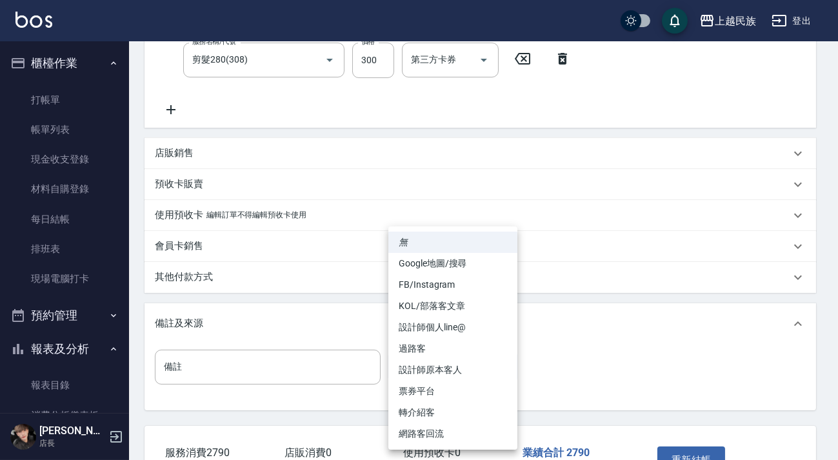
click at [444, 360] on body "上越民族 登出 櫃檯作業 打帳單 帳單列表 現金收支登錄 材料自購登錄 每日結帳 排班表 現場電腦打卡 預約管理 預約管理 單日預約紀錄 單週預約紀錄 報表及…" at bounding box center [419, 114] width 838 height 860
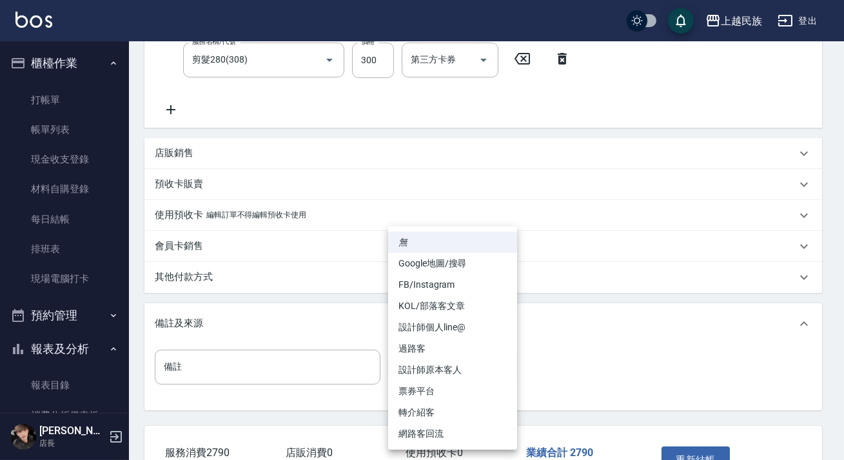
click at [428, 348] on li "過路客" at bounding box center [452, 348] width 129 height 21
type input "過路客"
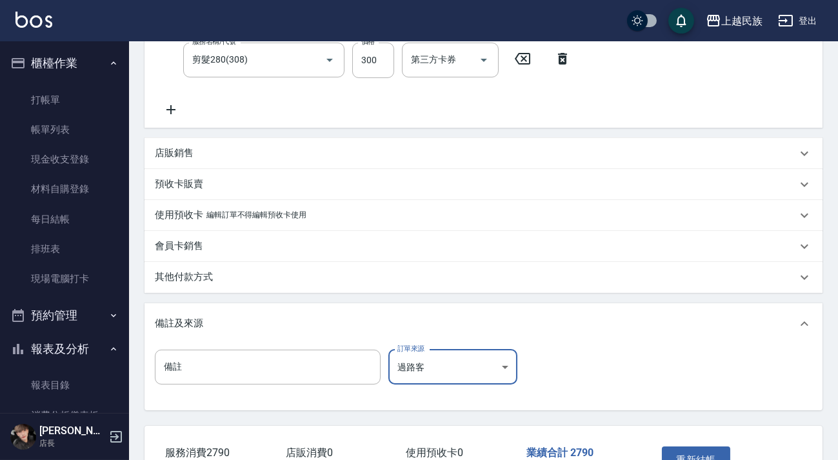
scroll to position [402, 0]
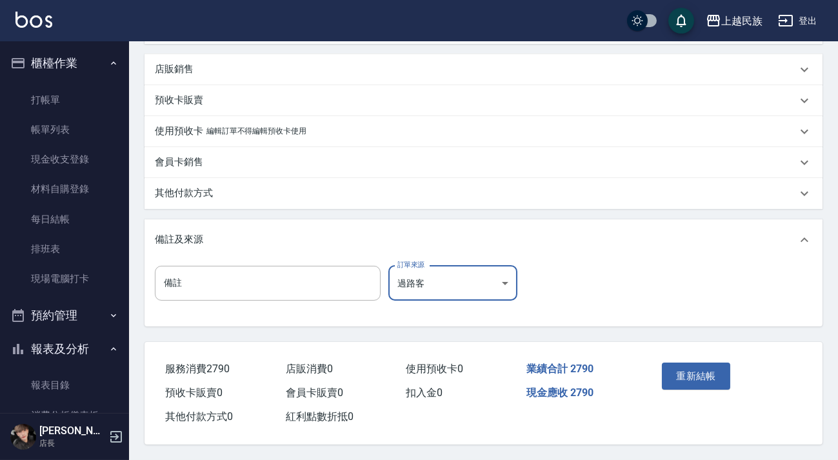
click at [419, 271] on body "上越民族 登出 櫃檯作業 打帳單 帳單列表 現金收支登錄 材料自購登錄 每日結帳 排班表 現場電腦打卡 預約管理 預約管理 單日預約紀錄 單週預約紀錄 報表及…" at bounding box center [419, 30] width 838 height 860
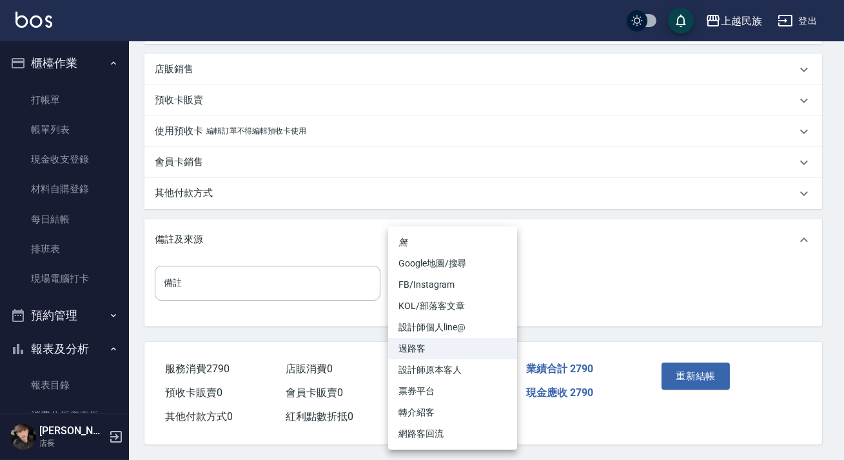
click at [448, 344] on li "過路客" at bounding box center [452, 348] width 129 height 21
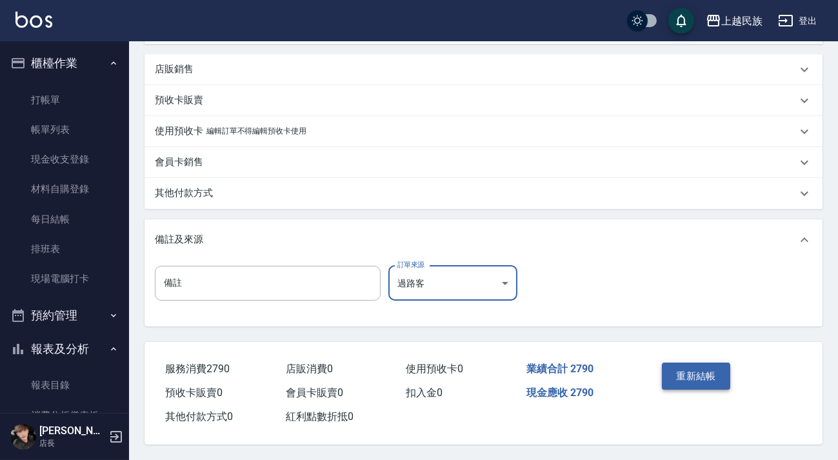
click at [706, 370] on button "重新結帳" at bounding box center [696, 375] width 68 height 27
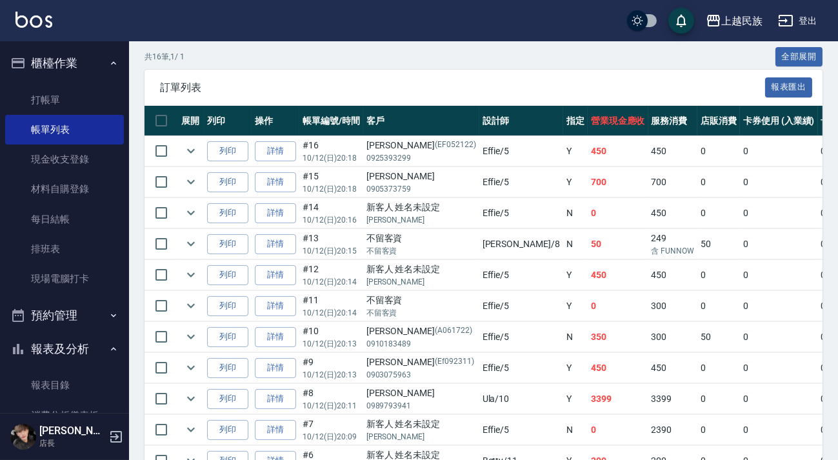
scroll to position [469, 0]
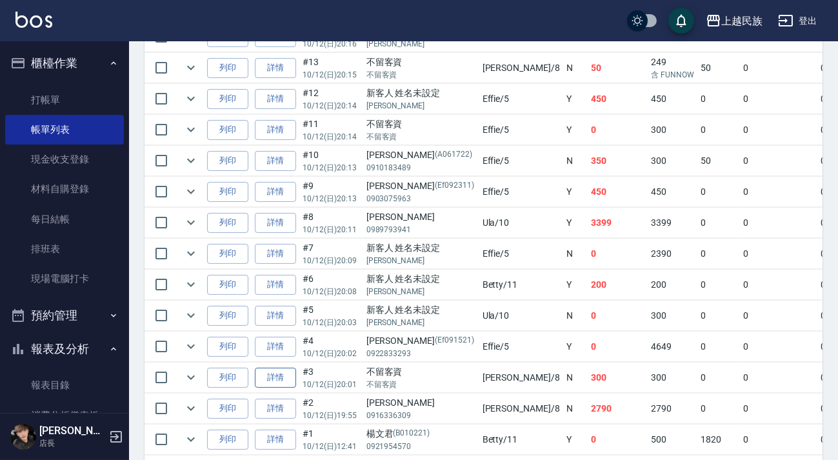
click at [274, 378] on link "詳情" at bounding box center [275, 378] width 41 height 20
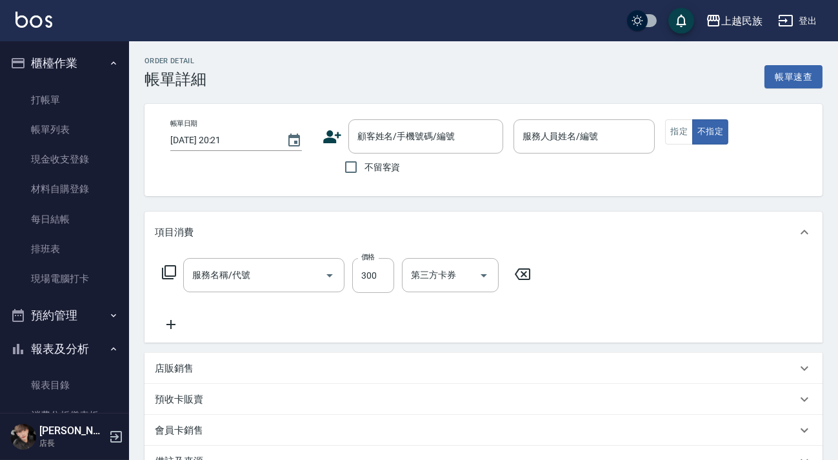
type input "[DATE] 20:01"
checkbox input "true"
type input "Stella-8"
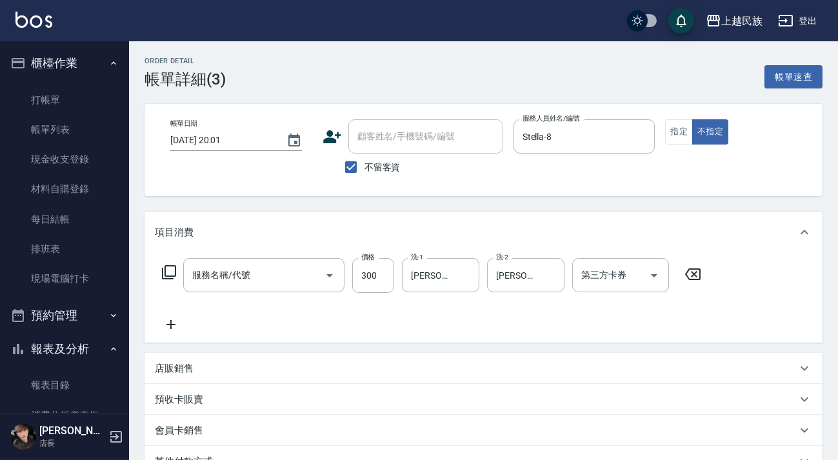
type input "洗髮300(101)"
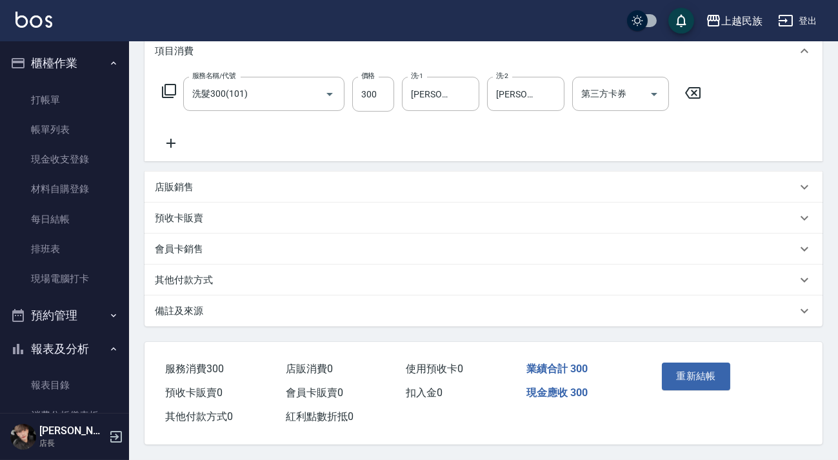
click at [235, 307] on div "備註及來源" at bounding box center [476, 311] width 642 height 14
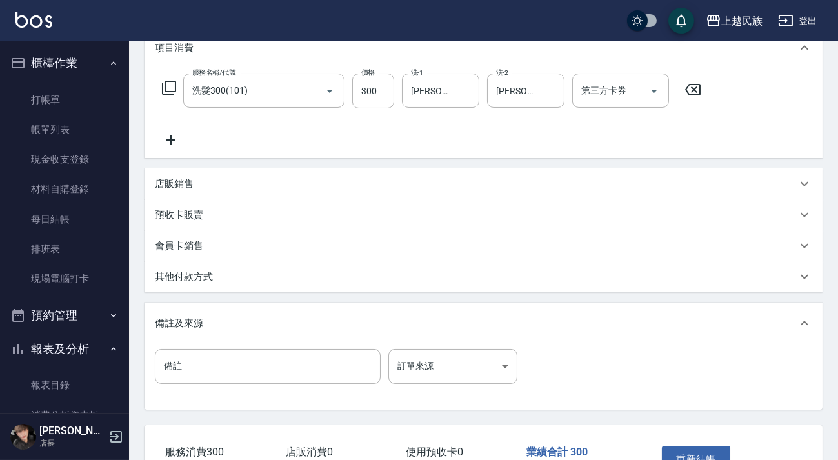
scroll to position [186, 0]
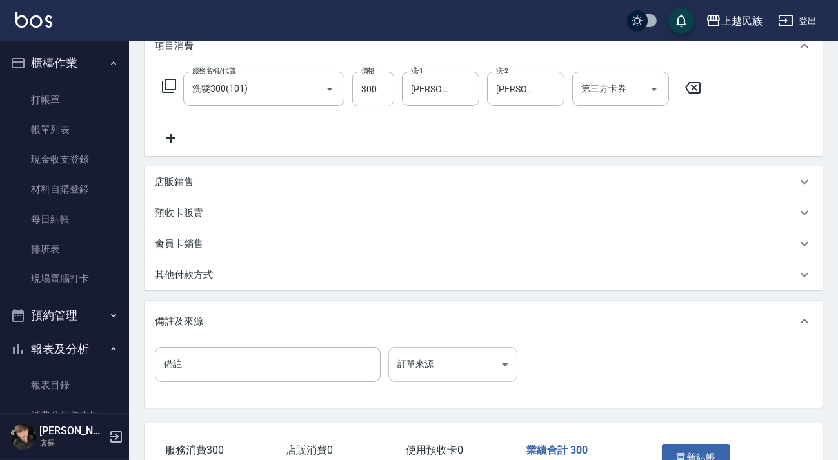
click at [417, 381] on body "上越民族 登出 櫃檯作業 打帳單 帳單列表 現金收支登錄 材料自購登錄 每日結帳 排班表 現場電腦打卡 預約管理 預約管理 單日預約紀錄 單週預約紀錄 報表及…" at bounding box center [419, 177] width 838 height 727
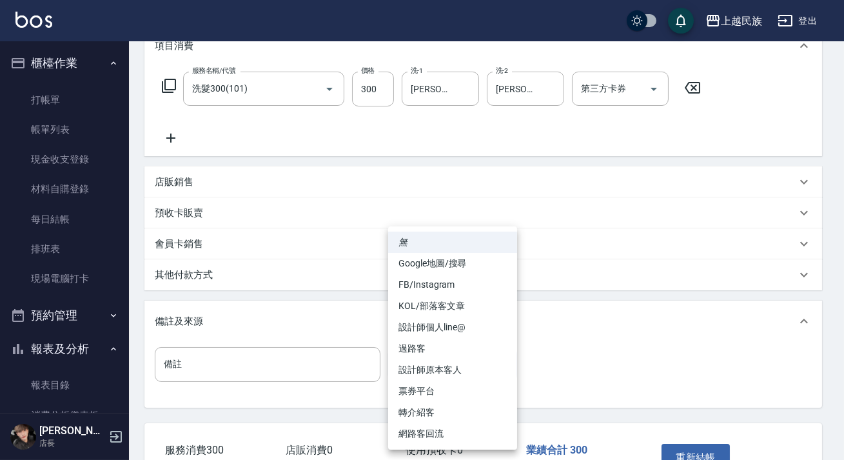
click at [448, 344] on li "過路客" at bounding box center [452, 348] width 129 height 21
type input "過路客"
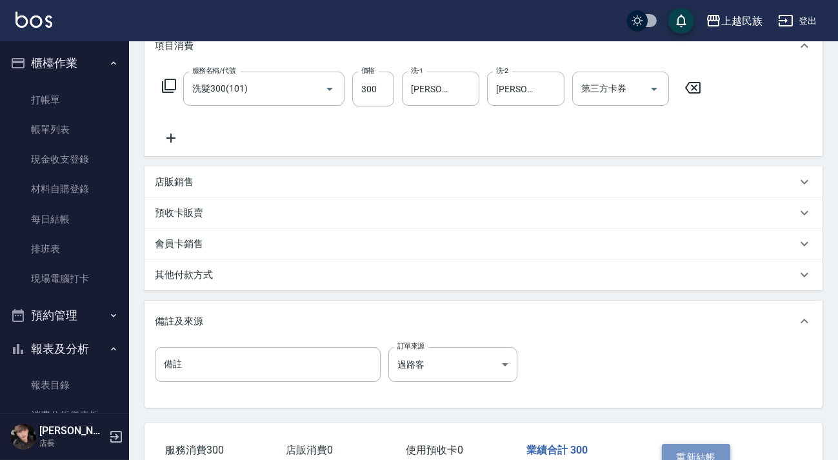
click at [704, 454] on button "重新結帳" at bounding box center [696, 457] width 68 height 27
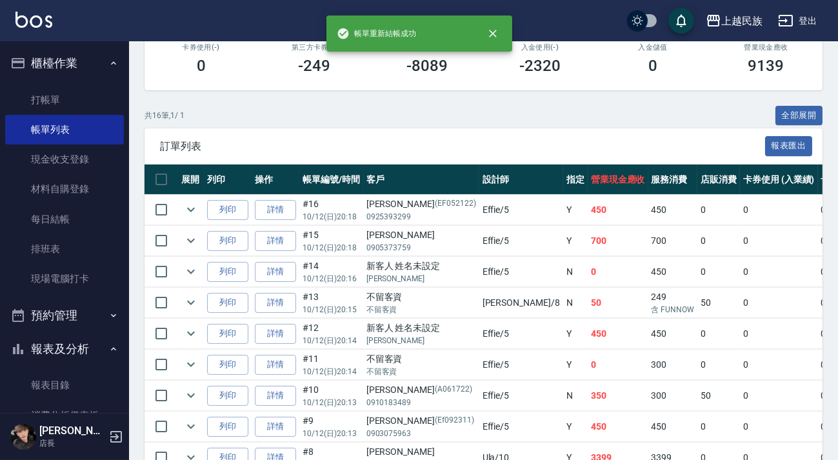
scroll to position [469, 0]
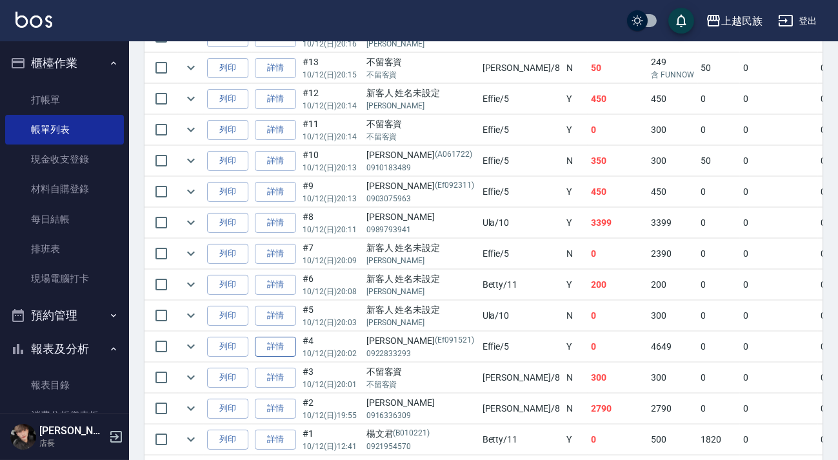
click at [286, 342] on link "詳情" at bounding box center [275, 347] width 41 height 20
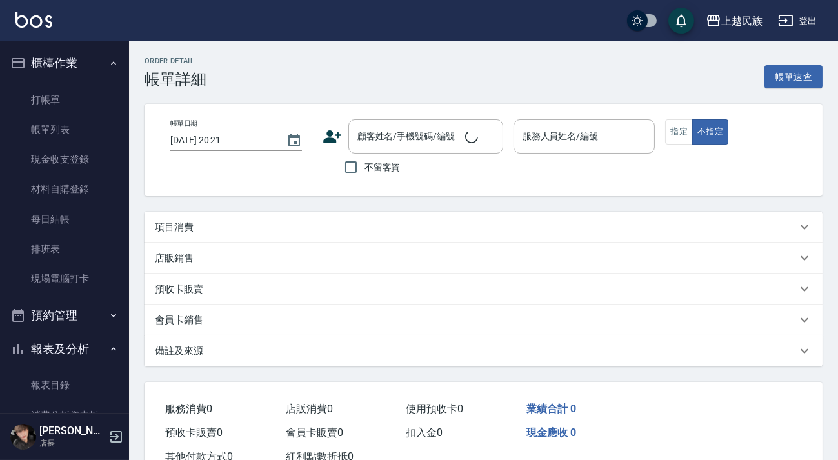
type input "[DATE] 20:02"
type input "Effie-5"
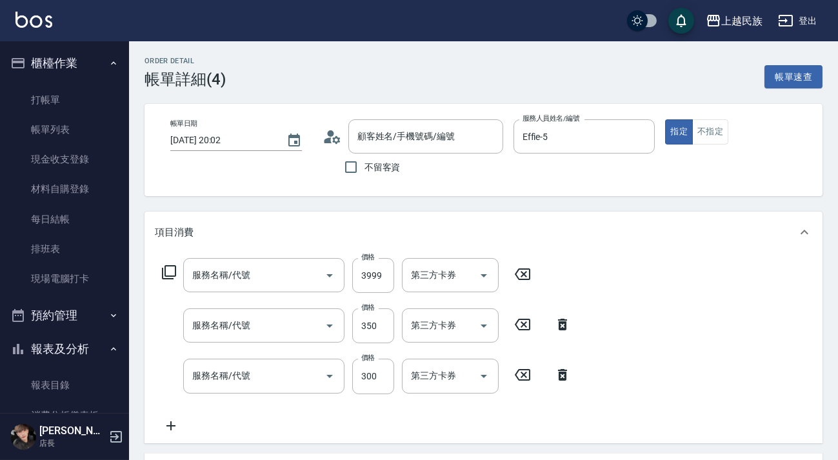
type input "[PERSON_NAME]/0922833293/Ef091521"
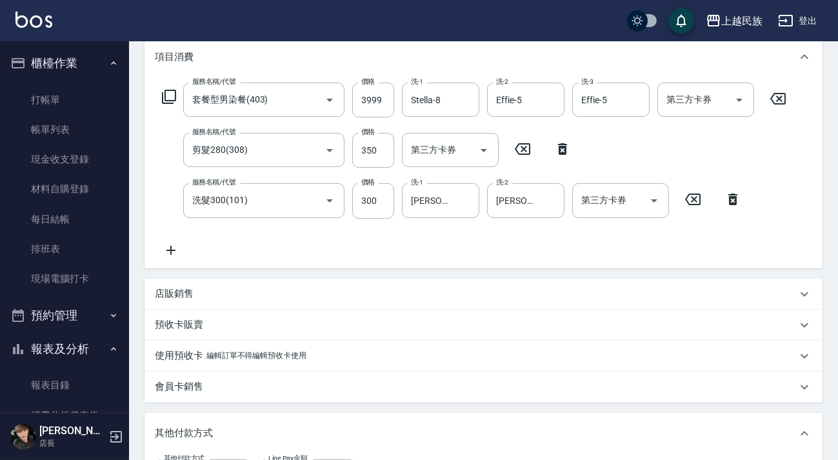
type input "套餐型男染餐(403)"
type input "剪髮280(308)"
type input "洗髮300(101)"
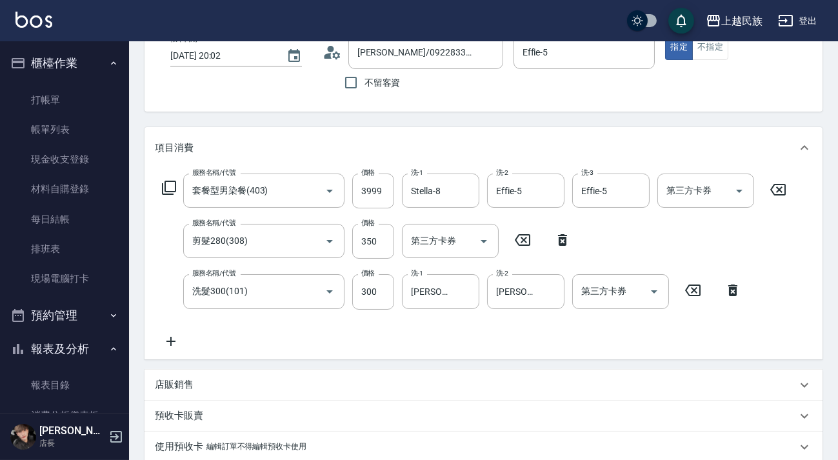
scroll to position [378, 0]
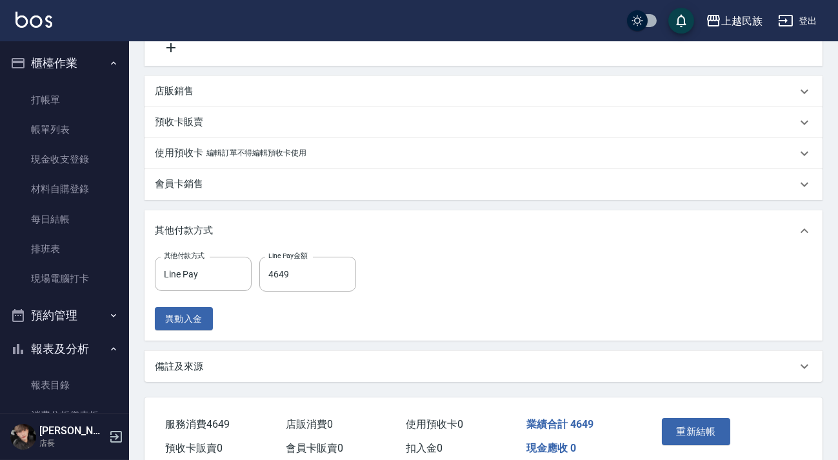
click at [359, 368] on div "備註及來源" at bounding box center [476, 367] width 642 height 14
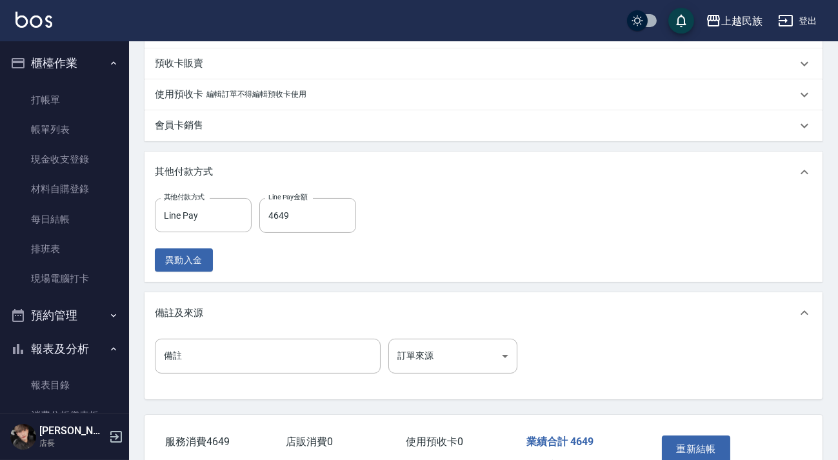
scroll to position [513, 0]
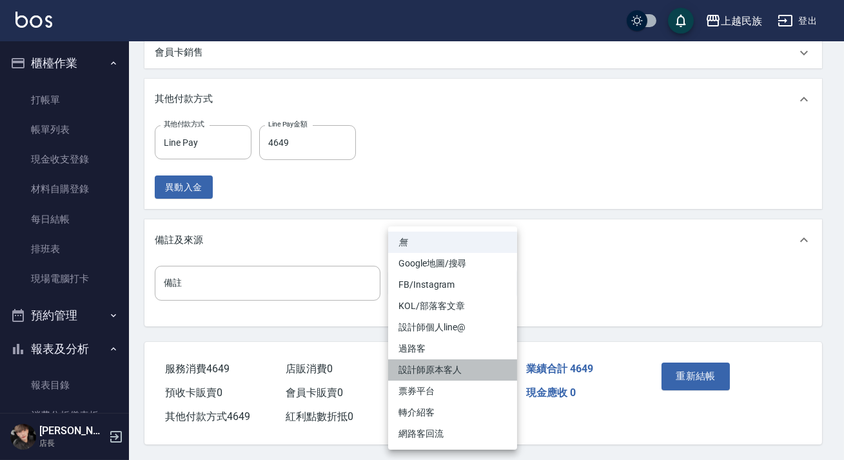
click at [472, 364] on li "設計師原本客人" at bounding box center [452, 369] width 129 height 21
type input "設計師原本客人"
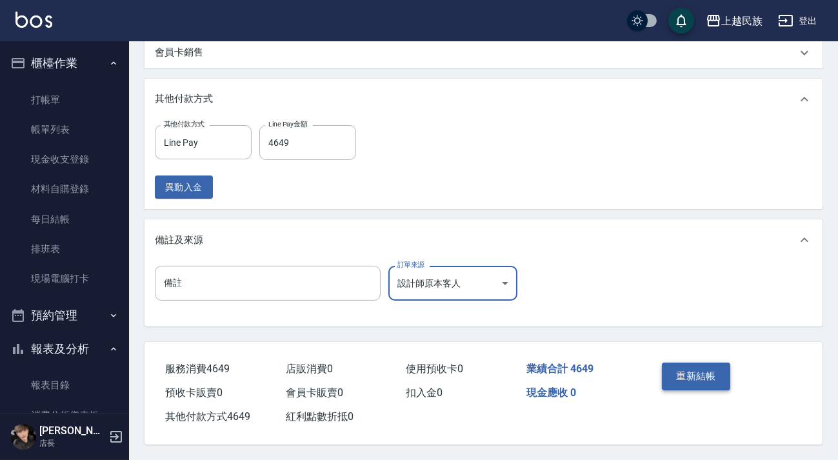
click at [682, 363] on button "重新結帳" at bounding box center [696, 375] width 68 height 27
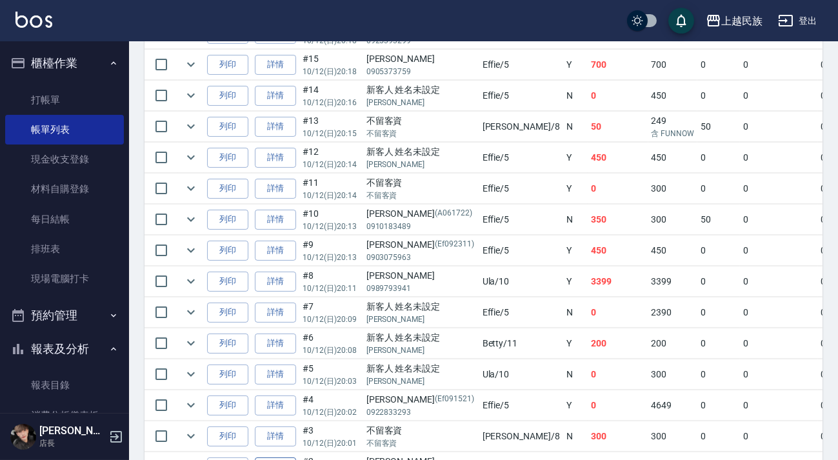
scroll to position [522, 0]
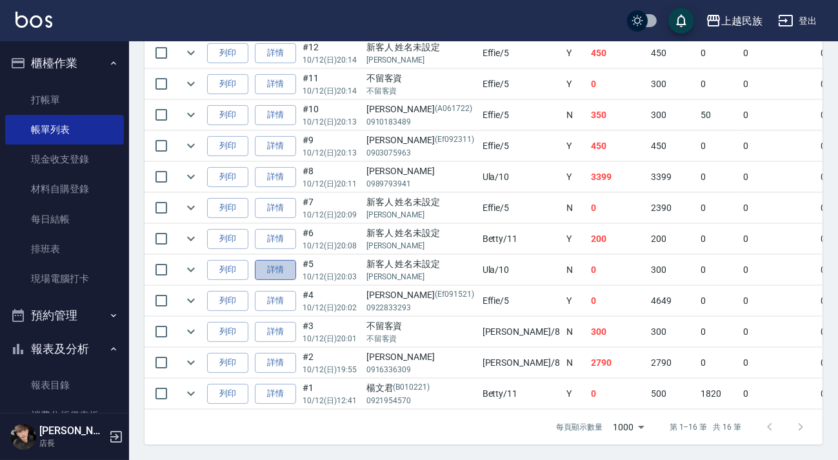
click at [283, 260] on link "詳情" at bounding box center [275, 270] width 41 height 20
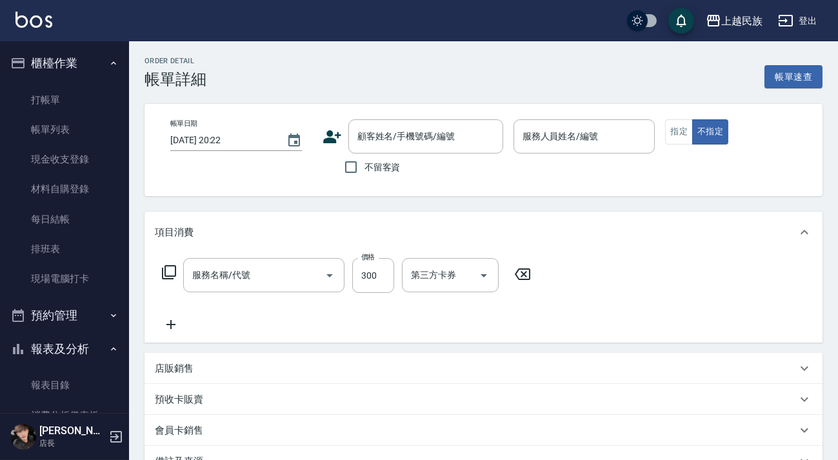
type input "[DATE] 20:03"
type input "Ula-10"
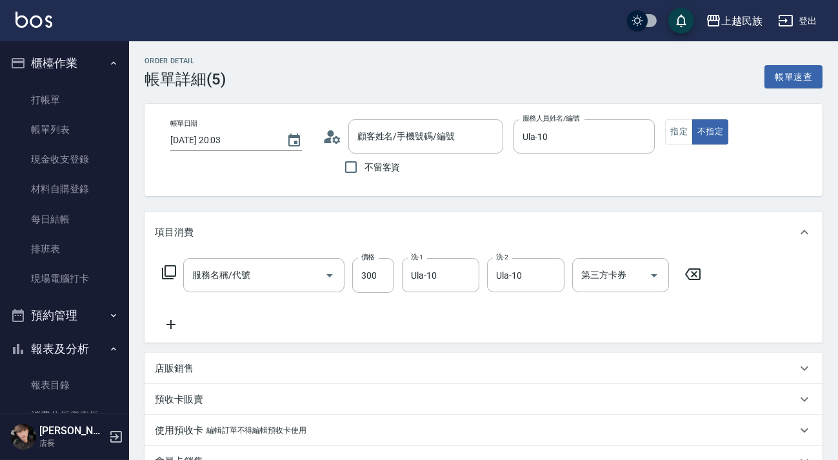
type input "洗髮300(101)"
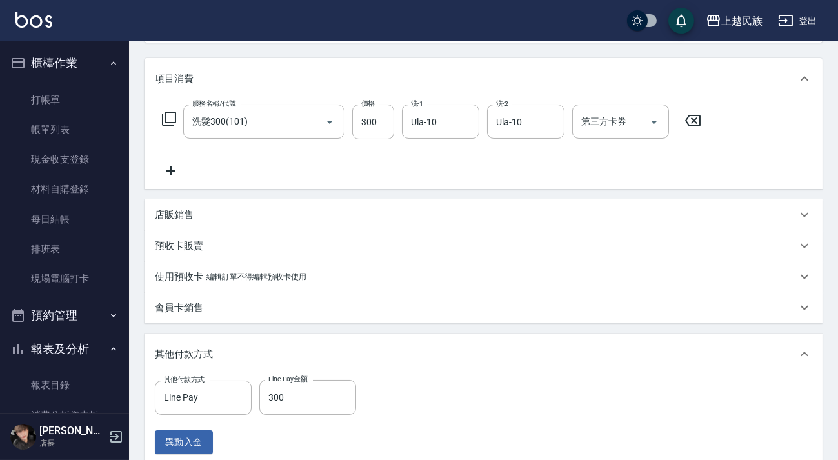
type input "新客人 姓名未設定/[PERSON_NAME]/null"
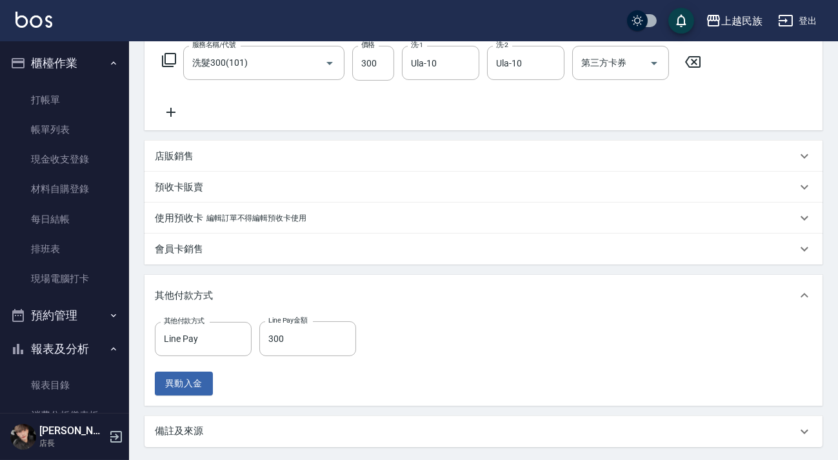
scroll to position [335, 0]
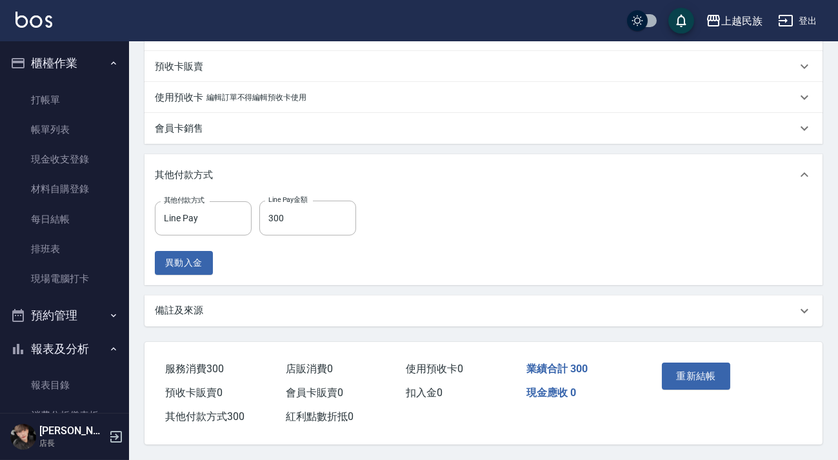
click at [342, 314] on div "備註及來源" at bounding box center [483, 310] width 678 height 31
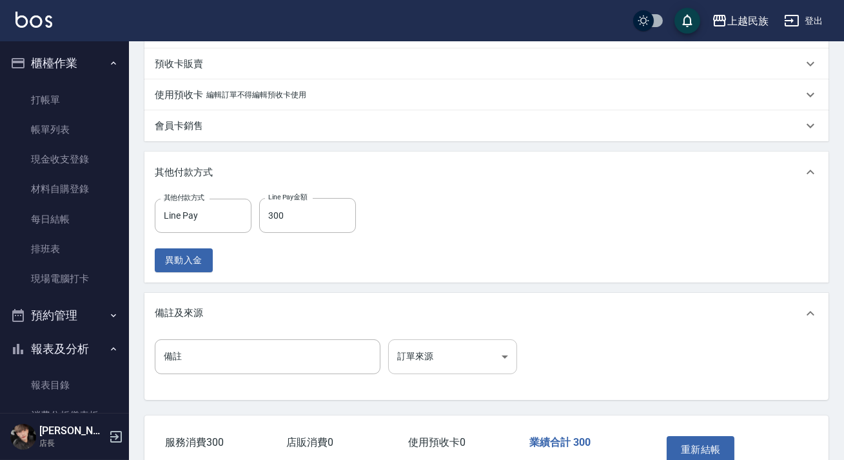
click at [442, 362] on body "上越民族 登出 櫃檯作業 打帳單 帳單列表 現金收支登錄 材料自購登錄 每日結帳 排班表 現場電腦打卡 預約管理 預約管理 單日預約紀錄 單週預約紀錄 報表及…" at bounding box center [422, 99] width 844 height 869
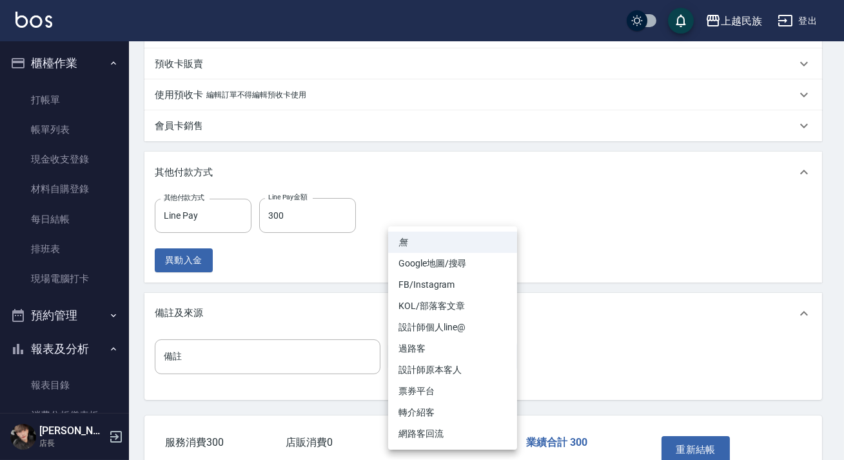
click at [445, 355] on li "過路客" at bounding box center [452, 348] width 129 height 21
type input "過路客"
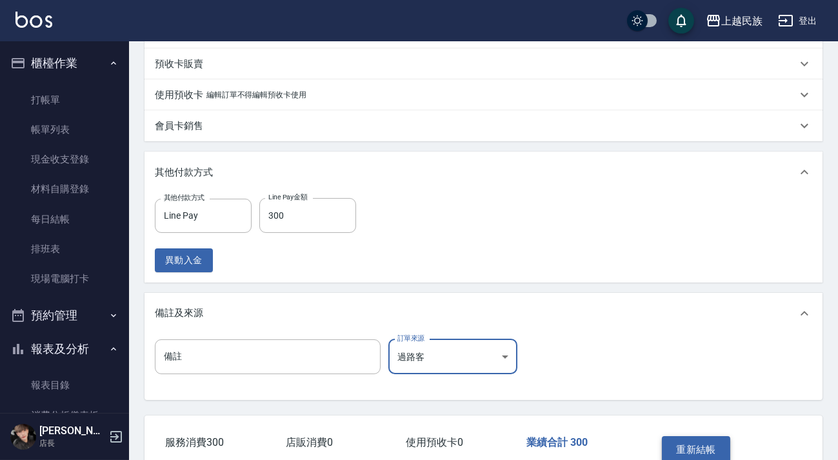
click at [717, 455] on button "重新結帳" at bounding box center [696, 449] width 68 height 27
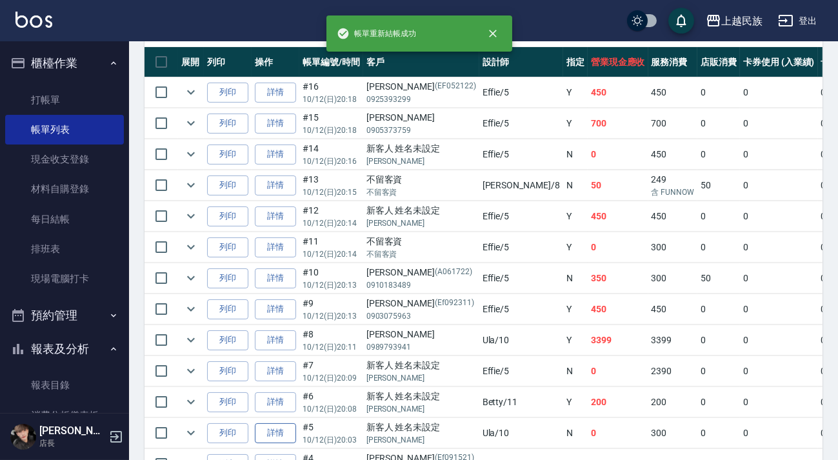
scroll to position [410, 0]
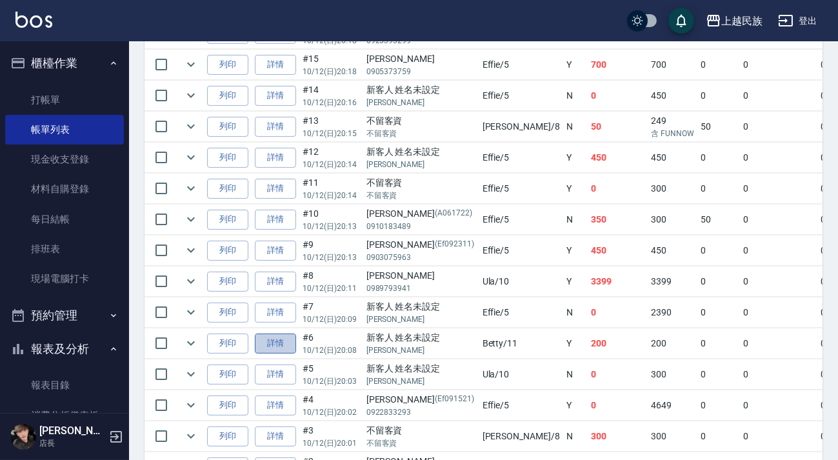
click at [281, 342] on link "詳情" at bounding box center [275, 343] width 41 height 20
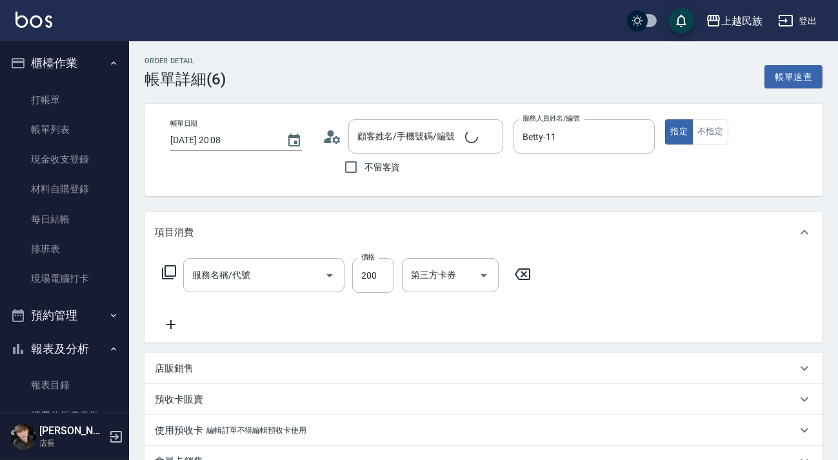
type input "[DATE] 20:08"
type input "Betty-11"
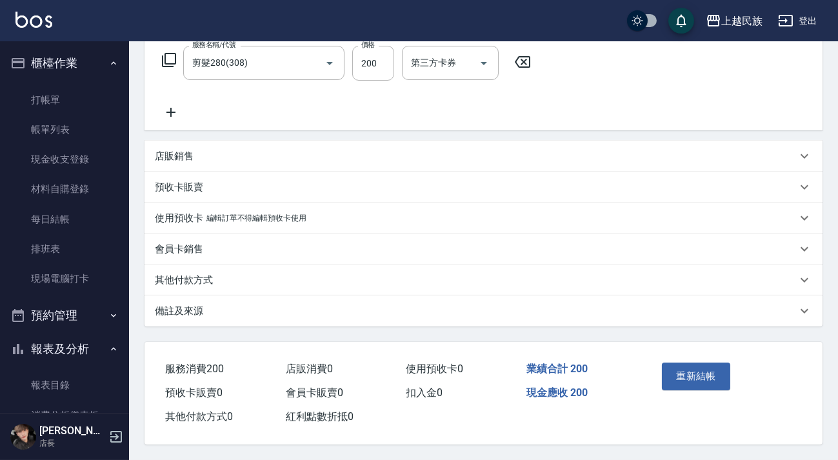
type input "剪髮280(308)"
type input "新客人 姓名未設定/[PERSON_NAME]/null"
click at [251, 311] on div "備註及來源" at bounding box center [476, 311] width 642 height 14
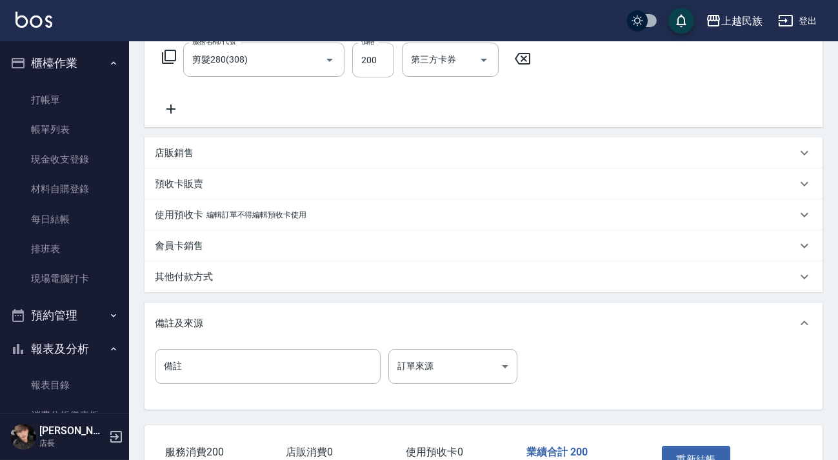
scroll to position [302, 0]
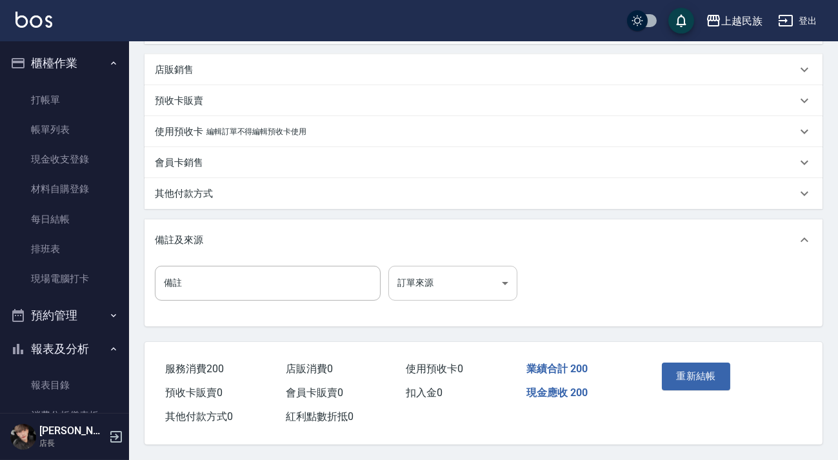
click at [452, 290] on body "上越民族 登出 櫃檯作業 打帳單 帳單列表 現金收支登錄 材料自購登錄 每日結帳 排班表 現場電腦打卡 預約管理 預約管理 單日預約紀錄 單週預約紀錄 報表及…" at bounding box center [419, 80] width 838 height 758
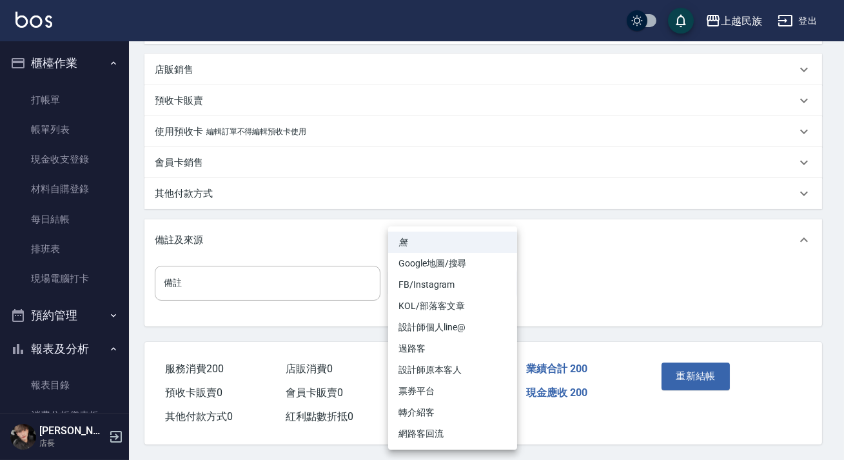
click at [477, 366] on li "設計師原本客人" at bounding box center [452, 369] width 129 height 21
type input "設計師原本客人"
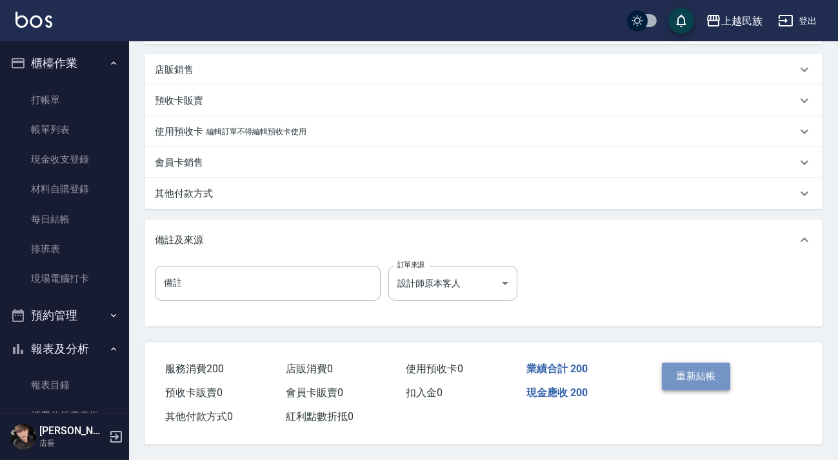
click at [677, 362] on button "重新結帳" at bounding box center [696, 375] width 68 height 27
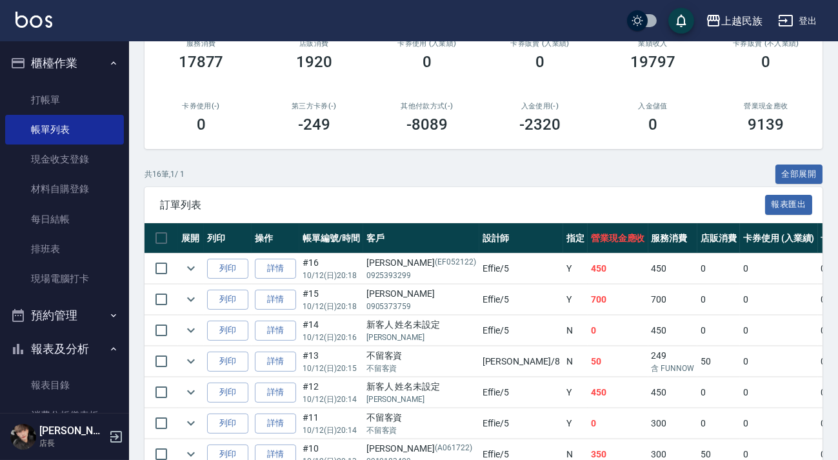
scroll to position [410, 0]
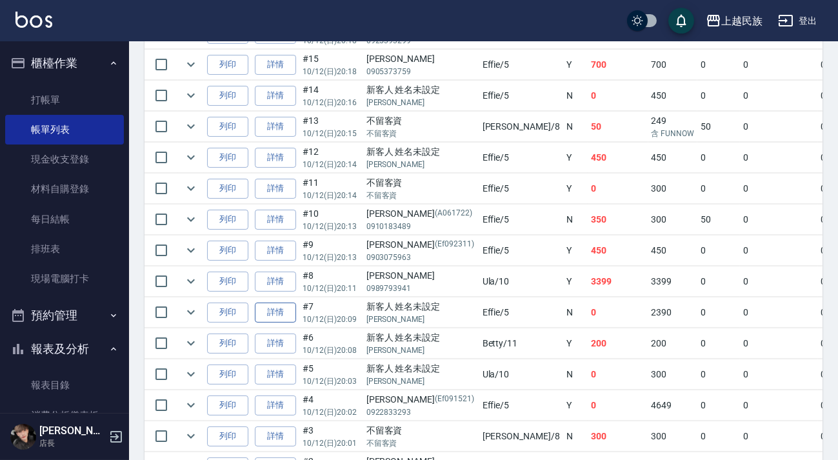
click at [289, 308] on link "詳情" at bounding box center [275, 312] width 41 height 20
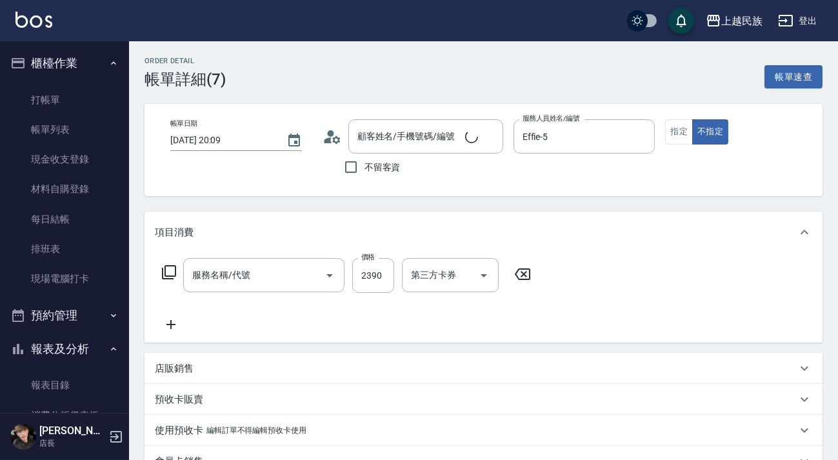
type input "[DATE] 20:09"
type input "Effie-5"
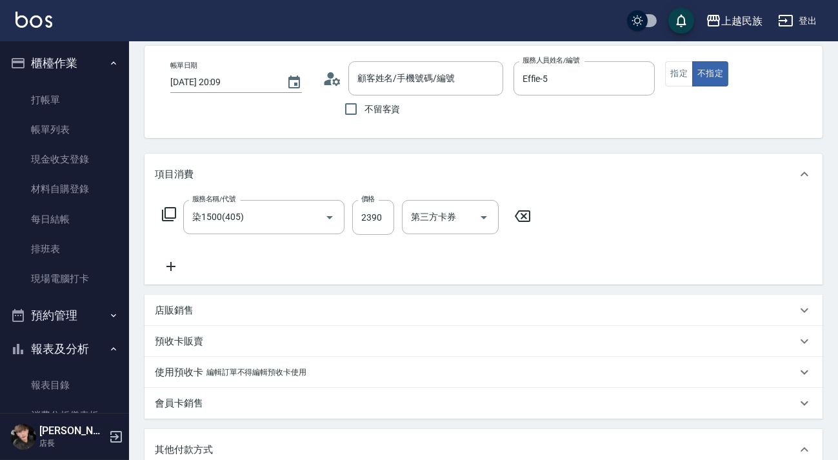
type input "染1500(405)"
type input "新客人 姓名未設定/[PERSON_NAME]/null"
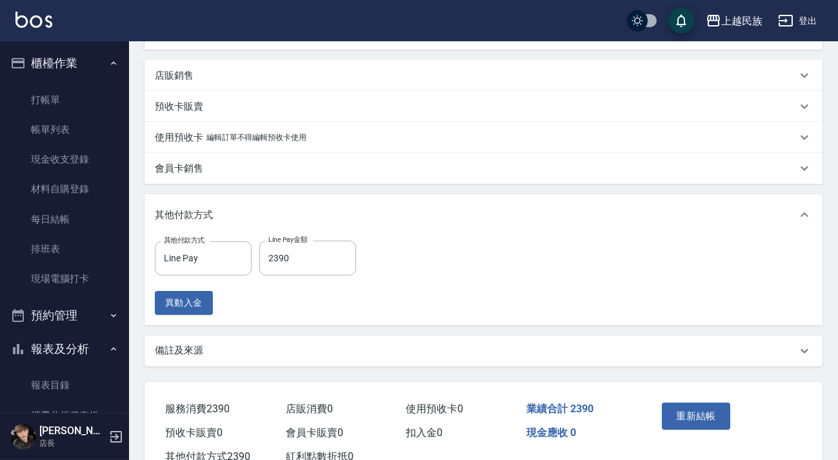
scroll to position [335, 0]
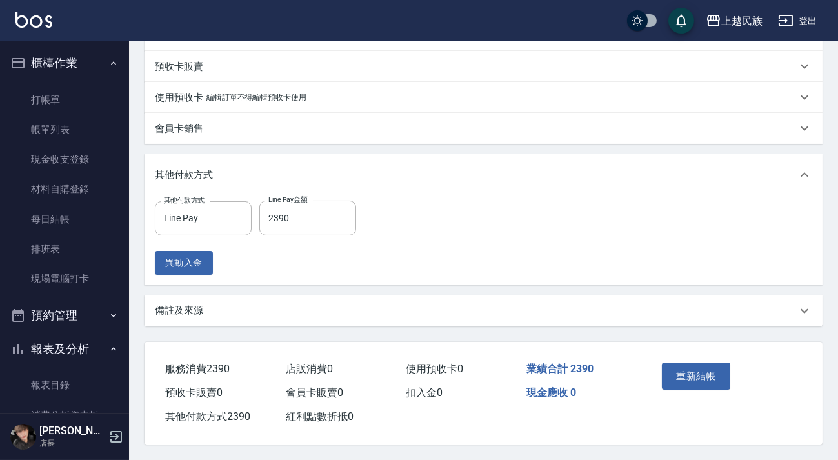
click at [315, 317] on div "備註及來源" at bounding box center [483, 310] width 678 height 31
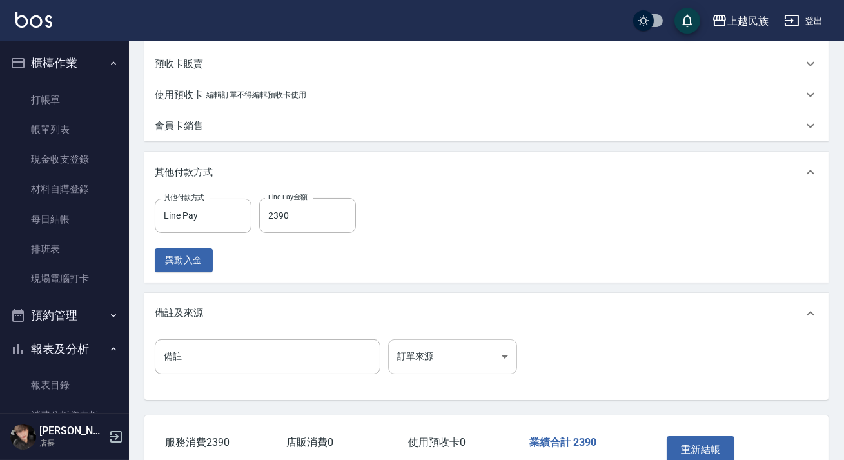
click at [407, 355] on body "上越民族 登出 櫃檯作業 打帳單 帳單列表 現金收支登錄 材料自購登錄 每日結帳 排班表 現場電腦打卡 預約管理 預約管理 單日預約紀錄 單週預約紀錄 報表及…" at bounding box center [422, 99] width 844 height 869
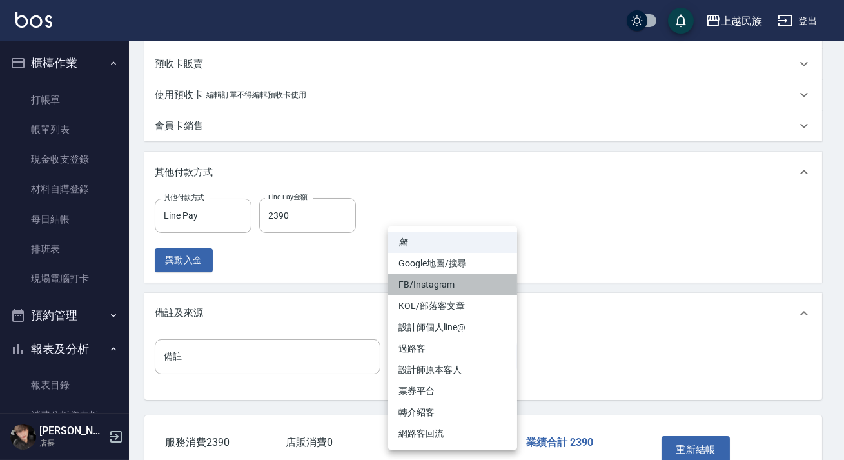
click at [420, 288] on li "FB/Instagram" at bounding box center [452, 284] width 129 height 21
type input "FB/Instagram"
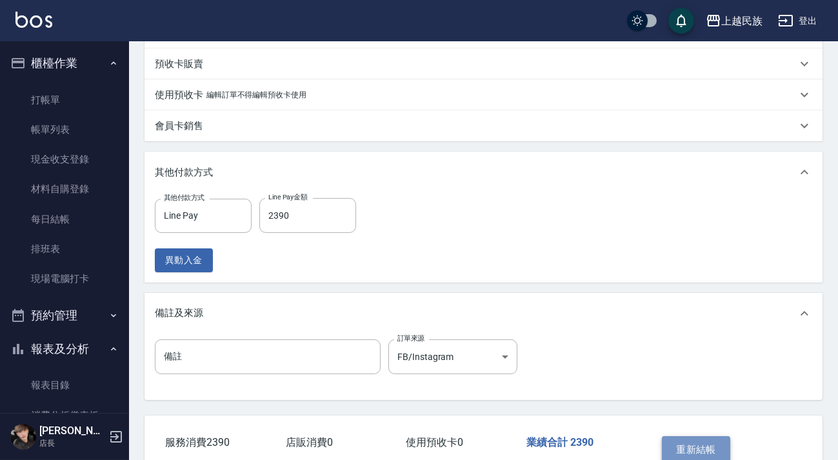
click at [694, 450] on button "重新結帳" at bounding box center [696, 449] width 68 height 27
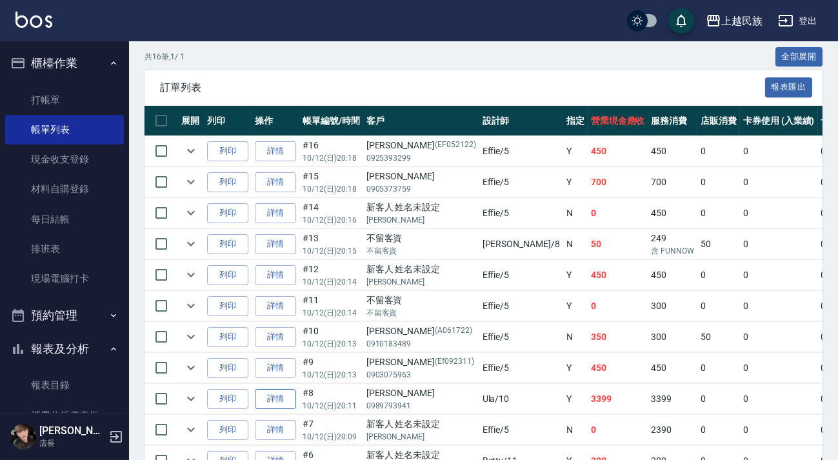
scroll to position [351, 0]
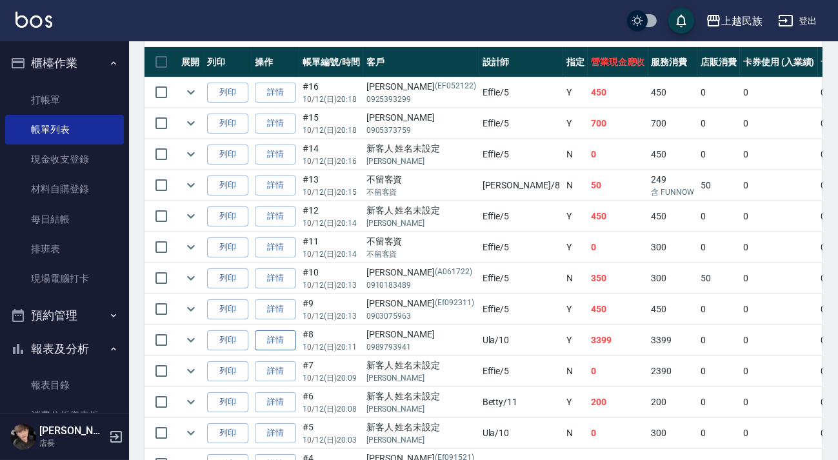
click at [283, 340] on link "詳情" at bounding box center [275, 340] width 41 height 20
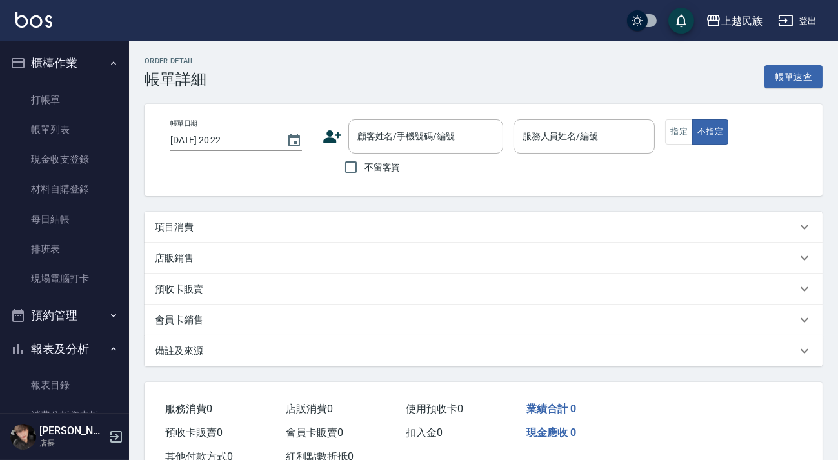
type input "[DATE] 20:11"
type input "Ula-10"
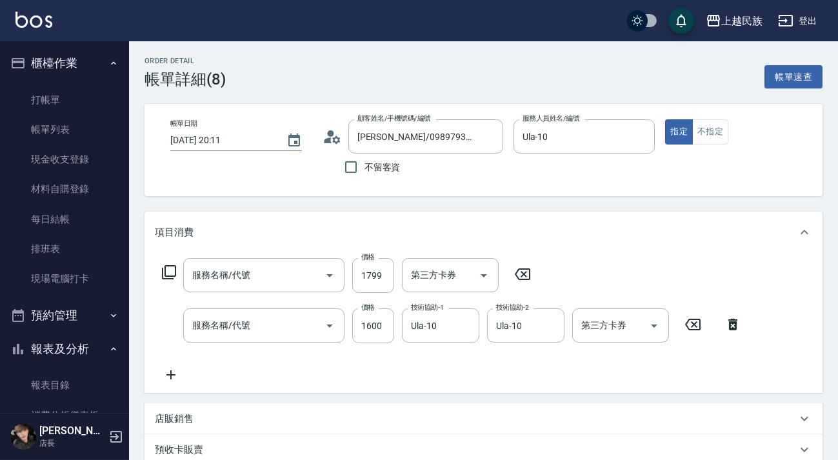
type input "[PERSON_NAME]/0989793941/"
type input "網路廣告客燙(233)"
type input "新.柔漾護髮1500(636)"
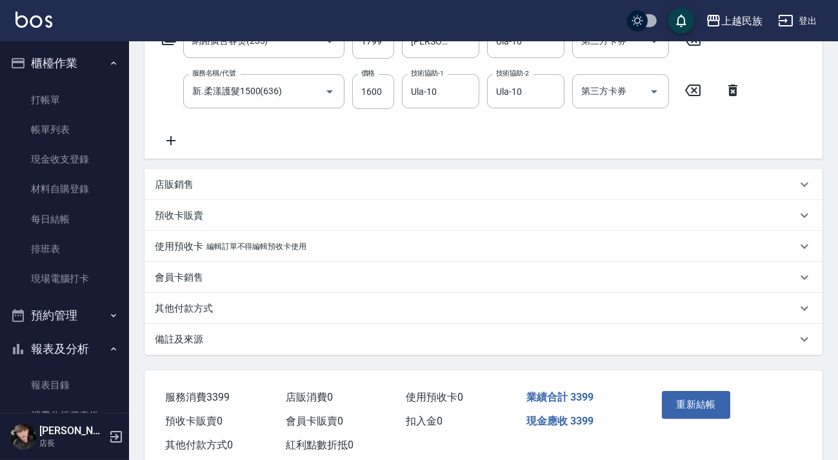
click at [282, 313] on div "其他付款方式" at bounding box center [476, 309] width 642 height 14
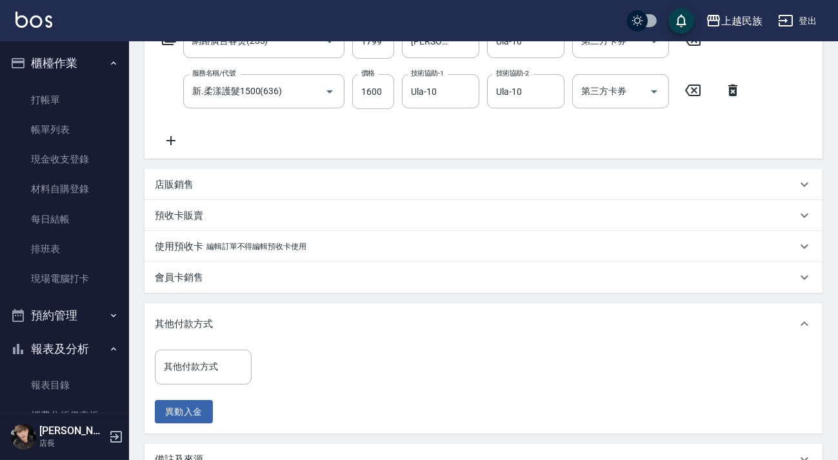
scroll to position [386, 0]
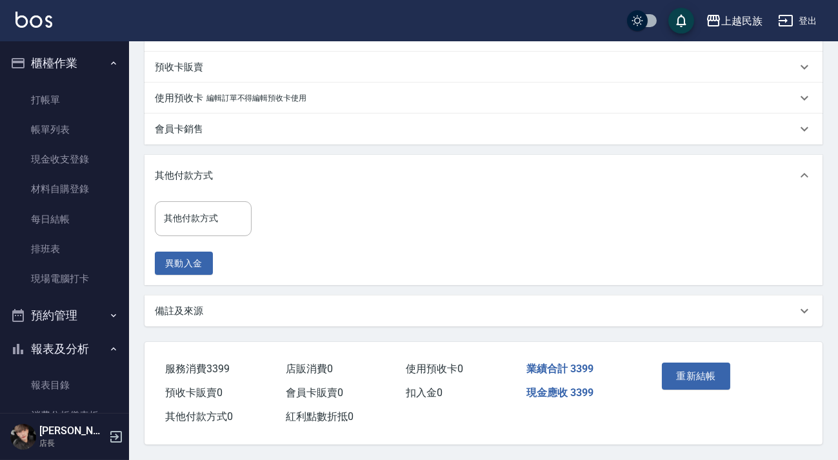
click at [302, 312] on div "備註及來源" at bounding box center [476, 311] width 642 height 14
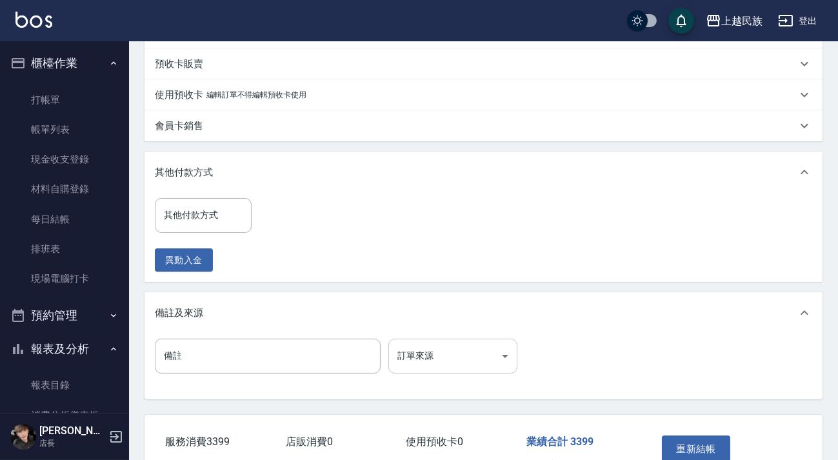
click at [460, 358] on body "上越民族 登出 櫃檯作業 打帳單 帳單列表 現金收支登錄 材料自購登錄 每日結帳 排班表 現場電腦打卡 預約管理 預約管理 單日預約紀錄 單週預約紀錄 報表及…" at bounding box center [419, 73] width 838 height 918
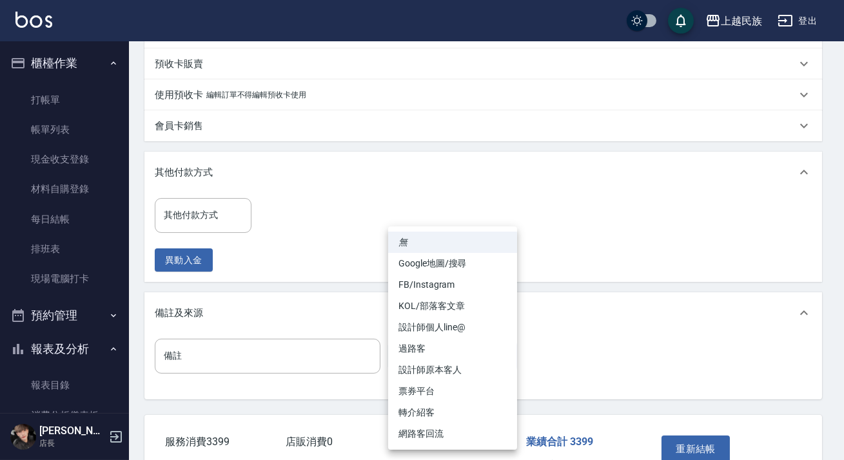
click at [447, 281] on li "FB/Instagram" at bounding box center [452, 284] width 129 height 21
type input "FB/Instagram"
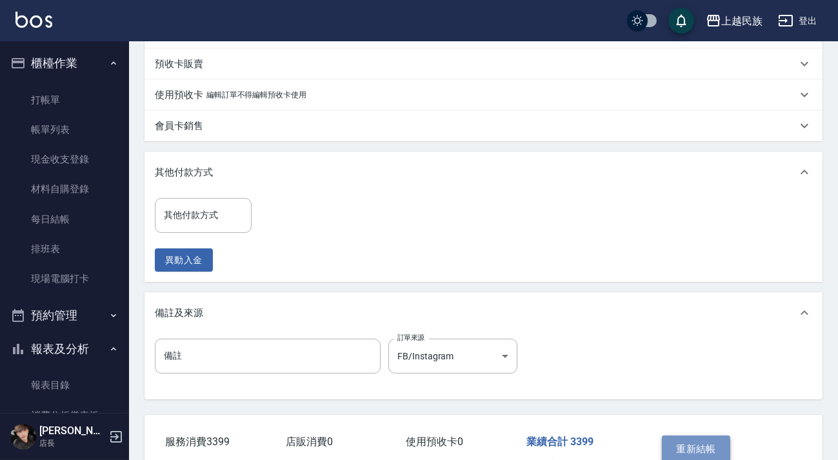
click at [669, 439] on button "重新結帳" at bounding box center [696, 448] width 68 height 27
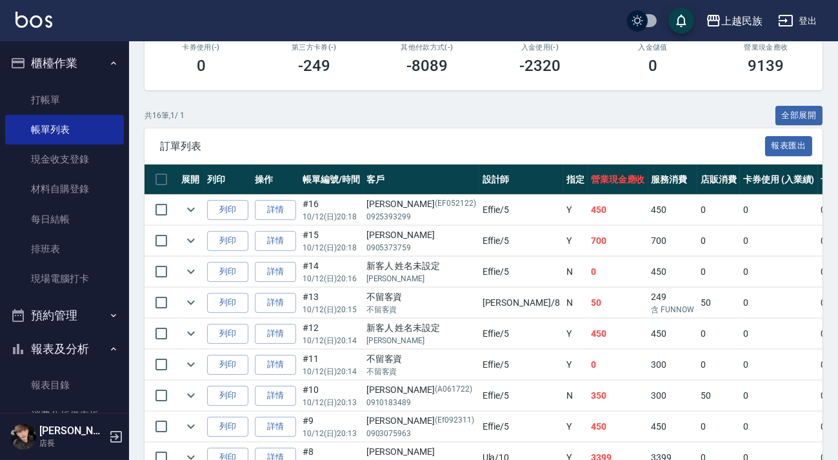
scroll to position [410, 0]
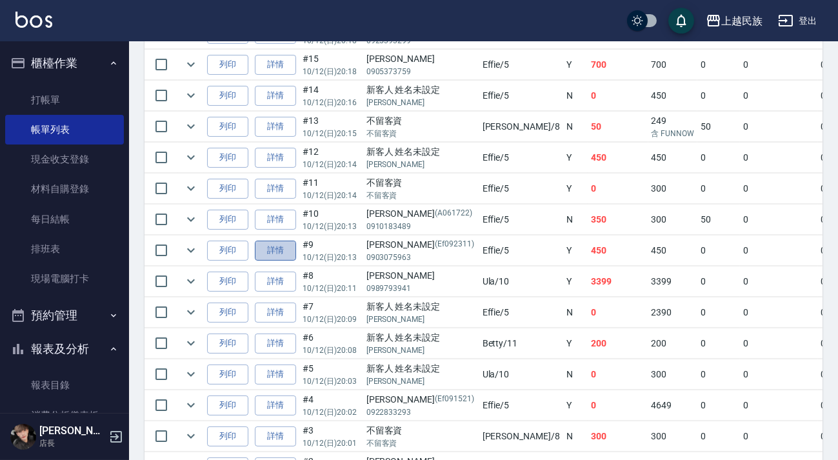
click at [288, 252] on link "詳情" at bounding box center [275, 251] width 41 height 20
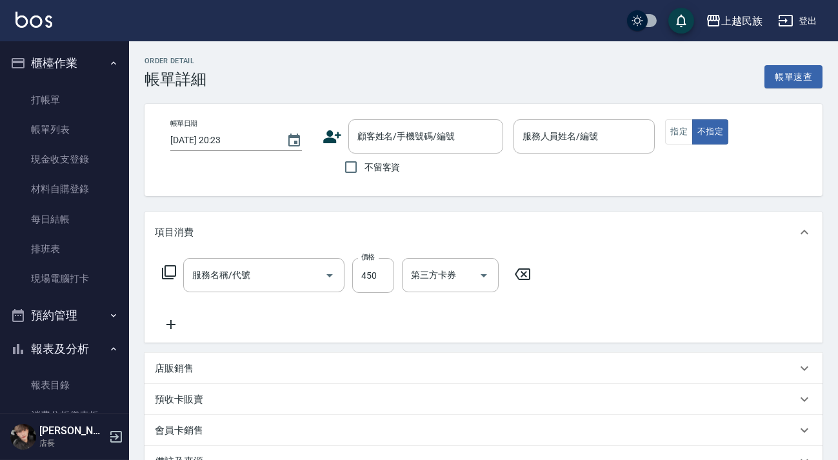
type input "[DATE] 20:13"
type input "Effie-5"
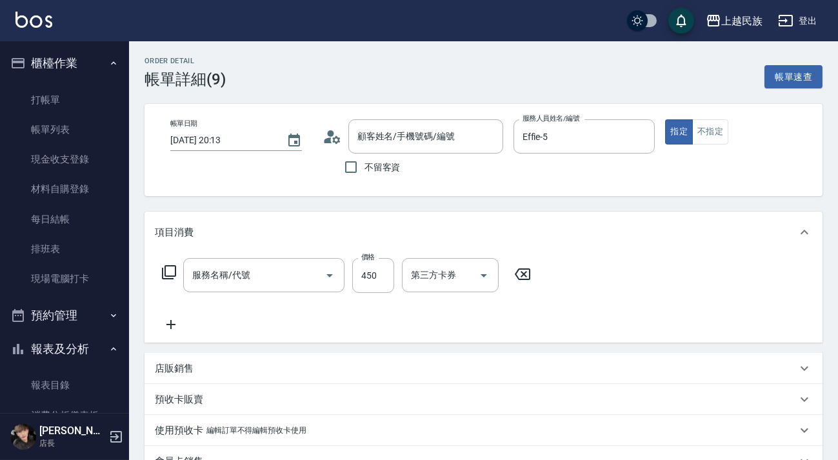
type input "剪髮280(308)"
type input "[PERSON_NAME]/0903075963/Ef092311"
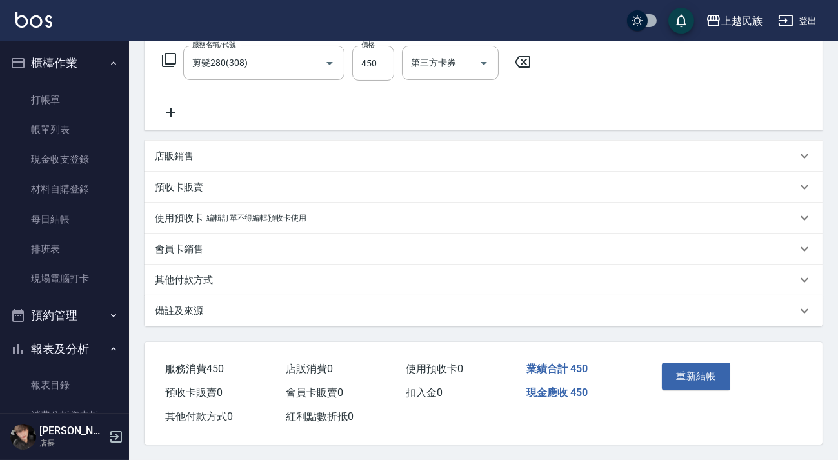
click at [304, 309] on div "備註及來源" at bounding box center [476, 311] width 642 height 14
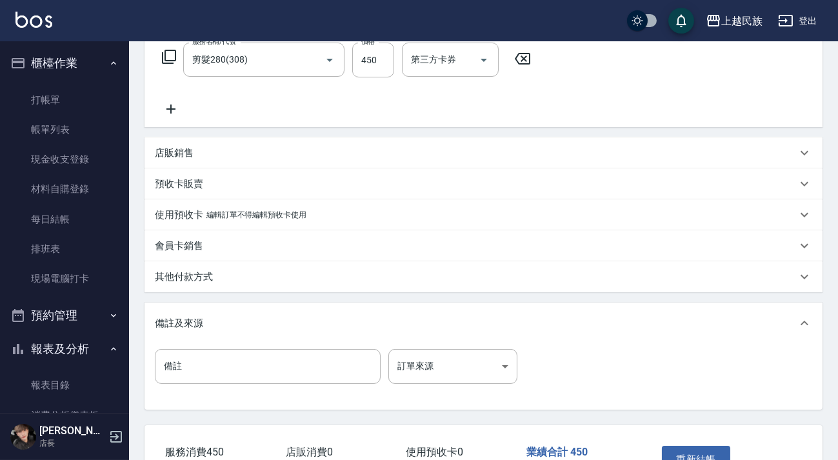
scroll to position [302, 0]
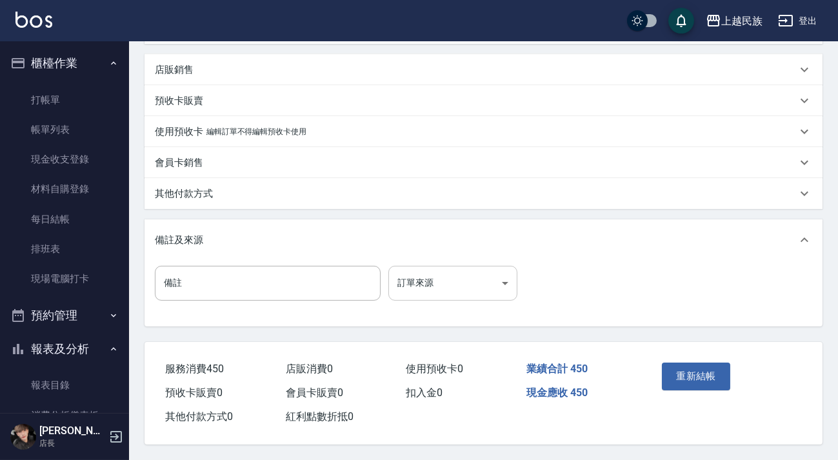
click at [430, 283] on body "上越民族 登出 櫃檯作業 打帳單 帳單列表 現金收支登錄 材料自購登錄 每日結帳 排班表 現場電腦打卡 預約管理 預約管理 單日預約紀錄 單週預約紀錄 報表及…" at bounding box center [419, 80] width 838 height 758
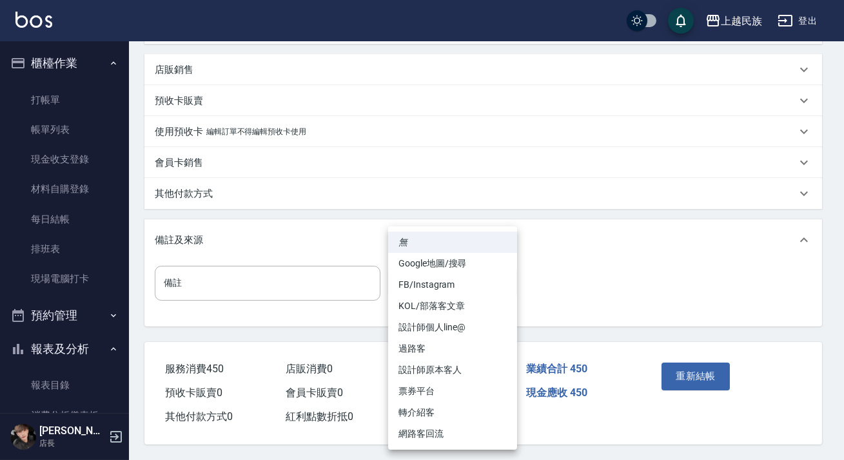
click at [453, 369] on li "設計師原本客人" at bounding box center [452, 369] width 129 height 21
type input "設計師原本客人"
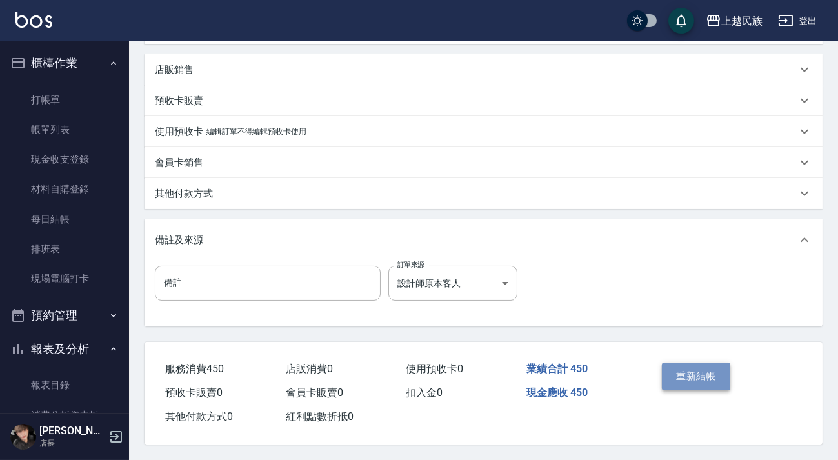
click at [693, 366] on button "重新結帳" at bounding box center [696, 375] width 68 height 27
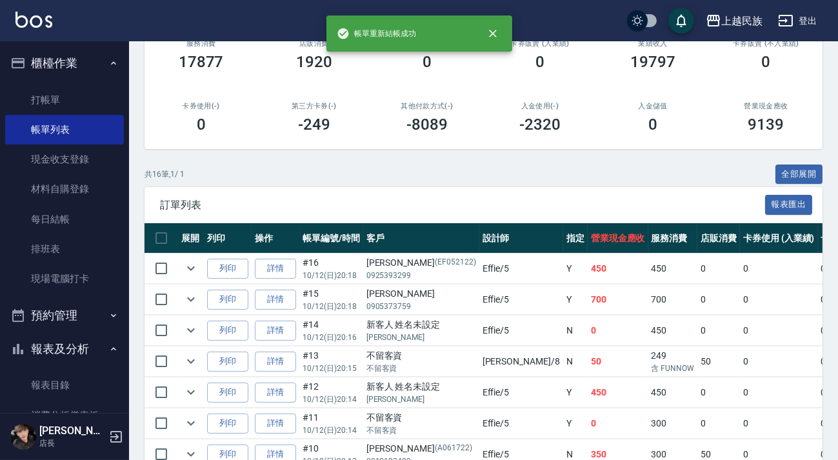
scroll to position [293, 0]
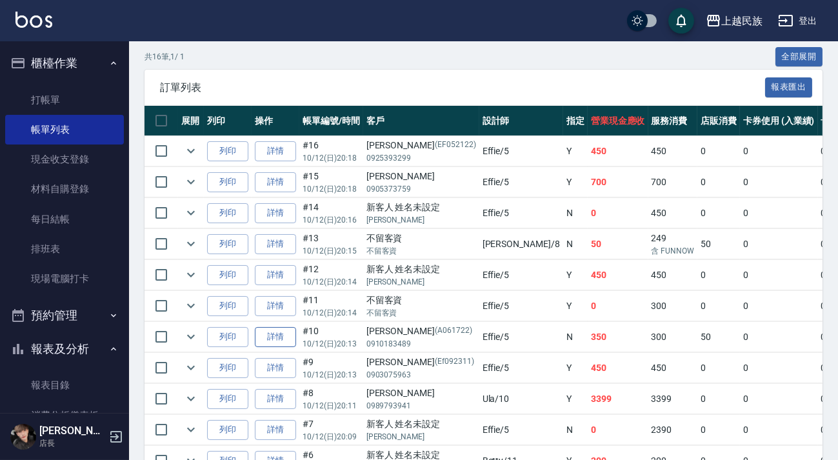
click at [275, 335] on link "詳情" at bounding box center [275, 337] width 41 height 20
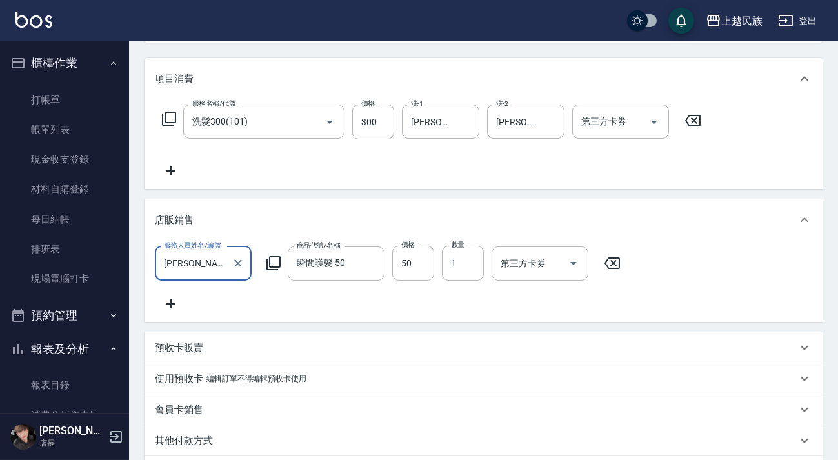
type input "[DATE] 20:13"
type input "Effie-5"
type input "洗髮300(101)"
type input "[PERSON_NAME]/0910183489/A061722"
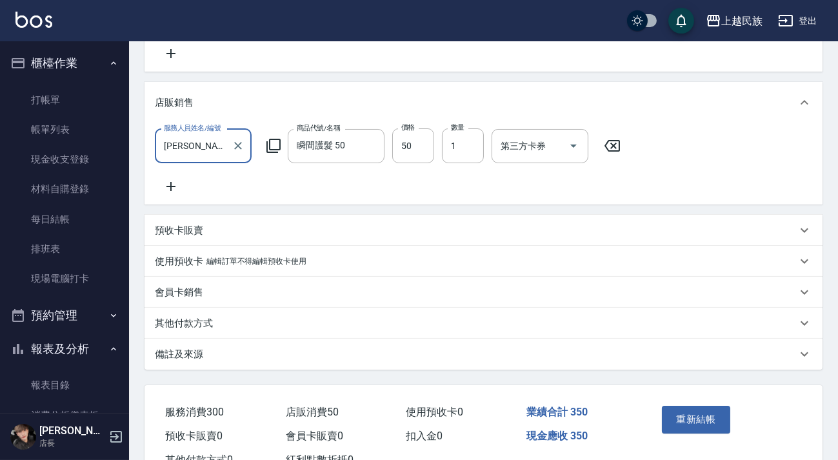
click at [342, 330] on div "其他付款方式" at bounding box center [476, 324] width 642 height 14
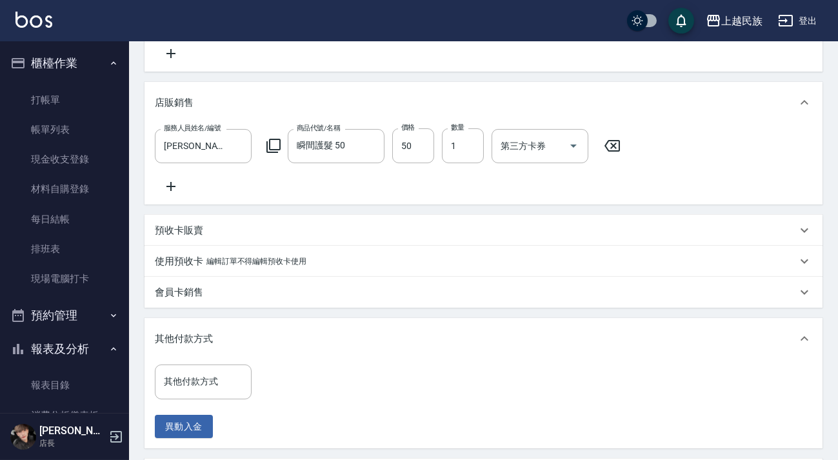
scroll to position [446, 0]
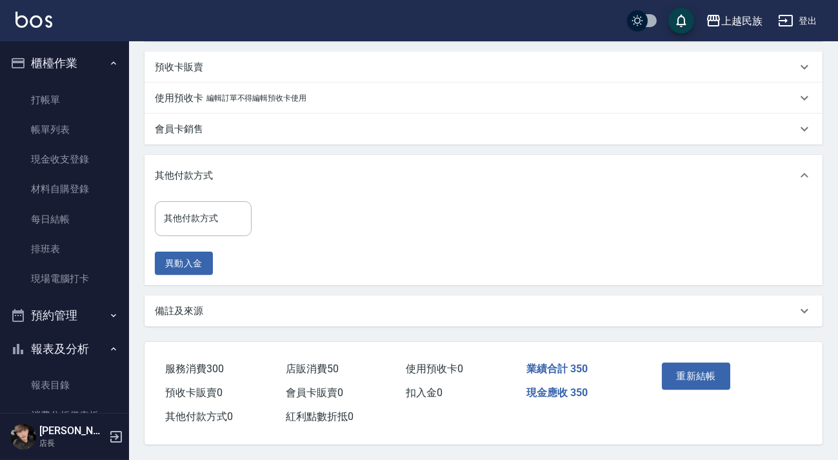
click at [344, 319] on div "備註及來源" at bounding box center [483, 310] width 678 height 31
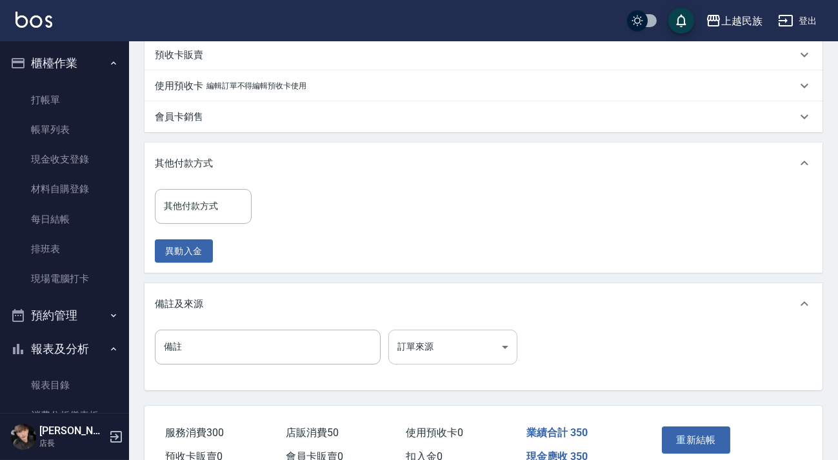
click at [472, 363] on body "上越民族 登出 櫃檯作業 打帳單 帳單列表 現金收支登錄 材料自購登錄 每日結帳 排班表 現場電腦打卡 預約管理 預約管理 單日預約紀錄 單週預約紀錄 報表及…" at bounding box center [419, 39] width 838 height 970
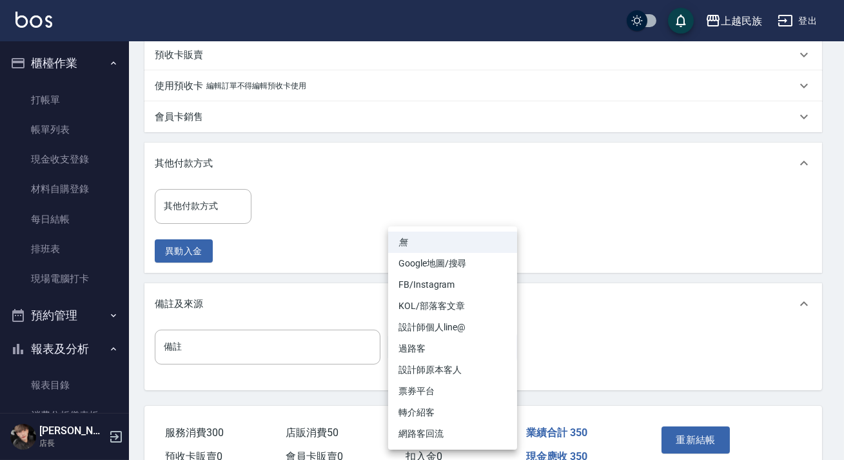
click at [459, 366] on li "設計師原本客人" at bounding box center [452, 369] width 129 height 21
type input "設計師原本客人"
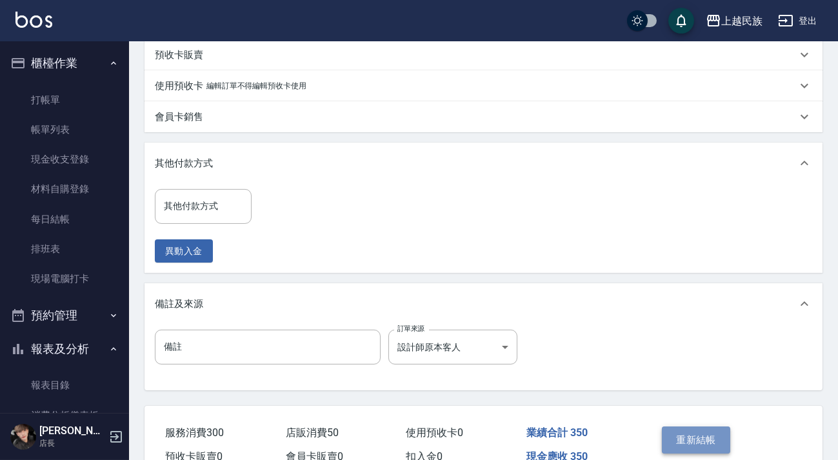
click at [723, 448] on button "重新結帳" at bounding box center [696, 439] width 68 height 27
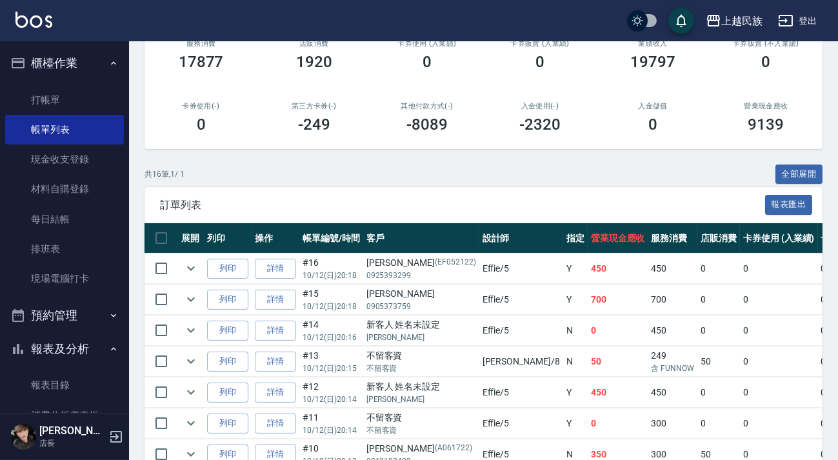
scroll to position [234, 0]
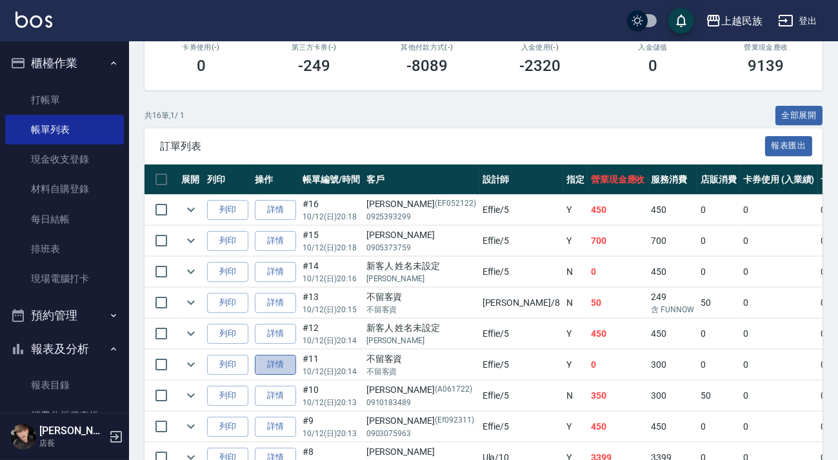
click at [274, 364] on link "詳情" at bounding box center [275, 365] width 41 height 20
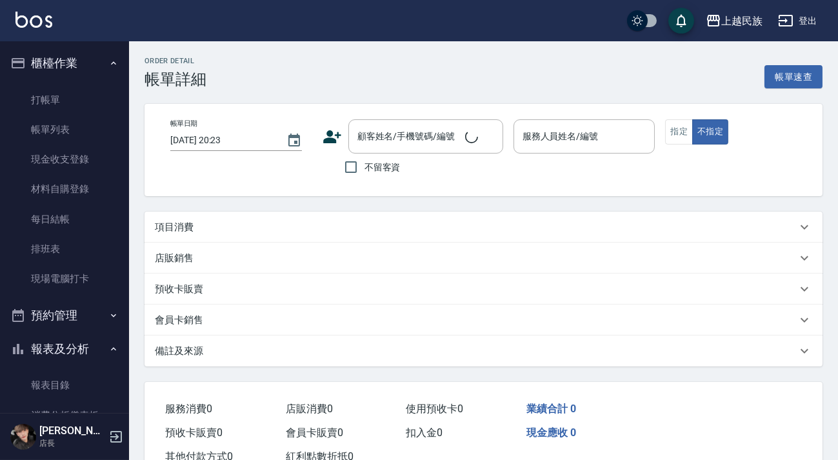
type input "[DATE] 20:14"
checkbox input "true"
type input "Effie-5"
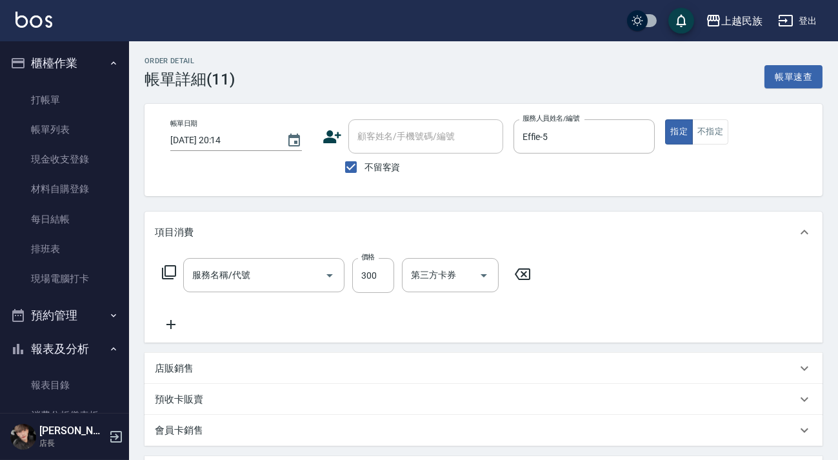
type input "剪髮280(308)"
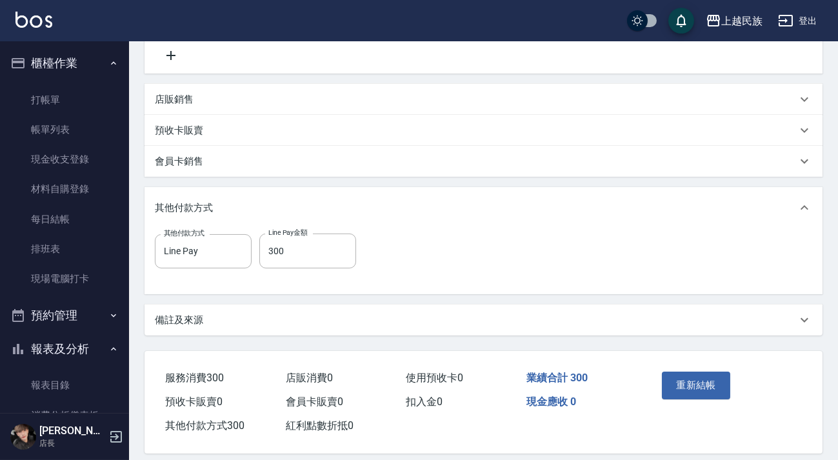
click at [322, 322] on div "備註及來源" at bounding box center [476, 320] width 642 height 14
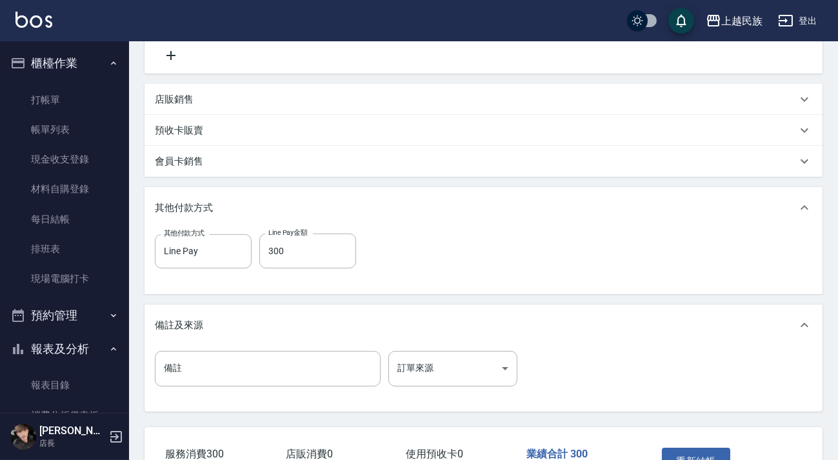
scroll to position [357, 0]
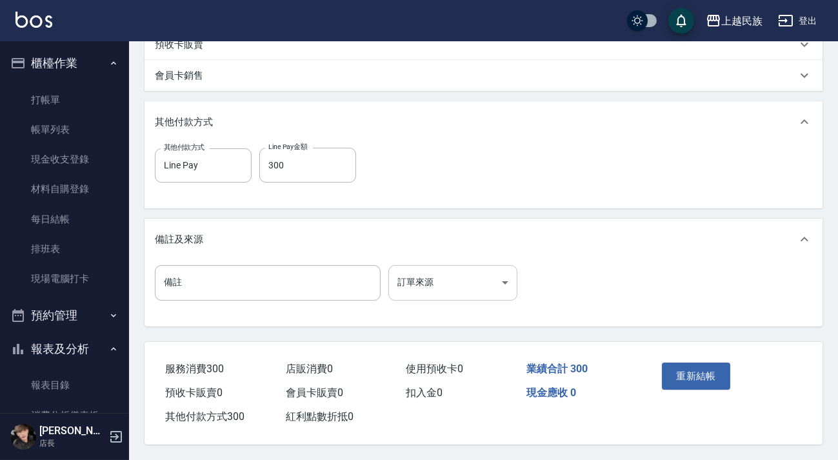
click at [465, 288] on body "上越民族 登出 櫃檯作業 打帳單 帳單列表 現金收支登錄 材料自購登錄 每日結帳 排班表 現場電腦打卡 預約管理 預約管理 單日預約紀錄 單週預約紀錄 報表及…" at bounding box center [419, 52] width 838 height 815
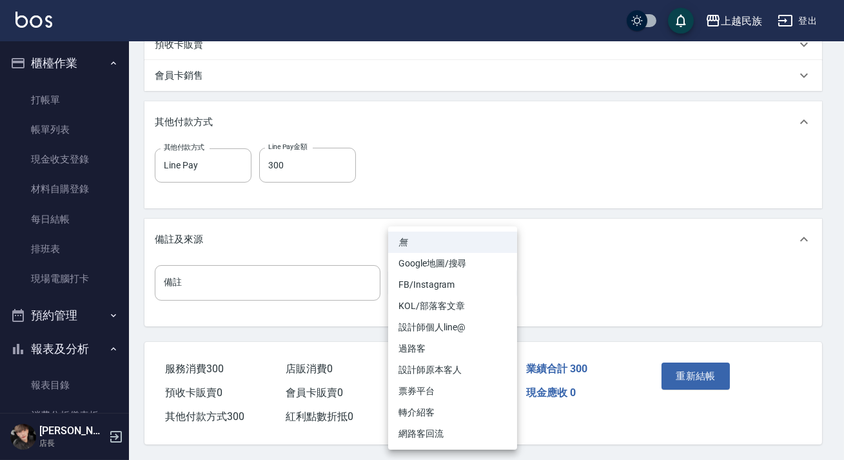
click at [451, 364] on li "設計師原本客人" at bounding box center [452, 369] width 129 height 21
type input "設計師原本客人"
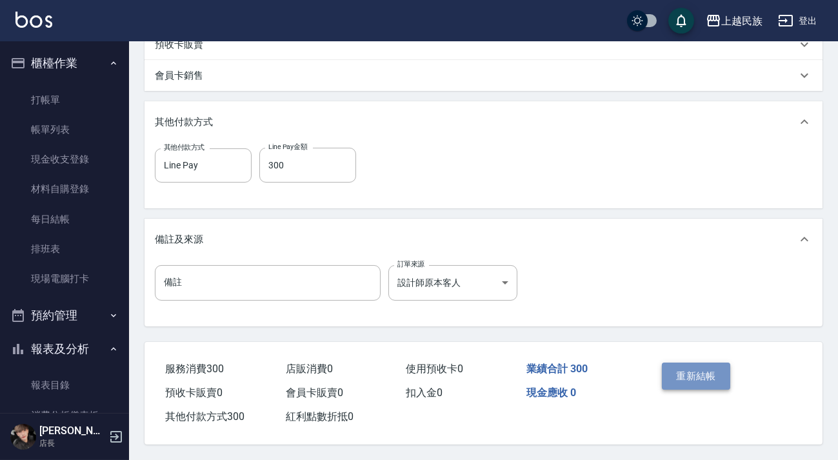
click at [700, 373] on button "重新結帳" at bounding box center [696, 375] width 68 height 27
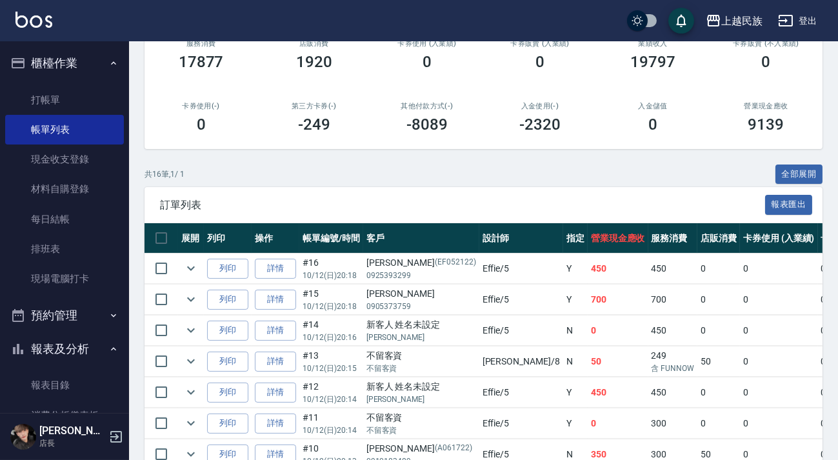
scroll to position [293, 0]
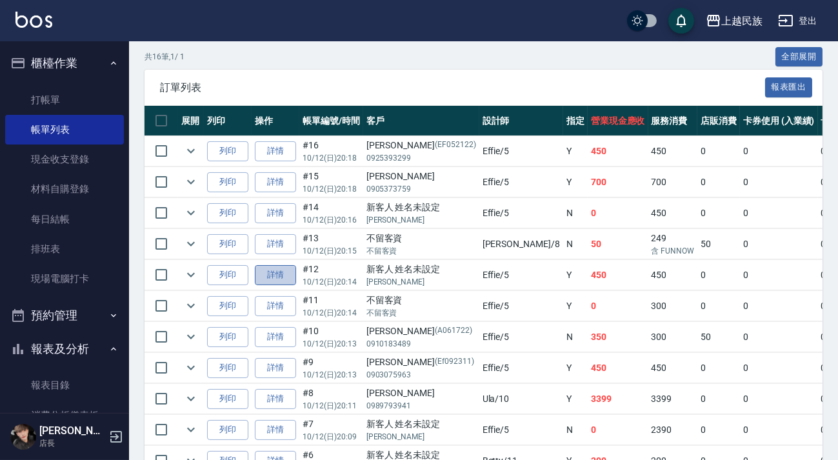
click at [281, 277] on link "詳情" at bounding box center [275, 275] width 41 height 20
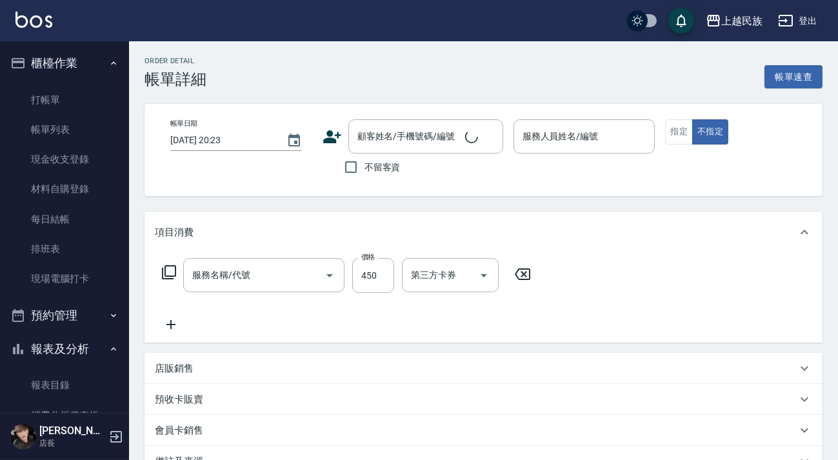
type input "[DATE] 20:14"
type input "Effie-5"
type input "剪髮280(308)"
type input "設計師原本客人"
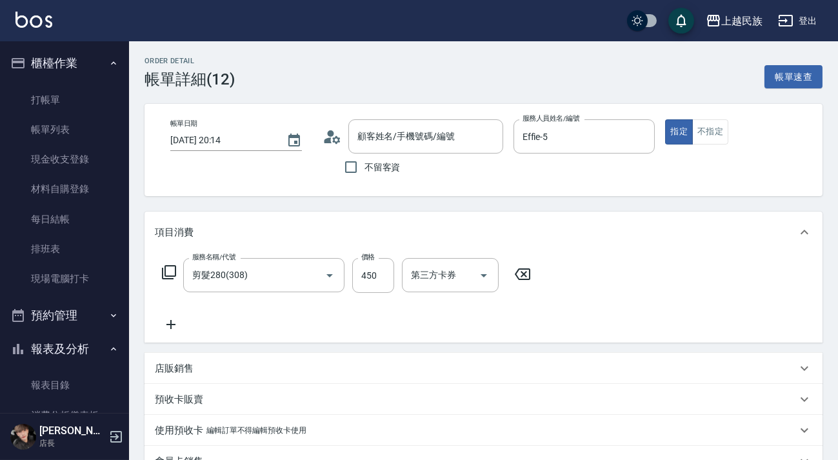
type input "新客人 姓名未設定/[PERSON_NAME]/null"
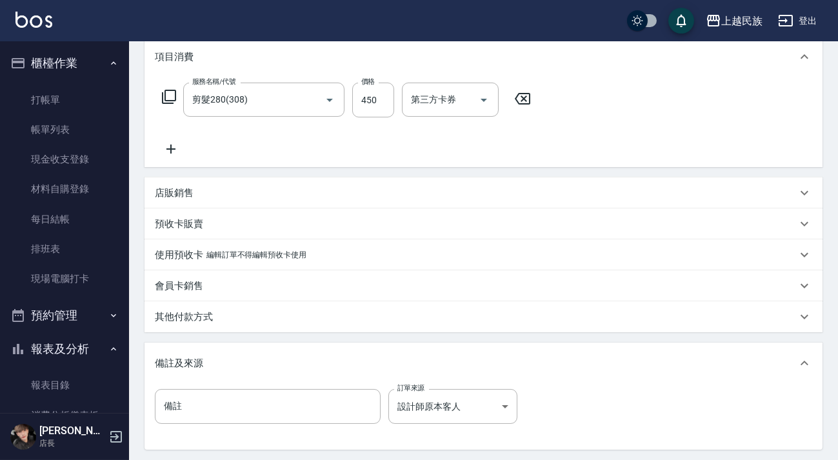
scroll to position [302, 0]
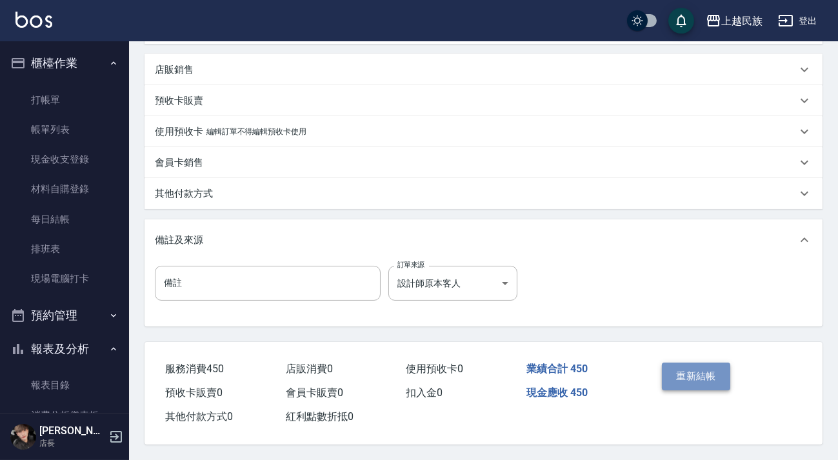
click at [692, 370] on button "重新結帳" at bounding box center [696, 375] width 68 height 27
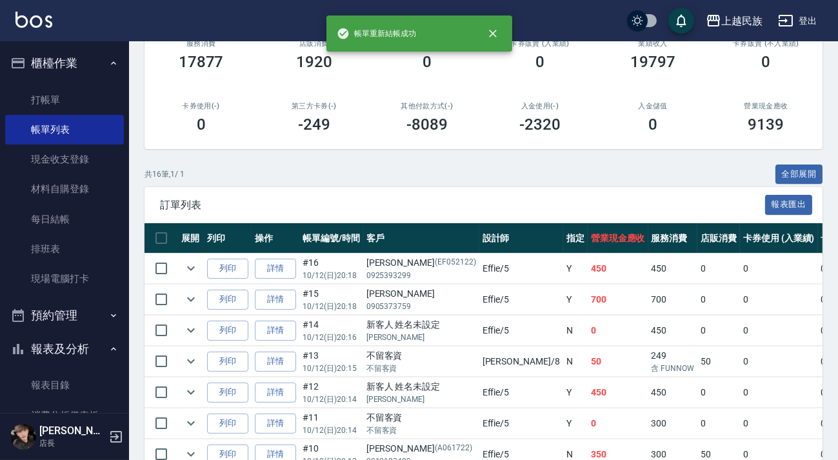
scroll to position [234, 0]
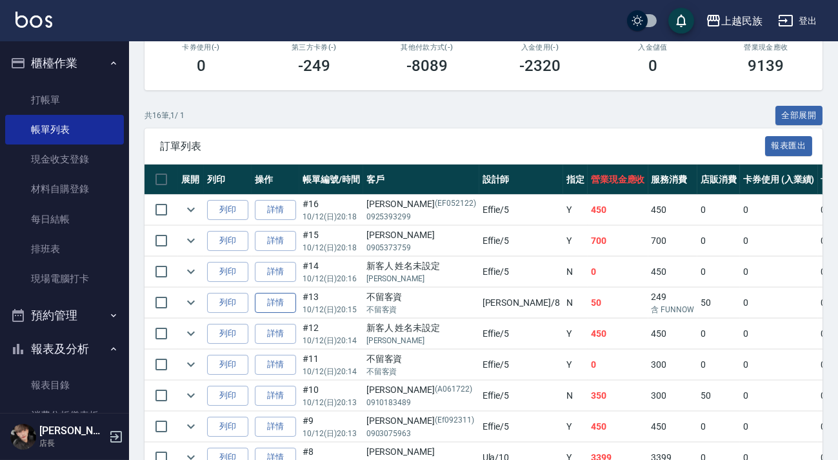
click at [268, 301] on link "詳情" at bounding box center [275, 303] width 41 height 20
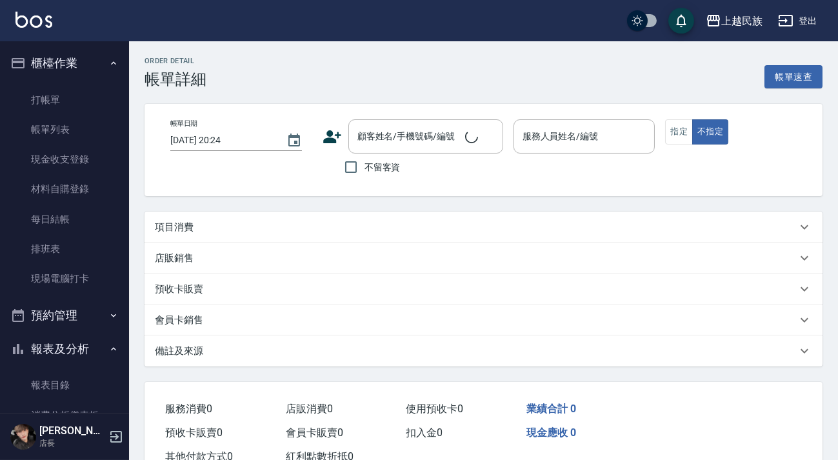
type input "[DATE] 20:15"
checkbox input "true"
type input "Stella-8"
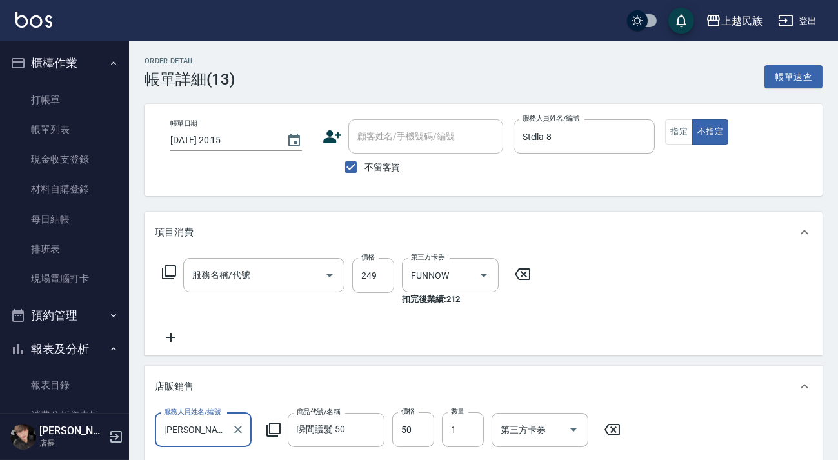
type input "FunNow舒壓洗髮(107)"
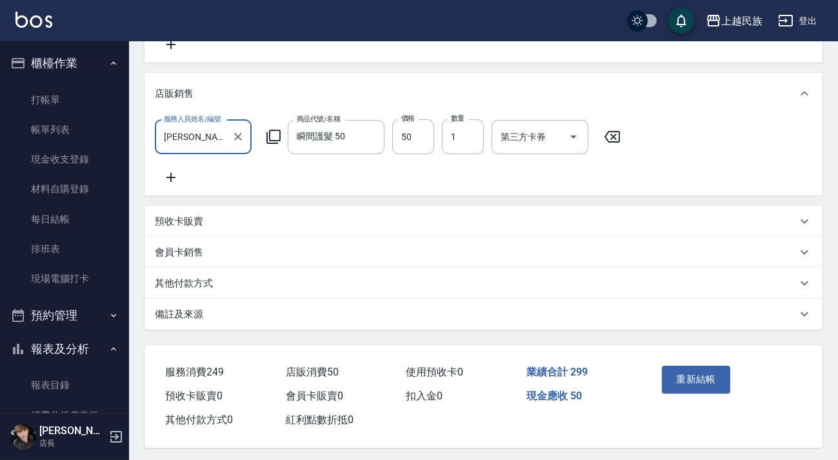
scroll to position [310, 0]
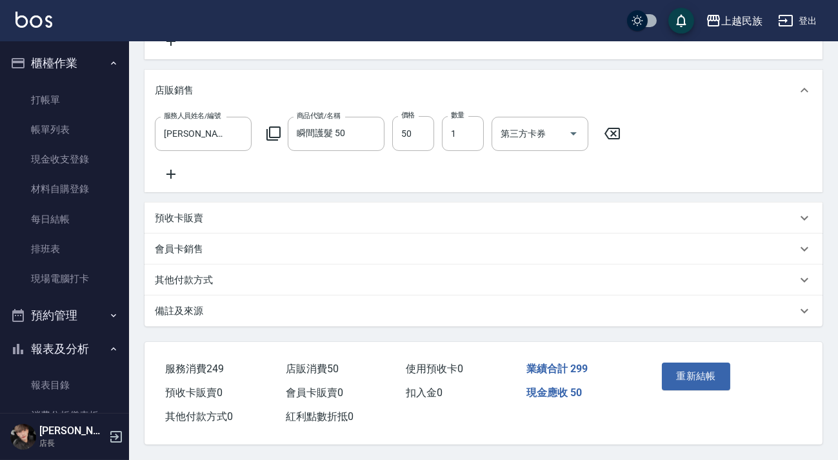
click at [337, 304] on div "備註及來源" at bounding box center [476, 311] width 642 height 14
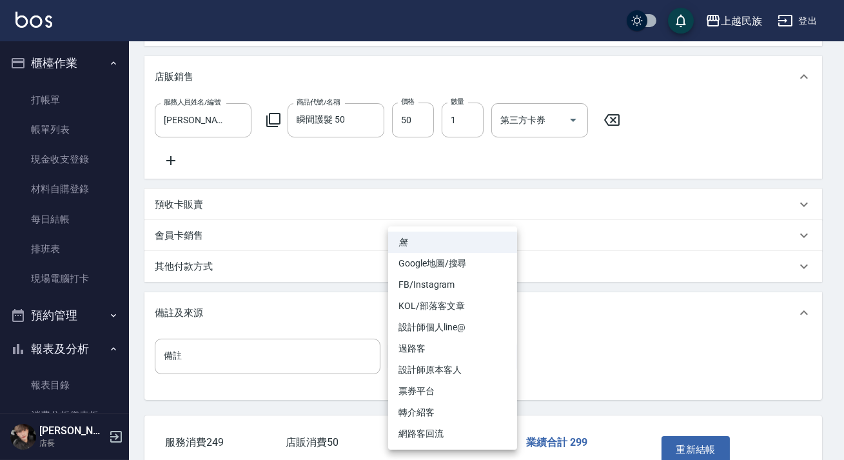
click at [447, 357] on body "上越民族 登出 櫃檯作業 打帳單 帳單列表 現金收支登錄 材料自購登錄 每日結帳 排班表 現場電腦打卡 預約管理 預約管理 單日預約紀錄 單週預約紀錄 報表及…" at bounding box center [422, 111] width 844 height 843
click at [446, 390] on li "票券平台" at bounding box center [452, 391] width 129 height 21
type input "票券平台"
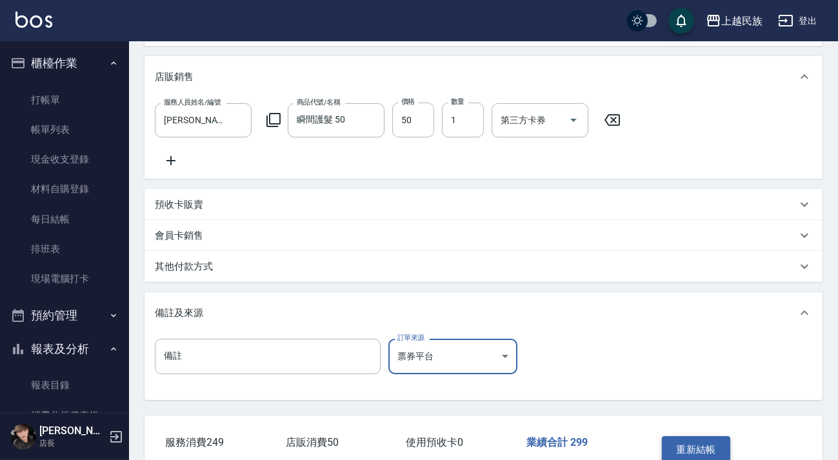
click at [717, 449] on button "重新結帳" at bounding box center [696, 449] width 68 height 27
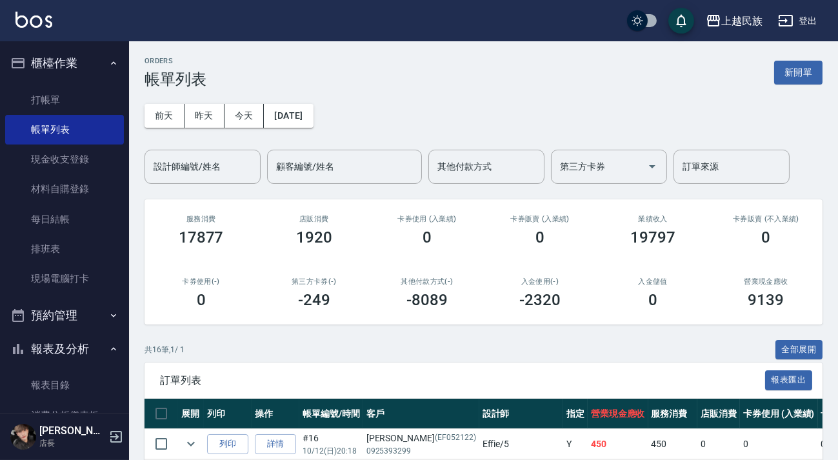
scroll to position [234, 0]
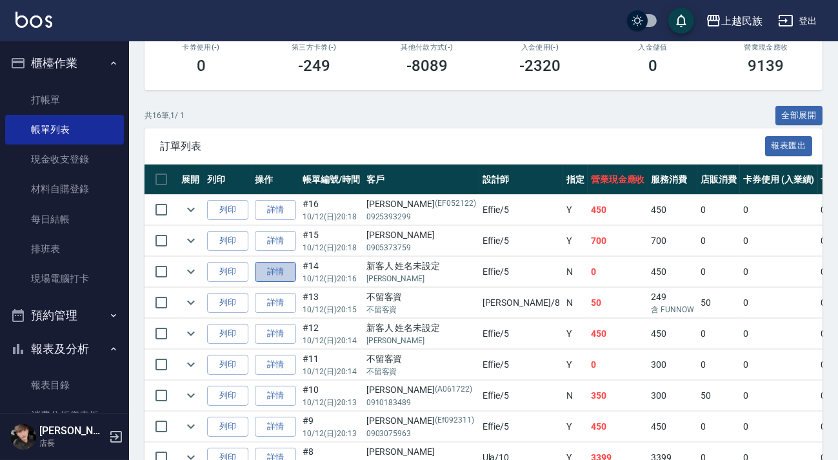
click at [288, 264] on link "詳情" at bounding box center [275, 272] width 41 height 20
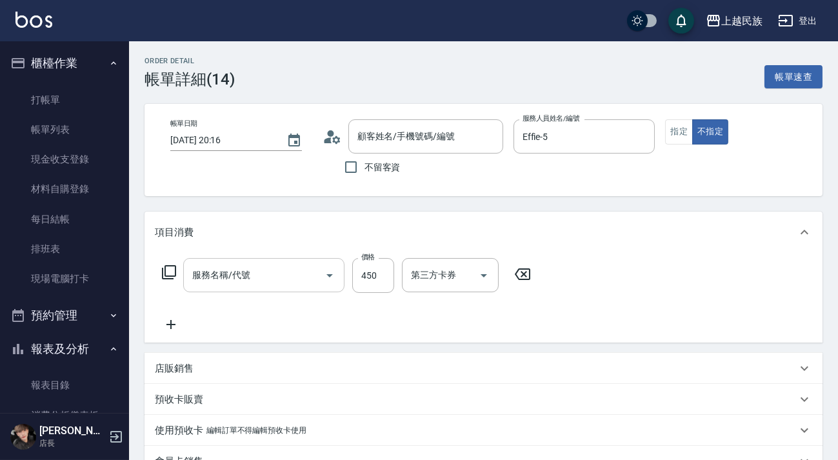
type input "[DATE] 20:16"
type input "Effie-5"
type input "剪髮280(308)"
type input "新客人 姓名未設定/[PERSON_NAME]/null"
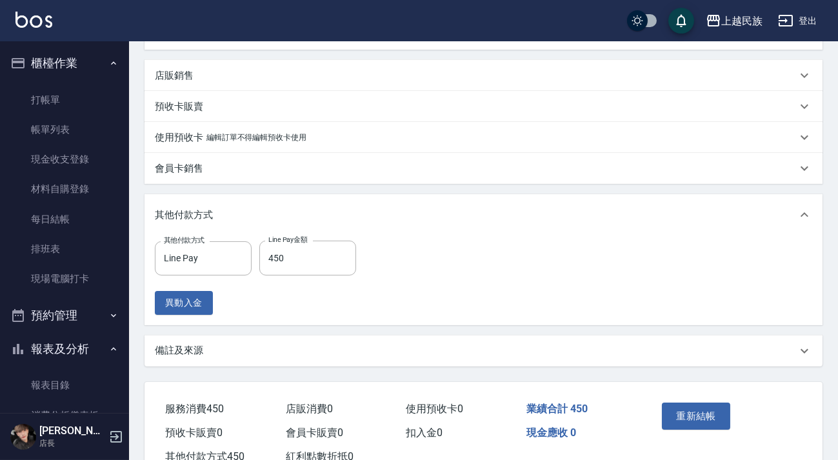
click at [299, 348] on div "備註及來源" at bounding box center [476, 351] width 642 height 14
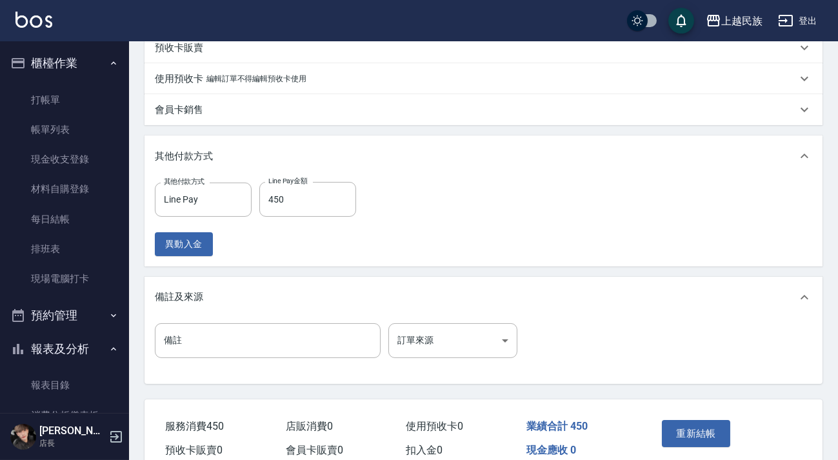
scroll to position [412, 0]
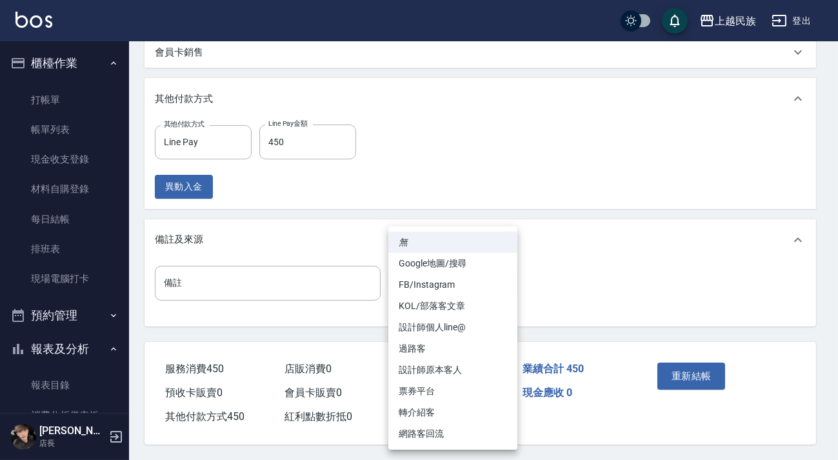
click at [469, 276] on body "上越民族 登出 櫃檯作業 打帳單 帳單列表 現金收支登錄 材料自購登錄 每日結帳 排班表 現場電腦打卡 預約管理 預約管理 單日預約紀錄 單週預約紀錄 報表及…" at bounding box center [419, 25] width 838 height 869
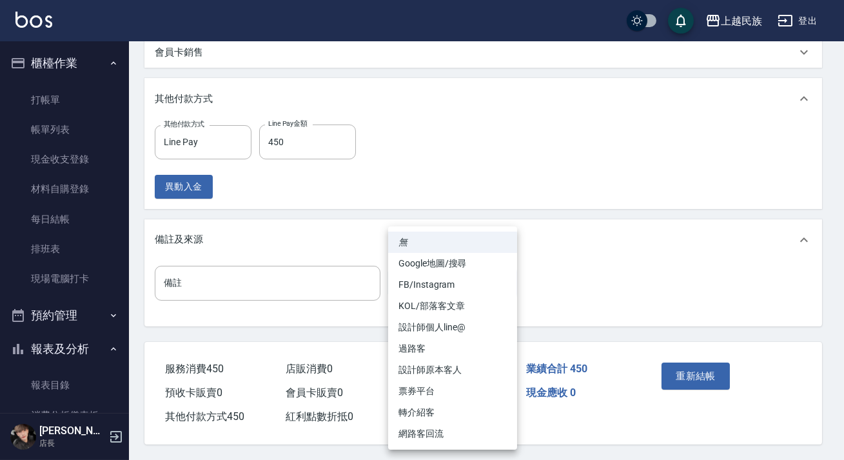
click at [451, 342] on li "過路客" at bounding box center [452, 348] width 129 height 21
type input "過路客"
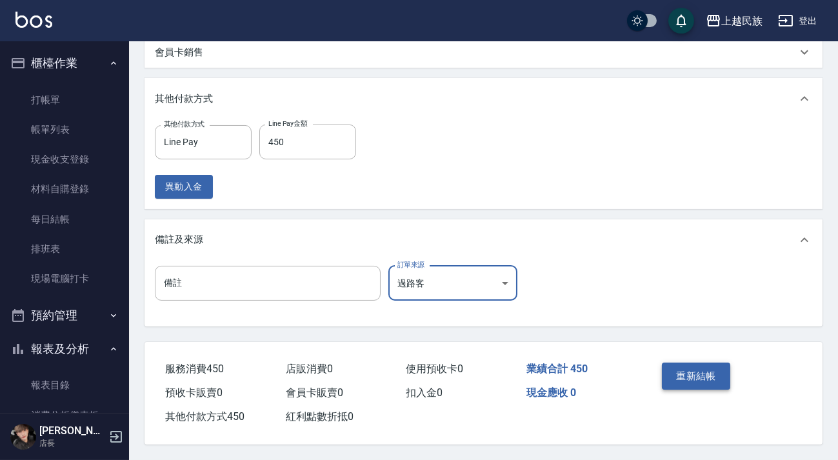
click at [718, 370] on button "重新結帳" at bounding box center [696, 375] width 68 height 27
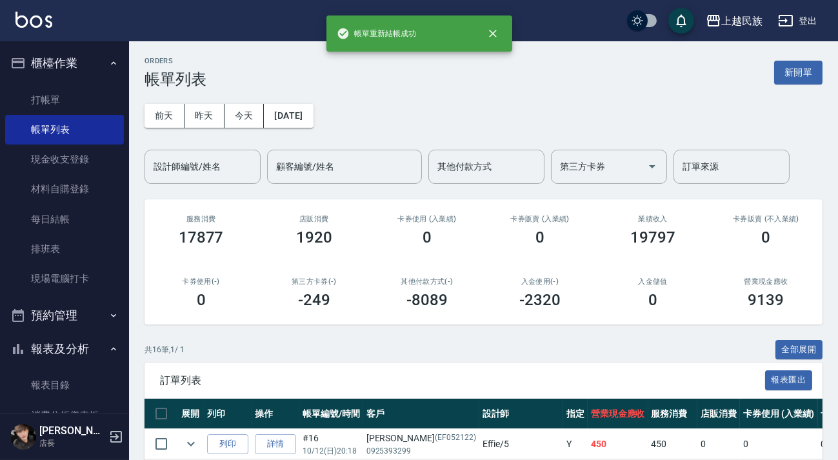
scroll to position [175, 0]
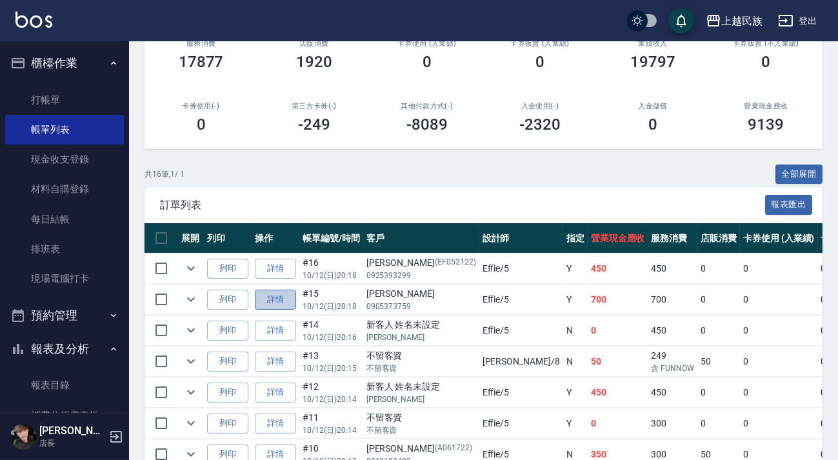
click at [275, 298] on link "詳情" at bounding box center [275, 300] width 41 height 20
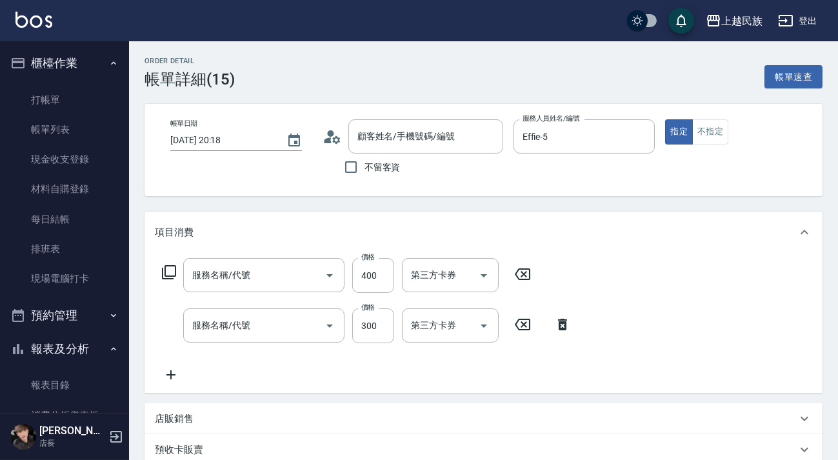
type input "[DATE] 20:18"
type input "Effie-5"
type input "剪髮280(308)"
type input "洗髮300(101)"
type input "[PERSON_NAME]/0905373759/"
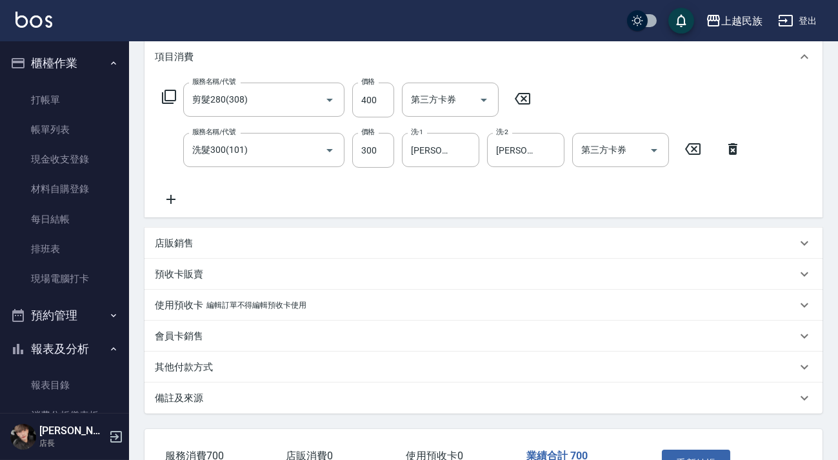
scroll to position [266, 0]
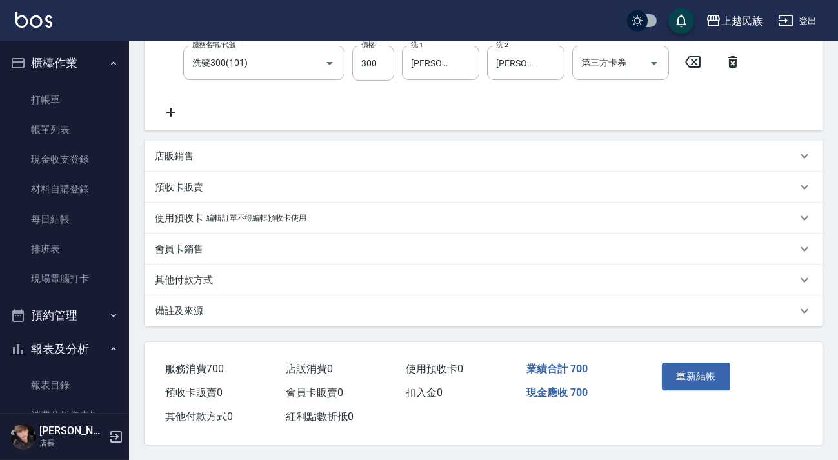
click at [283, 310] on div "備註及來源" at bounding box center [476, 311] width 642 height 14
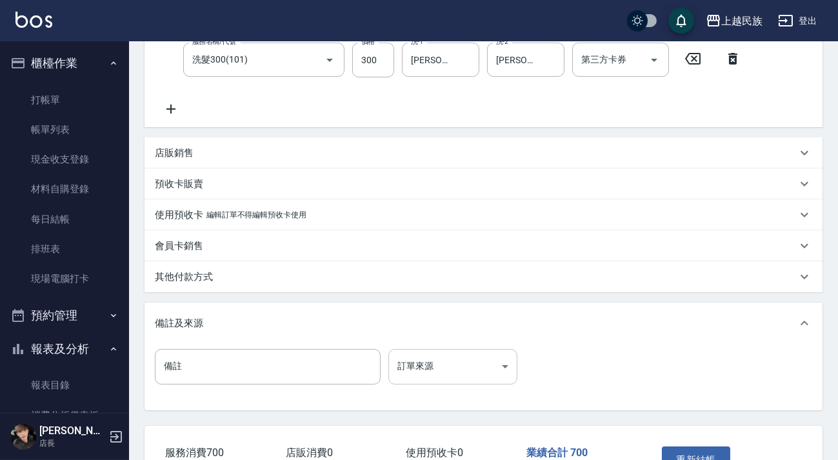
click at [448, 375] on body "上越民族 登出 櫃檯作業 打帳單 帳單列表 現金收支登錄 材料自購登錄 每日結帳 排班表 現場電腦打卡 預約管理 預約管理 單日預約紀錄 單週預約紀錄 報表及…" at bounding box center [419, 138] width 838 height 809
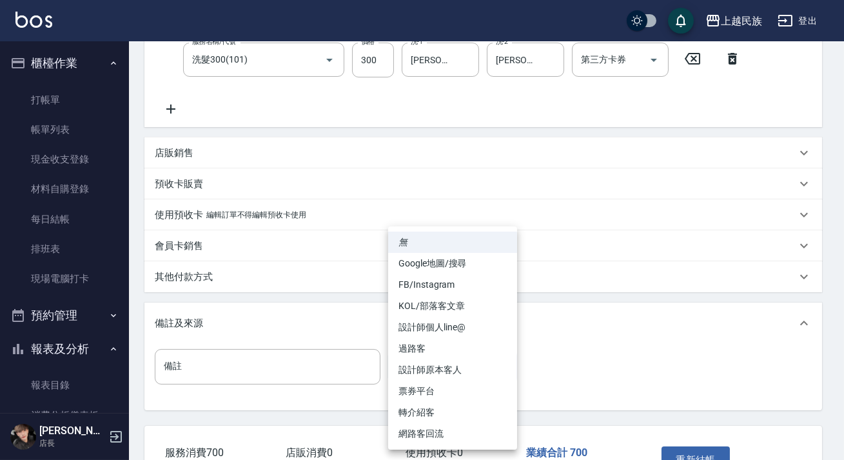
click at [463, 371] on li "設計師原本客人" at bounding box center [452, 369] width 129 height 21
type input "設計師原本客人"
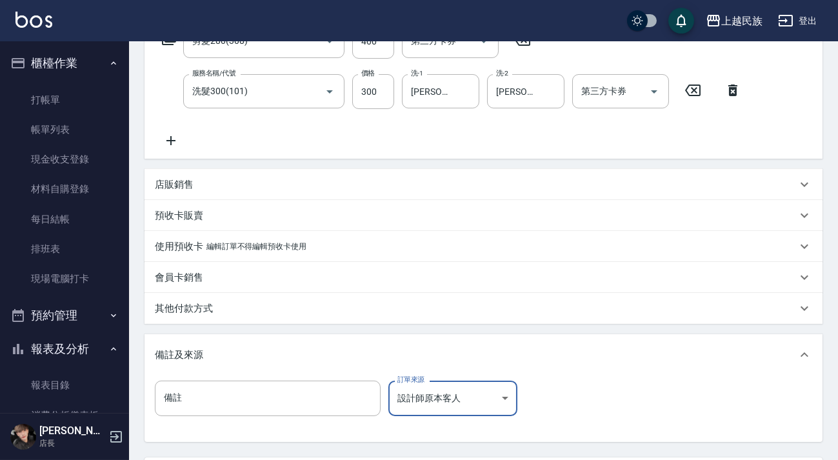
scroll to position [352, 0]
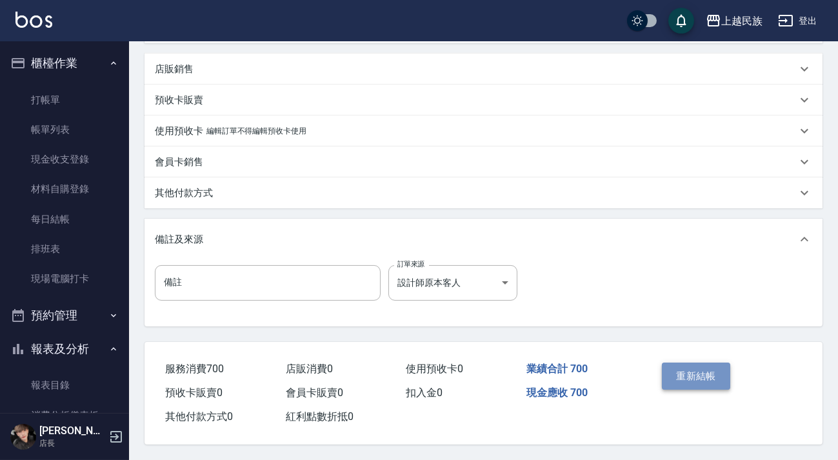
click at [703, 371] on button "重新結帳" at bounding box center [696, 375] width 68 height 27
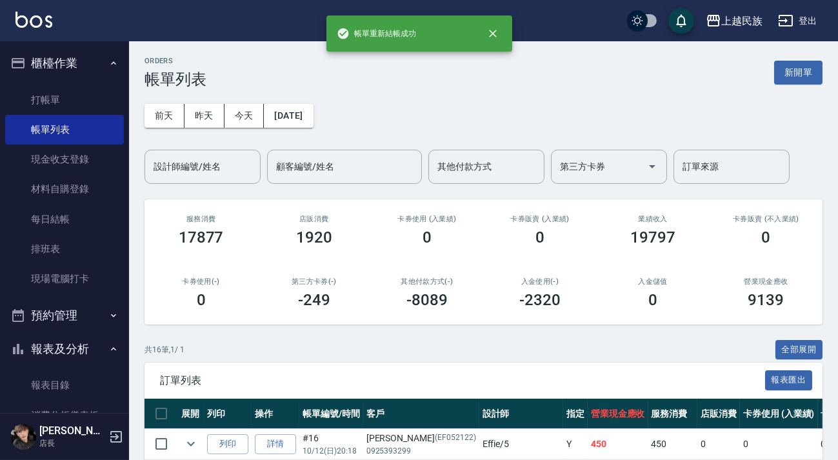
scroll to position [293, 0]
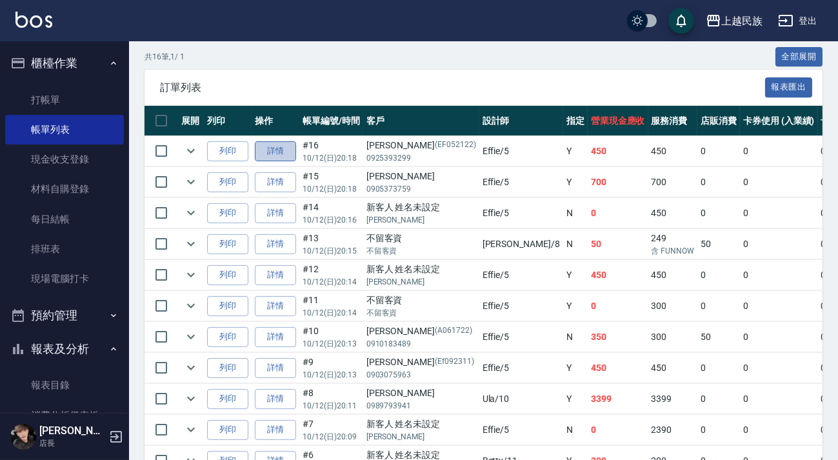
click at [275, 152] on link "詳情" at bounding box center [275, 151] width 41 height 20
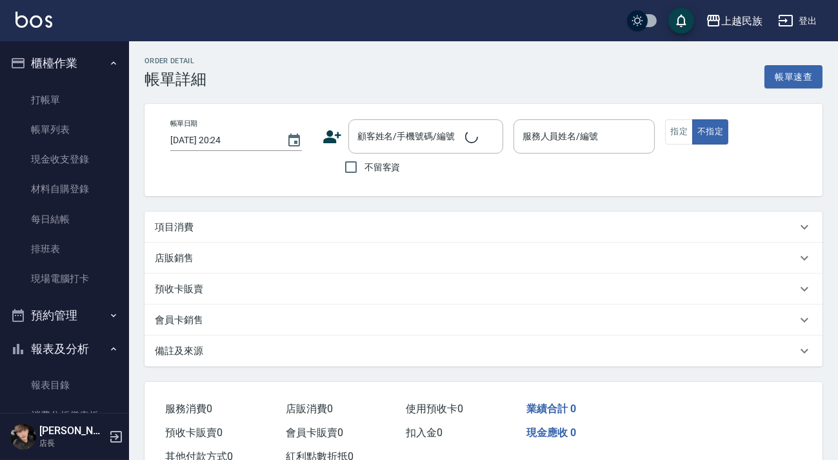
type input "[DATE] 20:18"
type input "Effie-5"
type input "設計師原本客人"
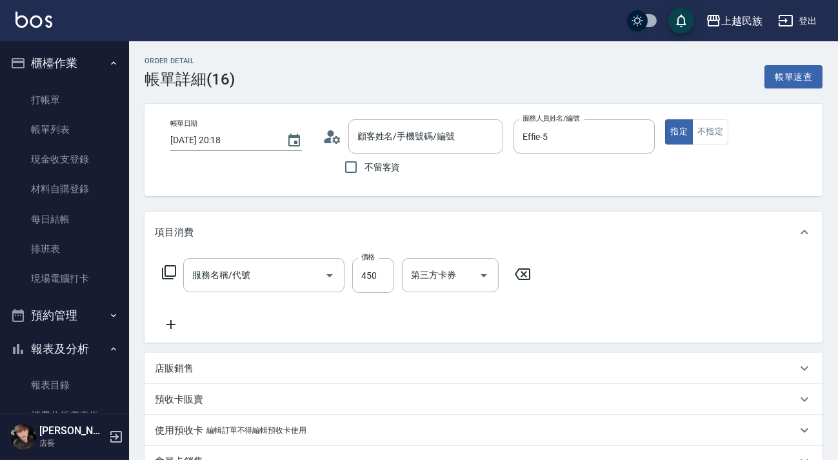
type input "[PERSON_NAME]/0925393299/EF052122"
type input "剪髮280(308)"
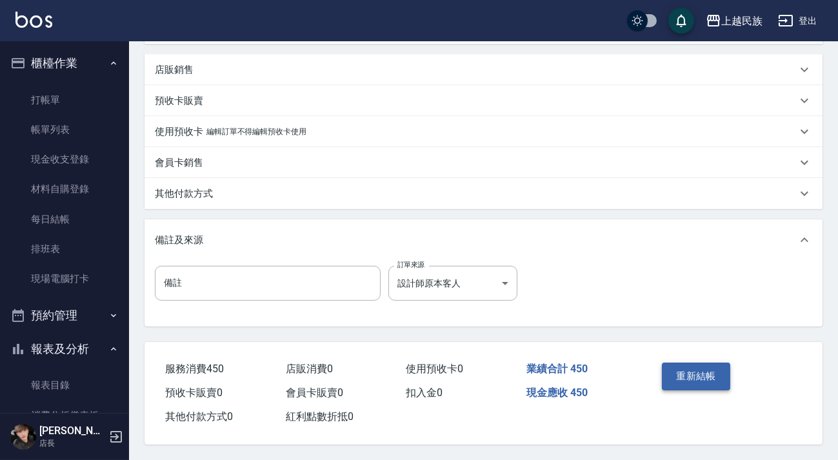
click at [709, 372] on button "重新結帳" at bounding box center [696, 375] width 68 height 27
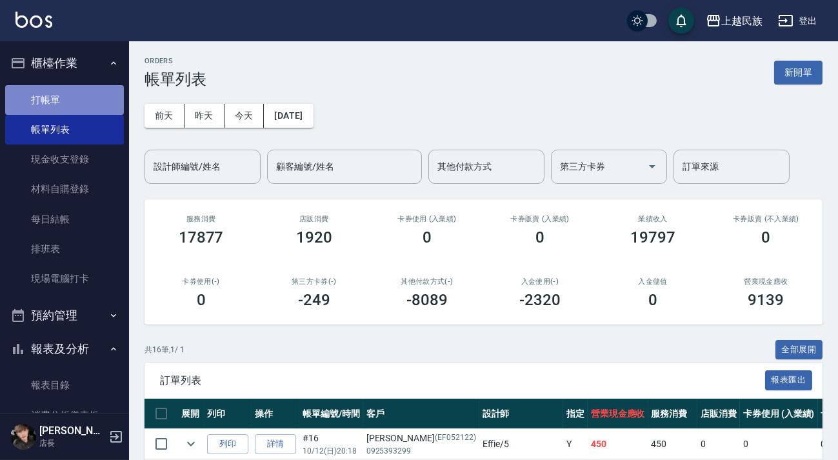
click at [78, 95] on link "打帳單" at bounding box center [64, 100] width 119 height 30
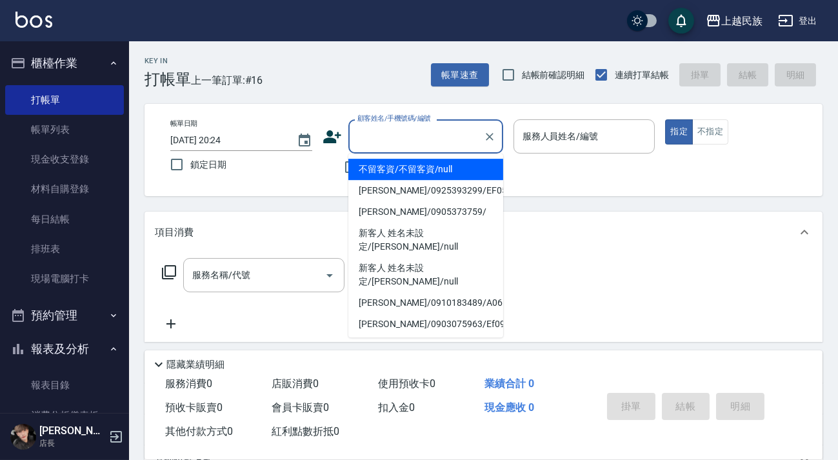
click at [417, 141] on input "顧客姓名/手機號碼/編號" at bounding box center [416, 136] width 124 height 23
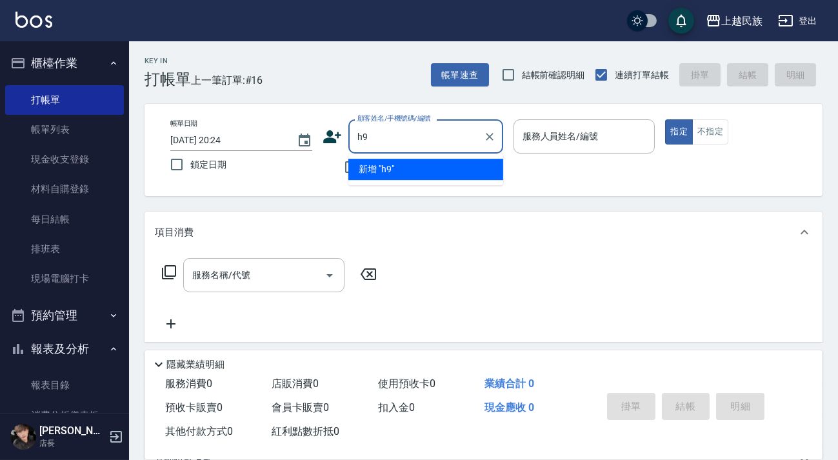
type input "h"
click at [434, 170] on li "新增 "[PERSON_NAME]" at bounding box center [425, 169] width 155 height 21
type input "[PERSON_NAME]"
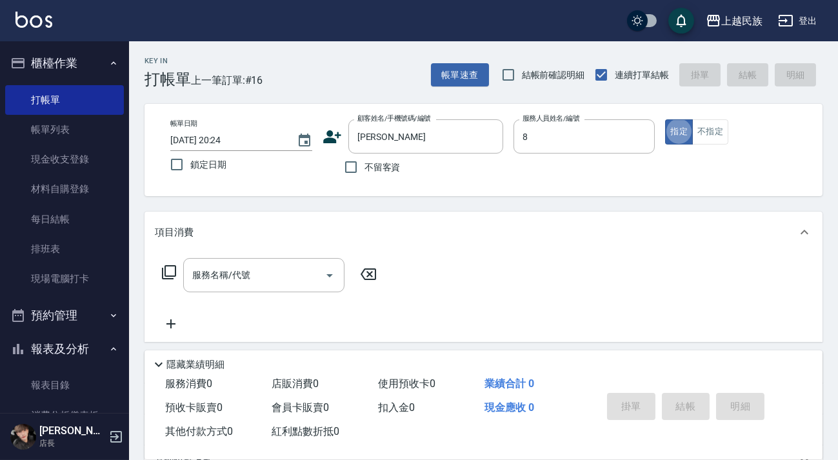
type input "Stella-8"
type button "true"
click at [235, 273] on div "服務名稱/代號 服務名稱/代號" at bounding box center [263, 275] width 161 height 34
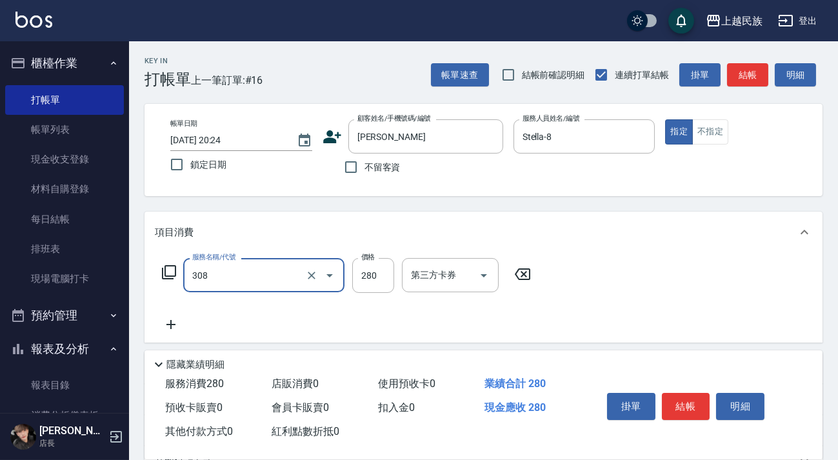
type input "剪髮280(308)"
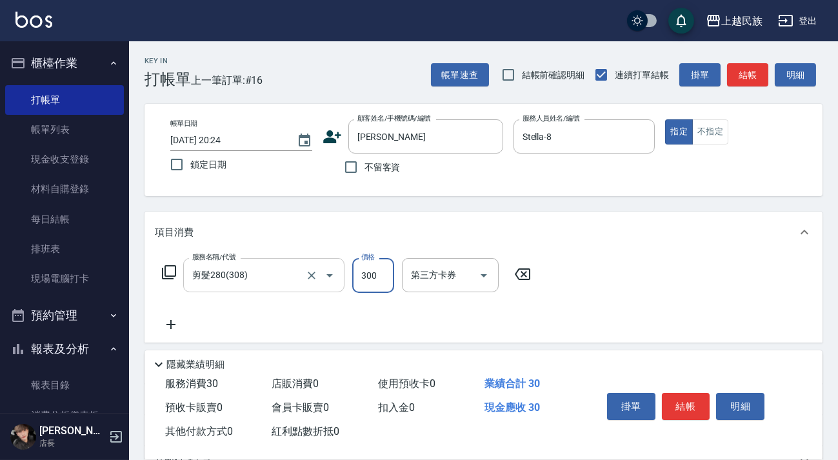
type input "300"
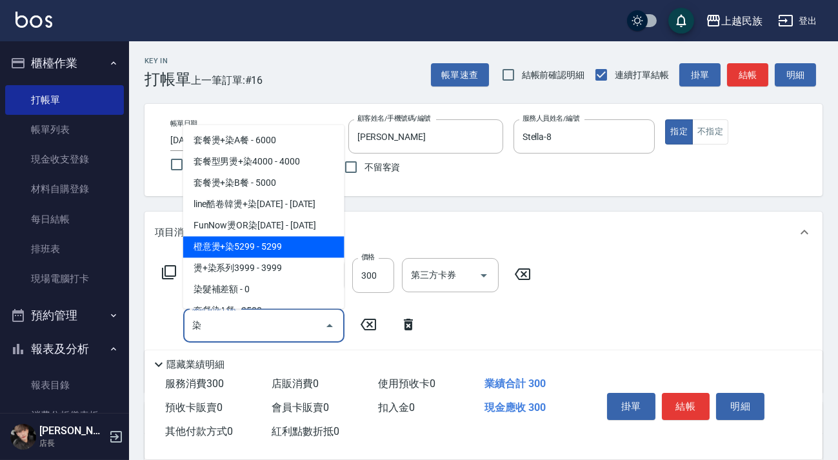
scroll to position [117, 0]
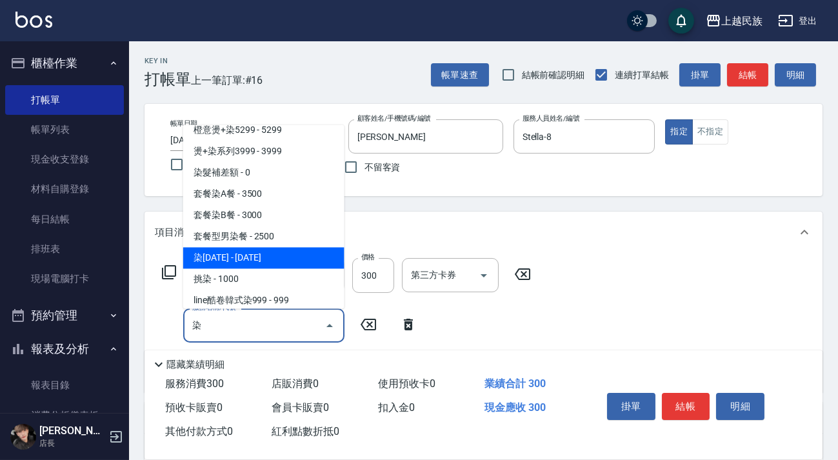
click at [264, 255] on span "染[DATE] - [DATE]" at bounding box center [263, 257] width 161 height 21
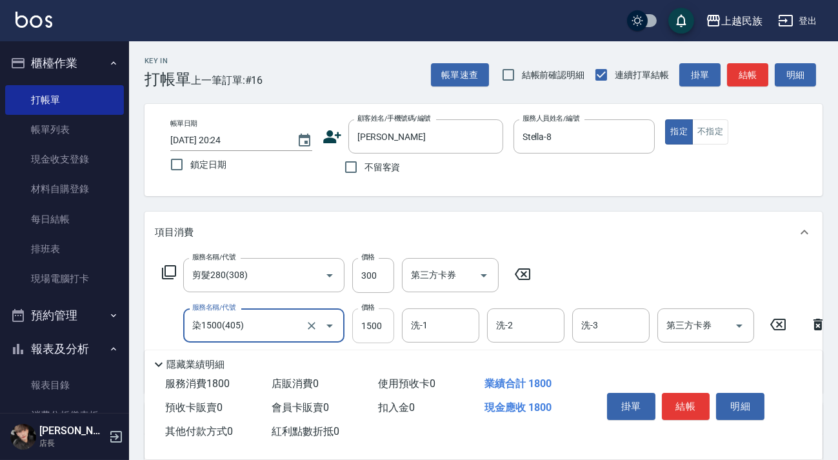
type input "染1500(405)"
click at [390, 321] on input "1500" at bounding box center [373, 325] width 42 height 35
type input "2290"
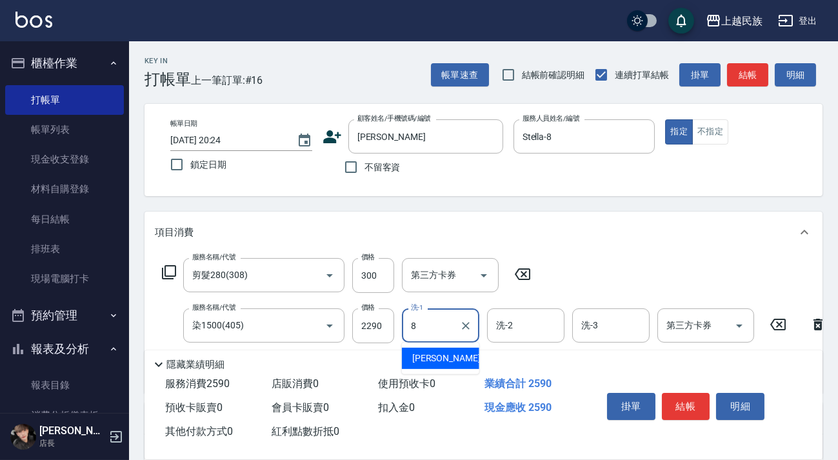
type input "Stella-8"
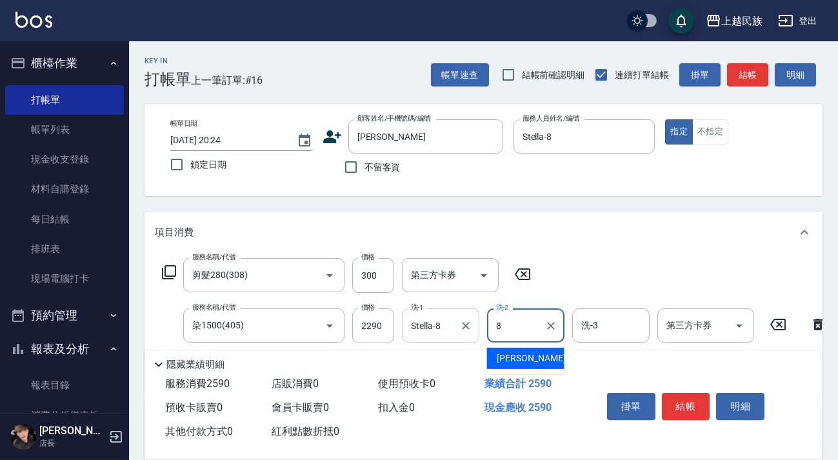
type input "Stella-8"
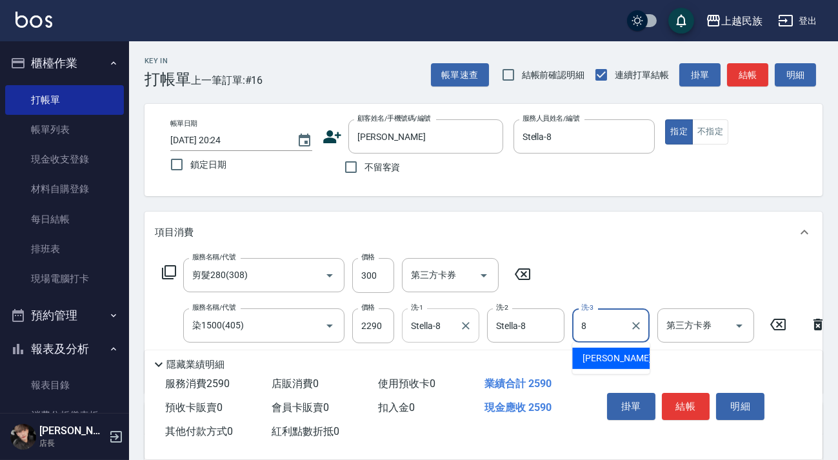
type input "Stella-8"
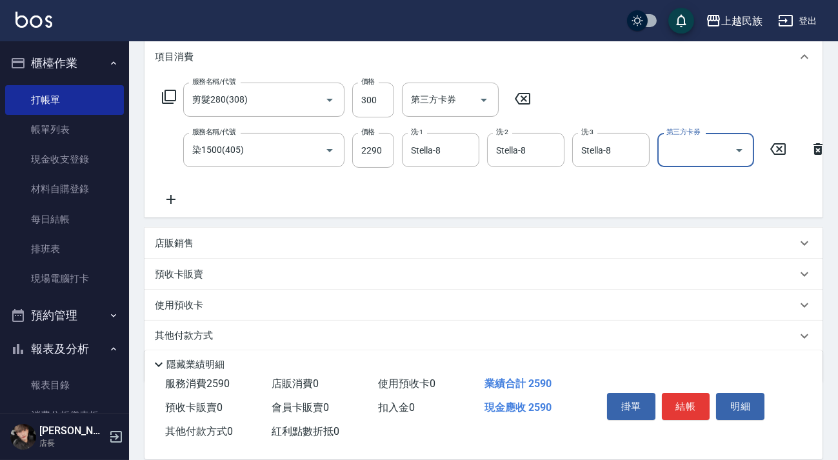
scroll to position [229, 0]
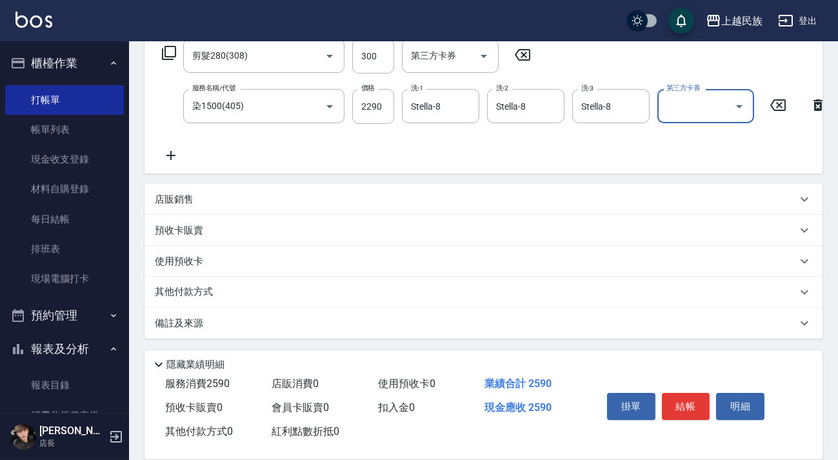
click at [354, 317] on div "備註及來源" at bounding box center [476, 324] width 642 height 14
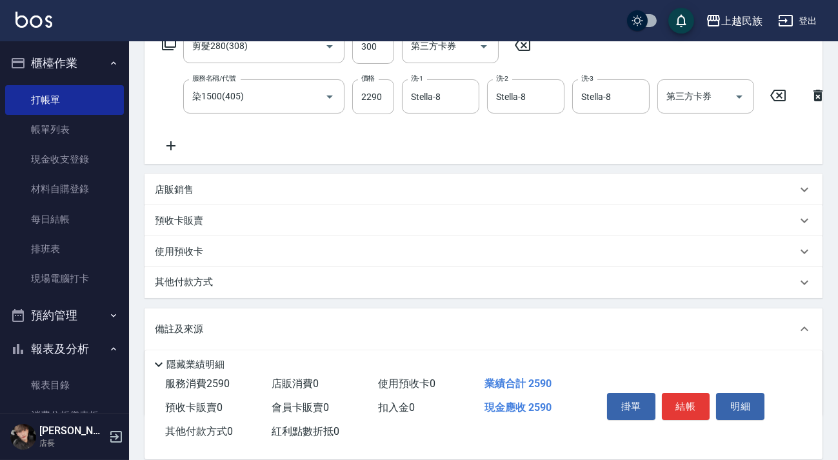
scroll to position [316, 0]
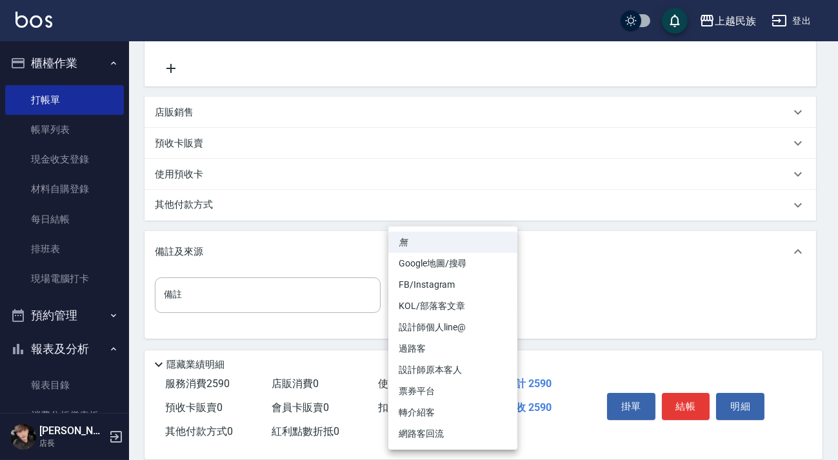
click at [425, 306] on body "上越民族 登出 櫃檯作業 打帳單 帳單列表 現金收支登錄 材料自購登錄 每日結帳 排班表 現場電腦打卡 預約管理 預約管理 單日預約紀錄 單週預約紀錄 報表及…" at bounding box center [419, 77] width 838 height 766
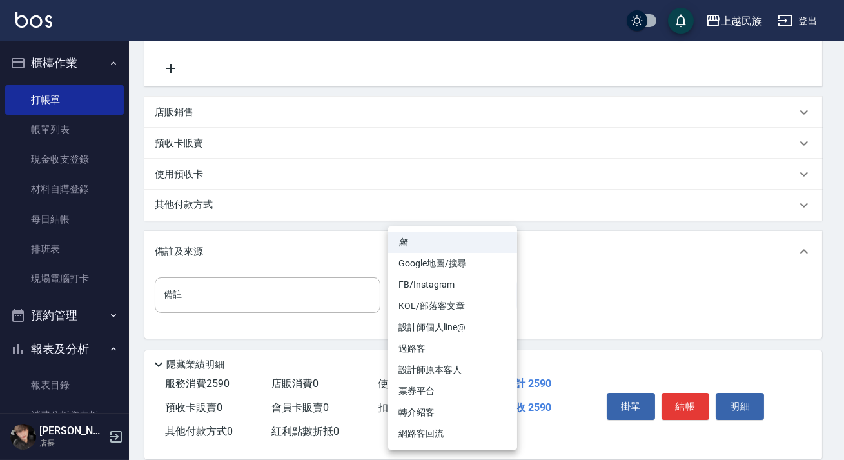
click at [432, 348] on li "過路客" at bounding box center [452, 348] width 129 height 21
type input "過路客"
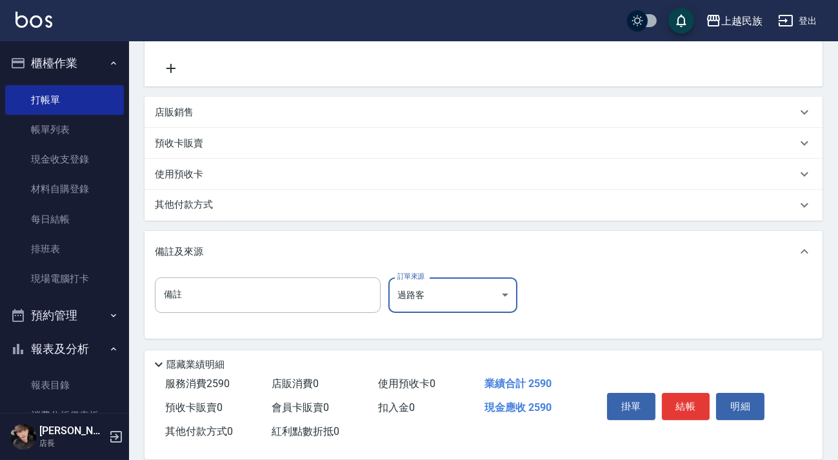
click at [220, 115] on div "店販銷售" at bounding box center [476, 113] width 642 height 14
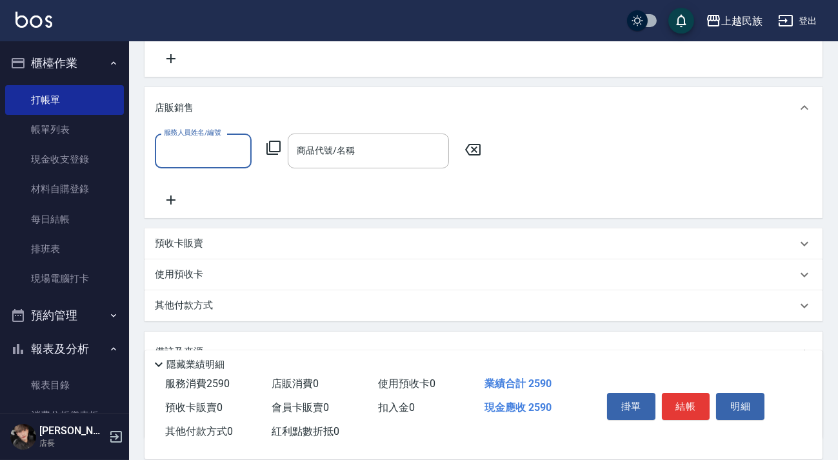
scroll to position [0, 0]
click at [200, 115] on div "店販銷售" at bounding box center [476, 108] width 642 height 14
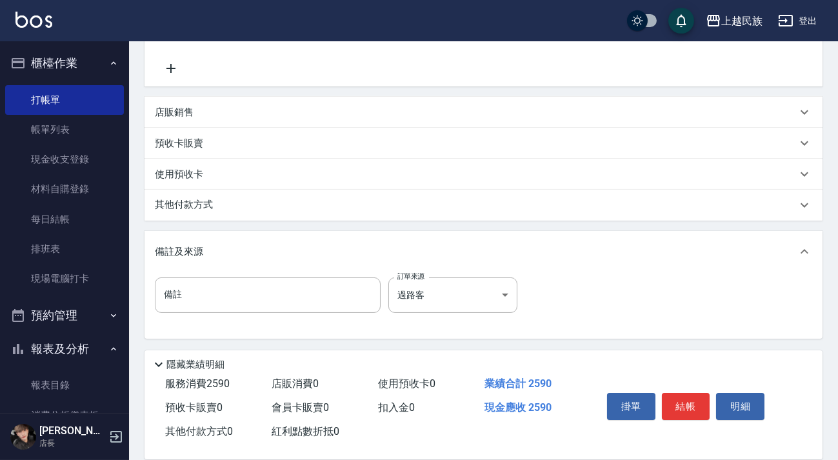
click at [219, 207] on p "其他付款方式" at bounding box center [187, 205] width 64 height 14
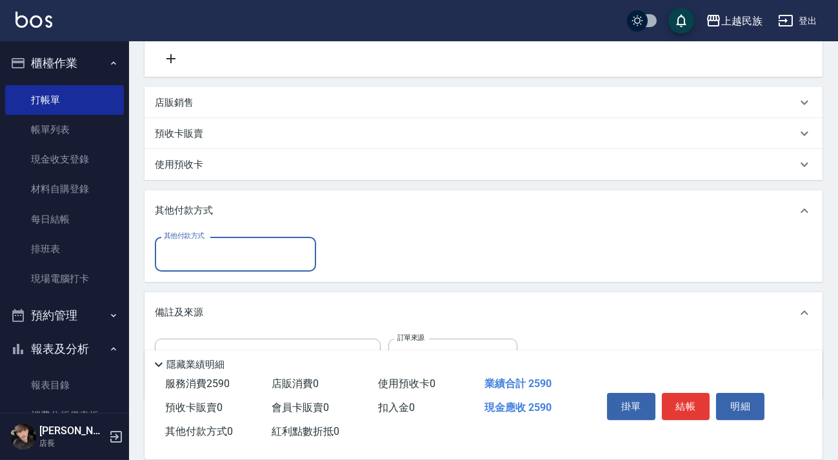
click at [262, 261] on input "其他付款方式" at bounding box center [236, 253] width 150 height 23
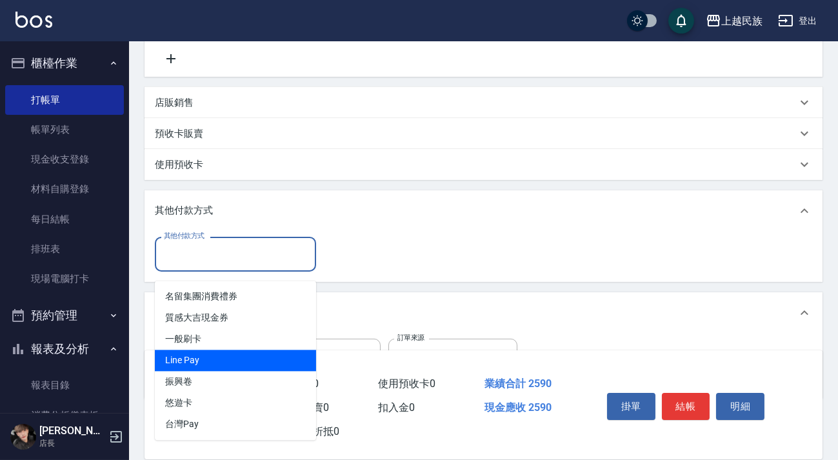
click at [237, 359] on span "Line Pay" at bounding box center [235, 360] width 161 height 21
type input "Line Pay"
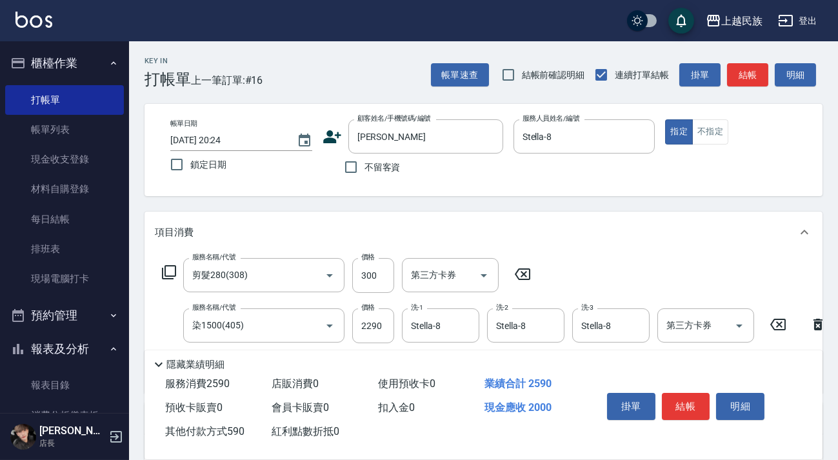
type input "590"
click at [330, 143] on icon at bounding box center [331, 136] width 19 height 19
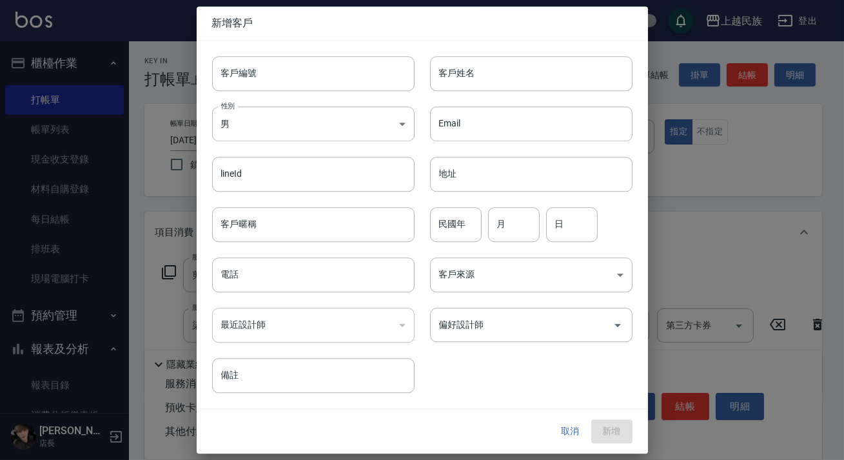
type input "[PERSON_NAME]"
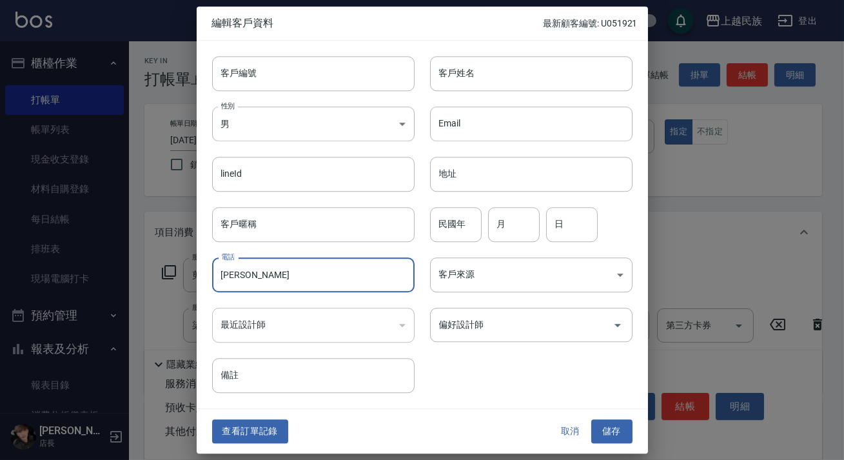
drag, startPoint x: 262, startPoint y: 277, endPoint x: 217, endPoint y: 280, distance: 45.3
click at [217, 280] on input "[PERSON_NAME]" at bounding box center [313, 274] width 203 height 35
click at [481, 70] on input "客戶姓名" at bounding box center [531, 73] width 203 height 35
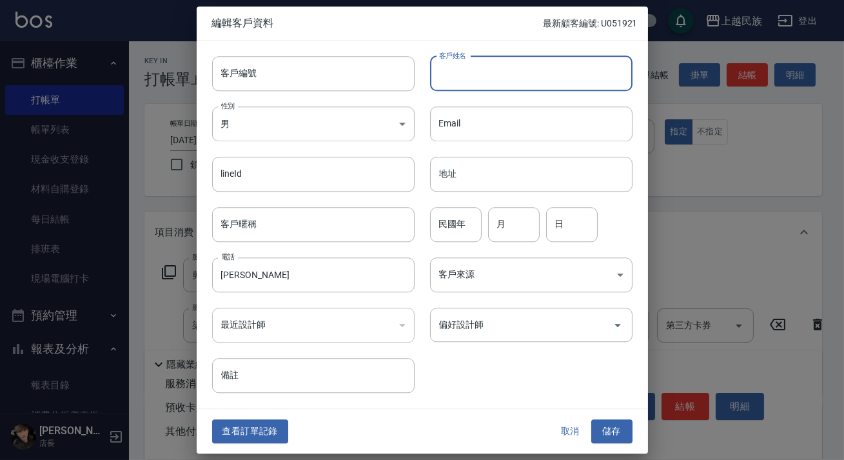
paste input "[PERSON_NAME]"
type input "[PERSON_NAME]"
click at [255, 268] on input "[PERSON_NAME]" at bounding box center [313, 274] width 203 height 35
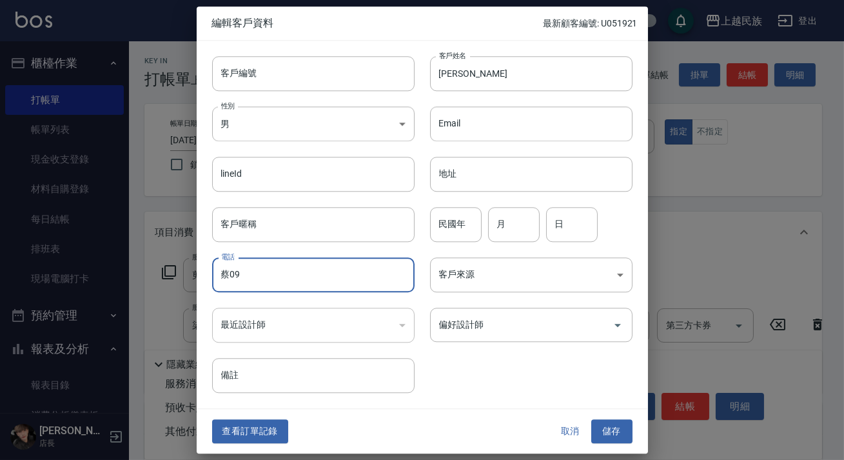
click at [231, 279] on input "蔡09" at bounding box center [313, 274] width 203 height 35
click at [248, 272] on input "09" at bounding box center [313, 274] width 203 height 35
type input "0976542656"
click at [613, 441] on button "儲存" at bounding box center [611, 432] width 41 height 24
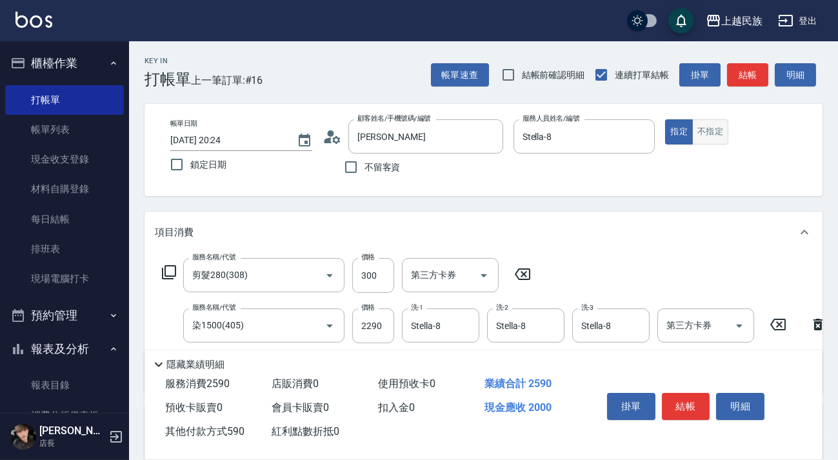
click at [709, 130] on button "不指定" at bounding box center [710, 131] width 36 height 25
click at [693, 405] on button "結帳" at bounding box center [686, 406] width 48 height 27
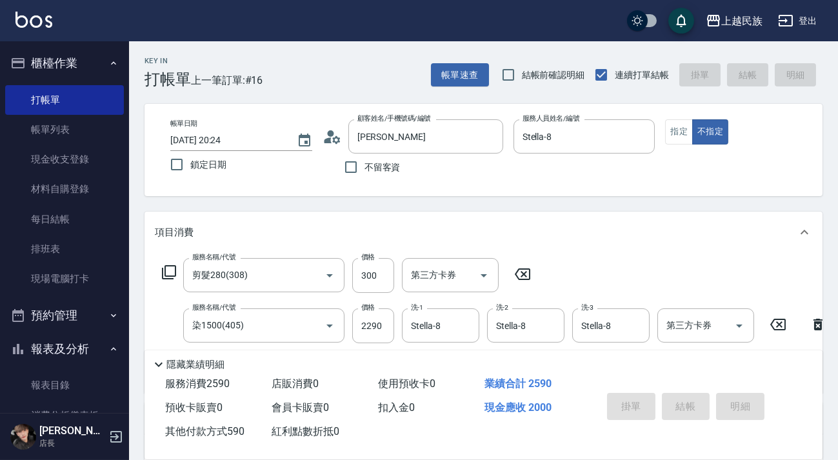
type input "[DATE] 20:28"
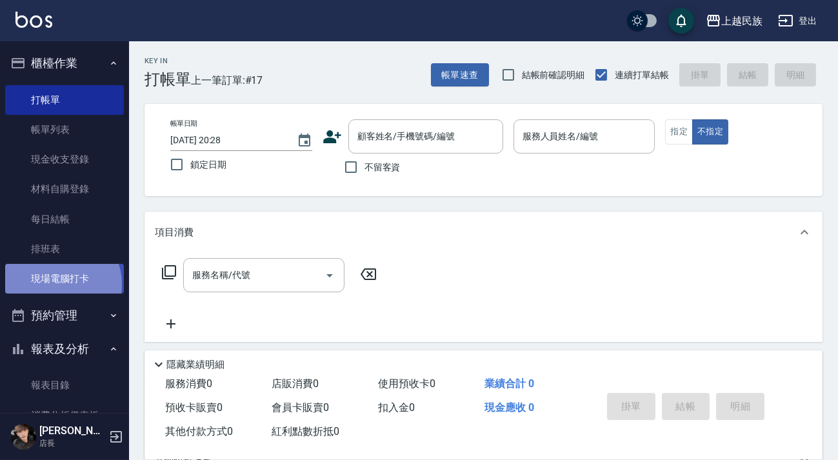
click at [61, 284] on link "現場電腦打卡" at bounding box center [64, 279] width 119 height 30
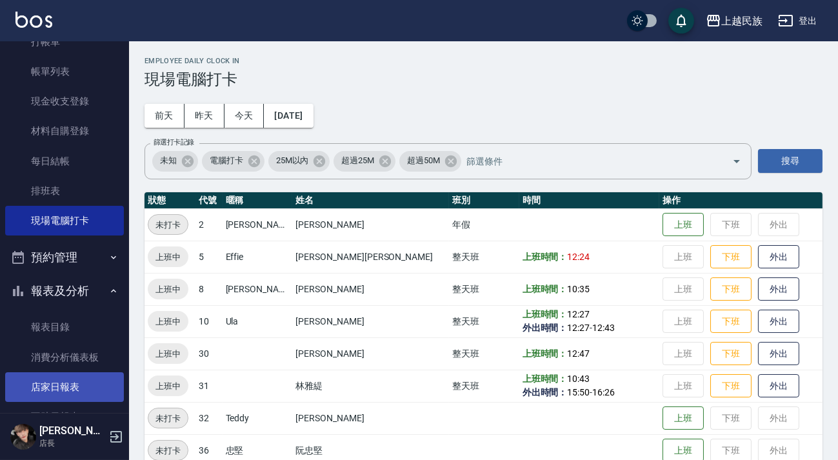
scroll to position [117, 0]
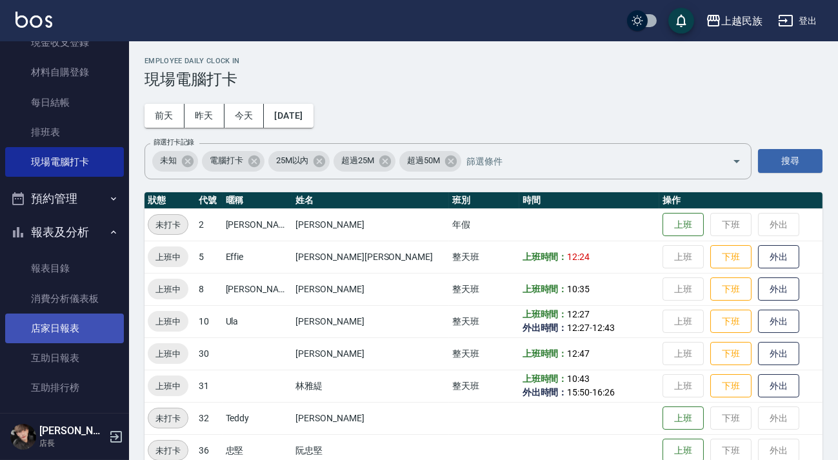
click at [87, 331] on link "店家日報表" at bounding box center [64, 328] width 119 height 30
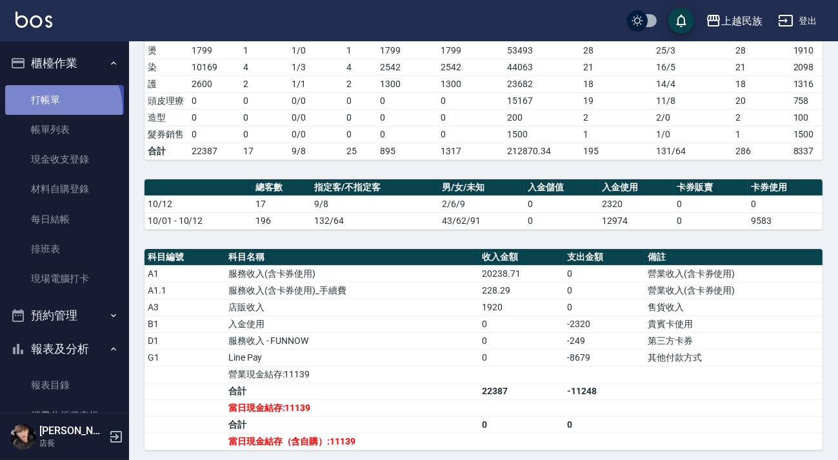
click at [58, 108] on link "打帳單" at bounding box center [64, 100] width 119 height 30
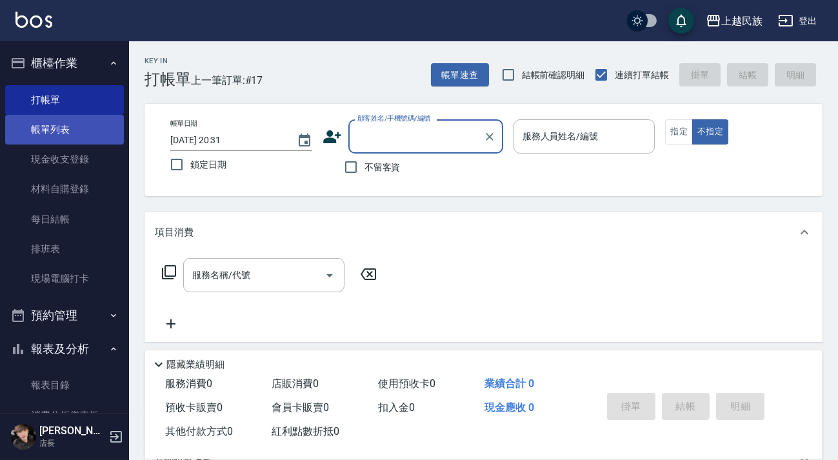
click at [53, 130] on link "帳單列表" at bounding box center [64, 130] width 119 height 30
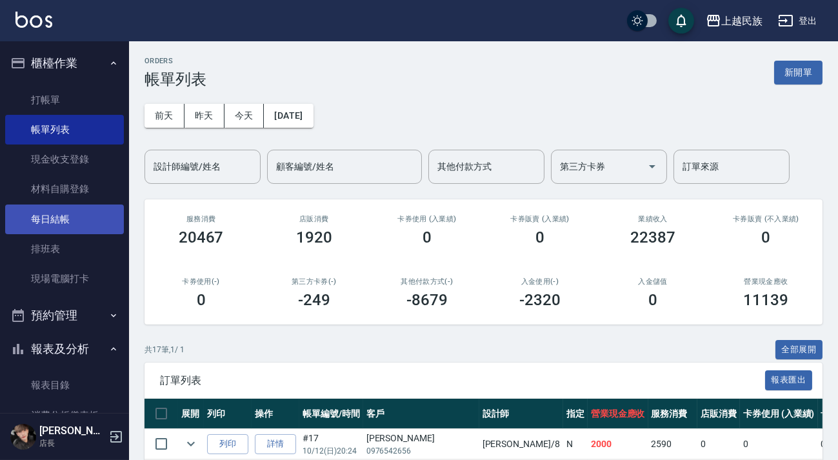
click at [72, 217] on link "每日結帳" at bounding box center [64, 219] width 119 height 30
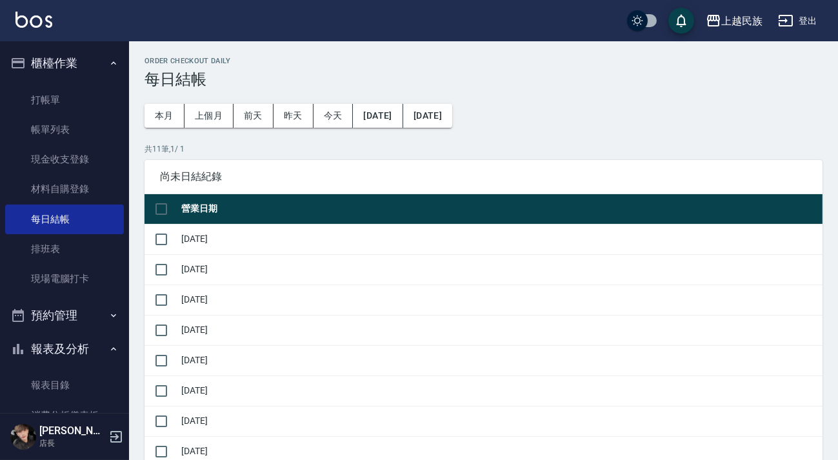
scroll to position [234, 0]
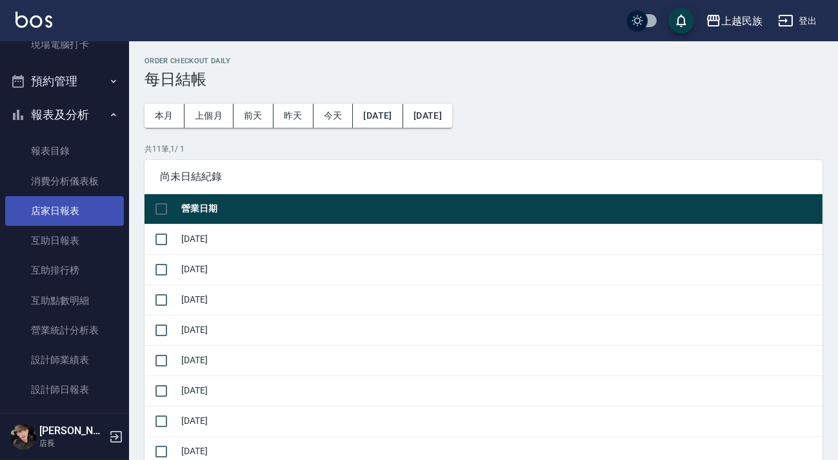
click at [80, 213] on link "店家日報表" at bounding box center [64, 211] width 119 height 30
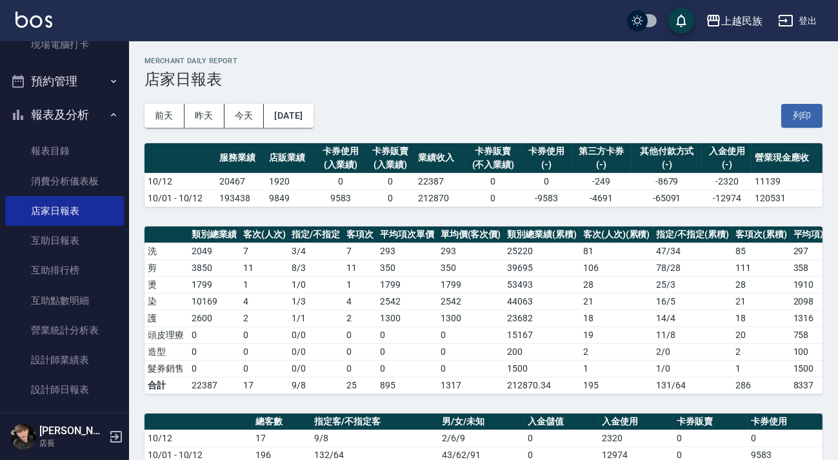
scroll to position [351, 0]
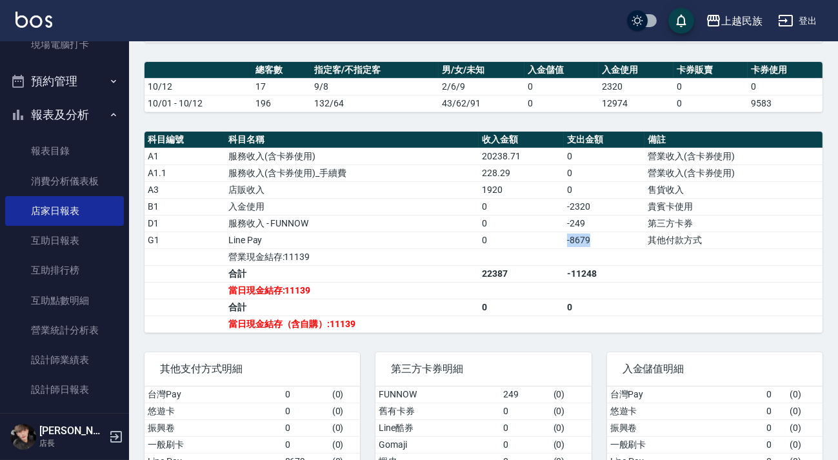
drag, startPoint x: 564, startPoint y: 250, endPoint x: 617, endPoint y: 253, distance: 52.3
click at [617, 248] on td "-8679" at bounding box center [604, 240] width 81 height 17
click at [600, 248] on td "-8679" at bounding box center [604, 240] width 81 height 17
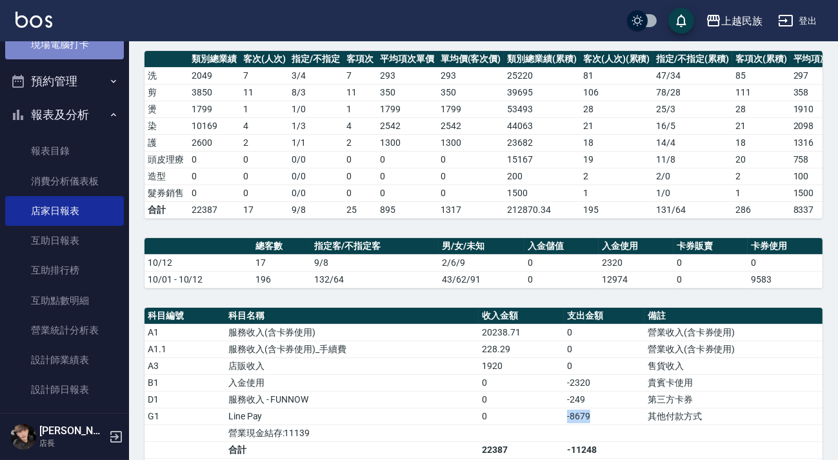
click at [83, 52] on link "現場電腦打卡" at bounding box center [64, 45] width 119 height 30
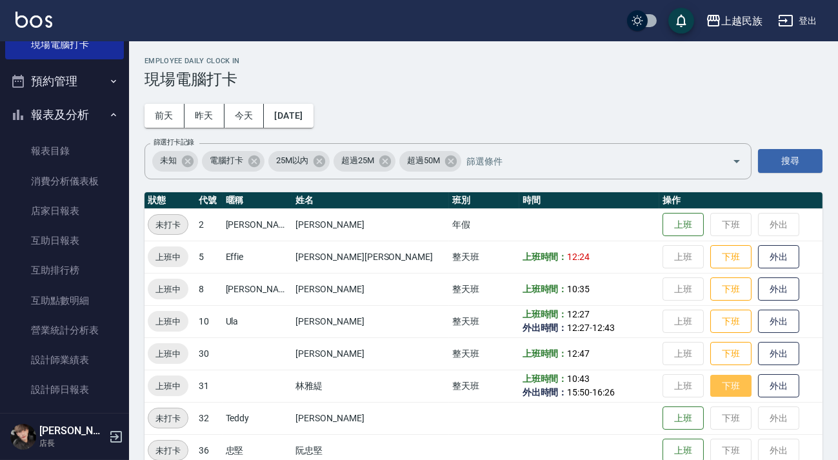
click at [710, 390] on button "下班" at bounding box center [730, 386] width 41 height 23
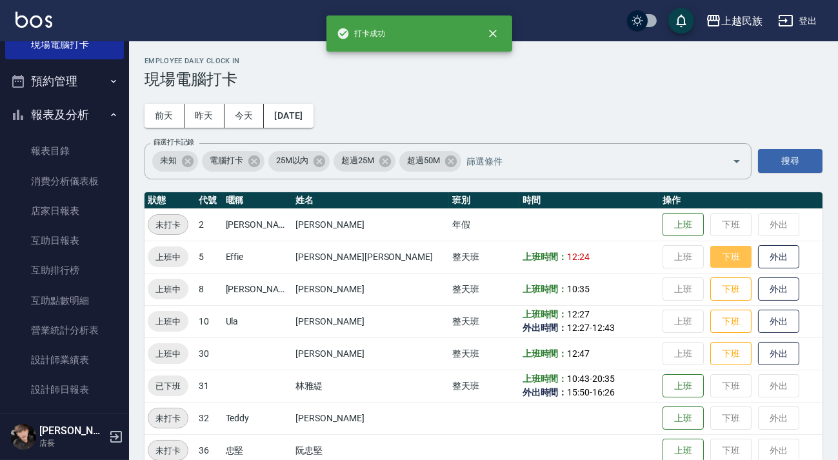
click at [710, 252] on button "下班" at bounding box center [730, 257] width 41 height 23
click at [710, 286] on button "下班" at bounding box center [730, 289] width 41 height 23
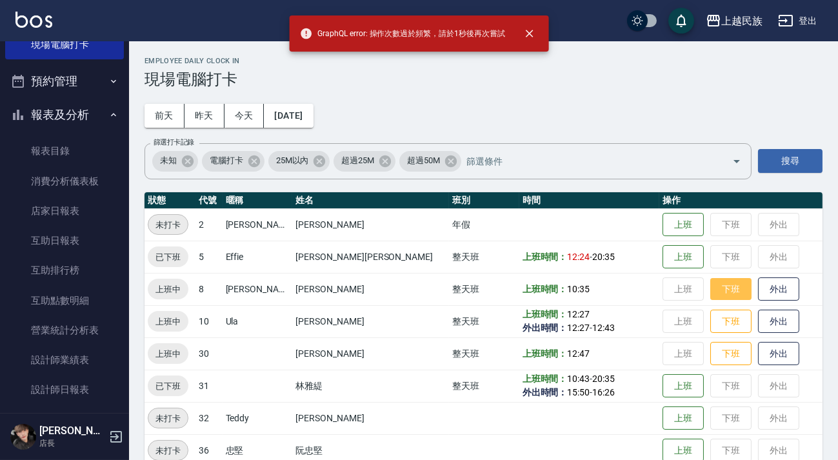
click at [710, 282] on button "下班" at bounding box center [730, 289] width 41 height 23
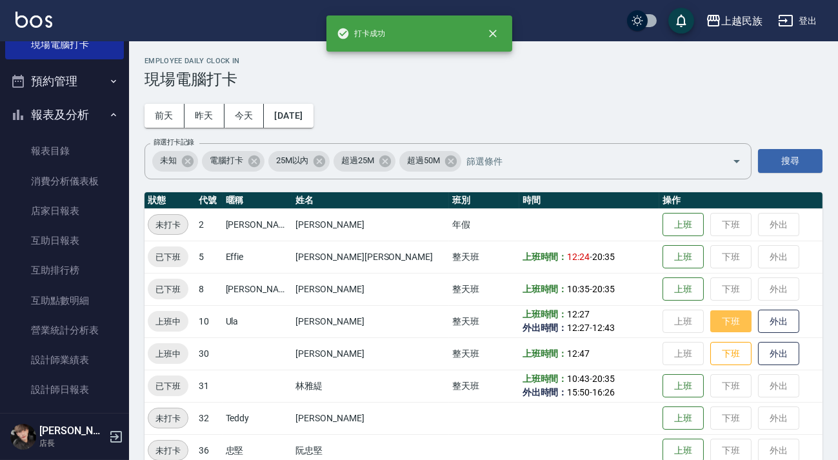
click at [710, 318] on button "下班" at bounding box center [730, 321] width 41 height 23
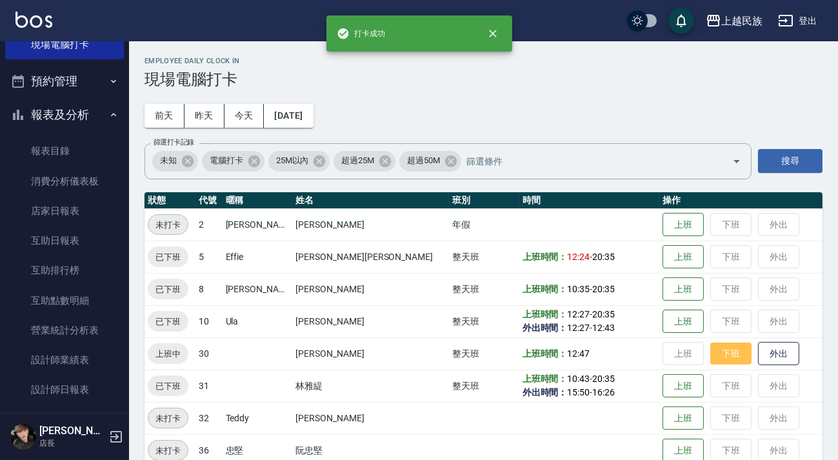
click at [710, 360] on button "下班" at bounding box center [730, 353] width 41 height 23
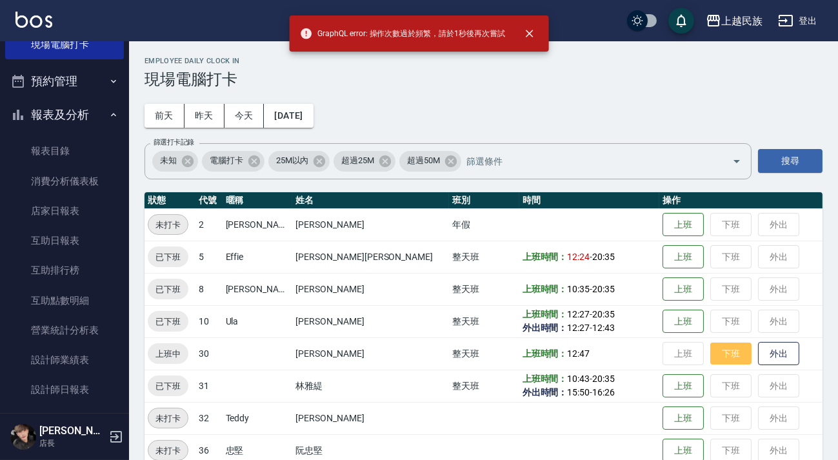
click at [710, 360] on button "下班" at bounding box center [730, 353] width 41 height 23
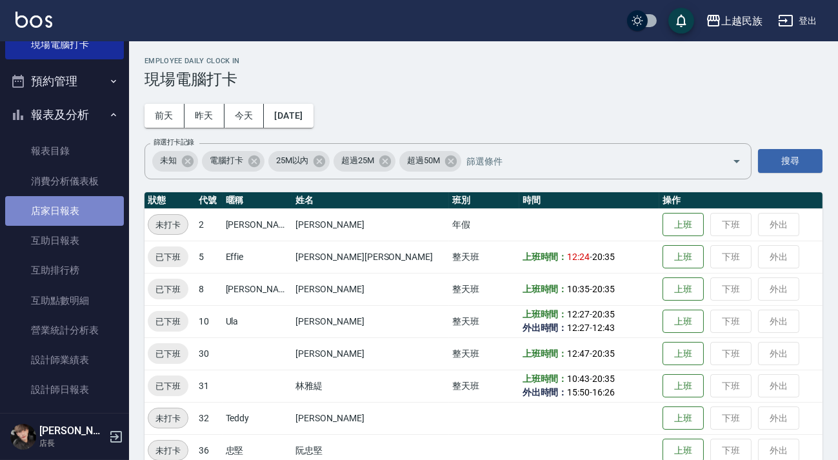
click at [93, 213] on link "店家日報表" at bounding box center [64, 211] width 119 height 30
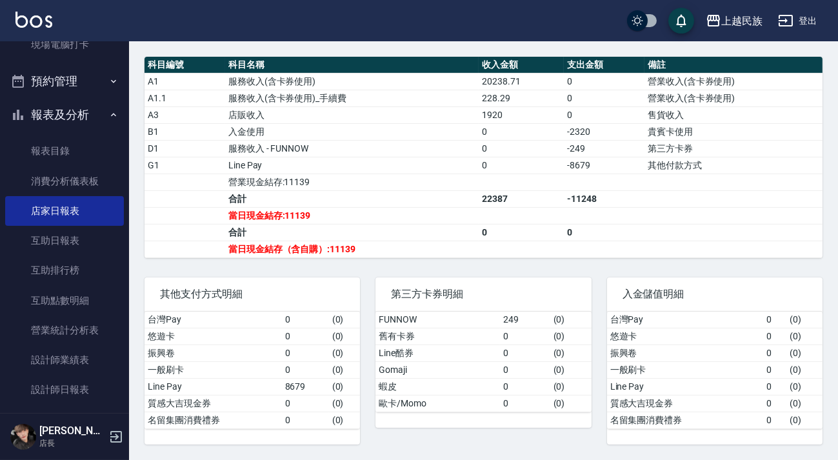
scroll to position [117, 0]
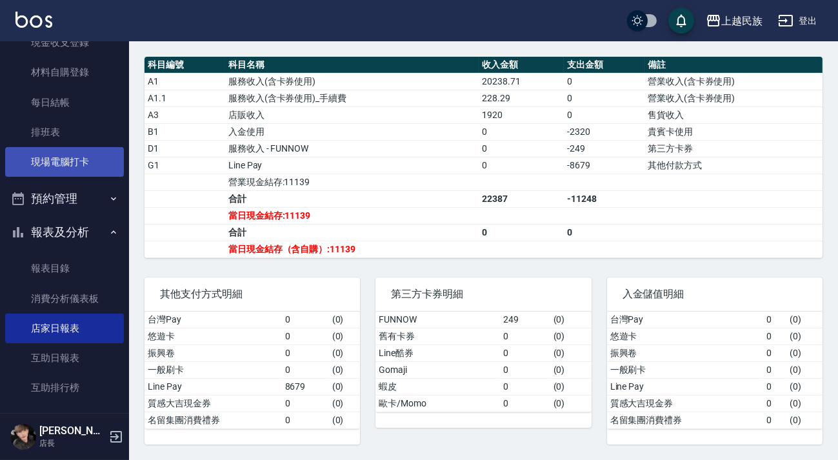
click at [80, 170] on link "現場電腦打卡" at bounding box center [64, 162] width 119 height 30
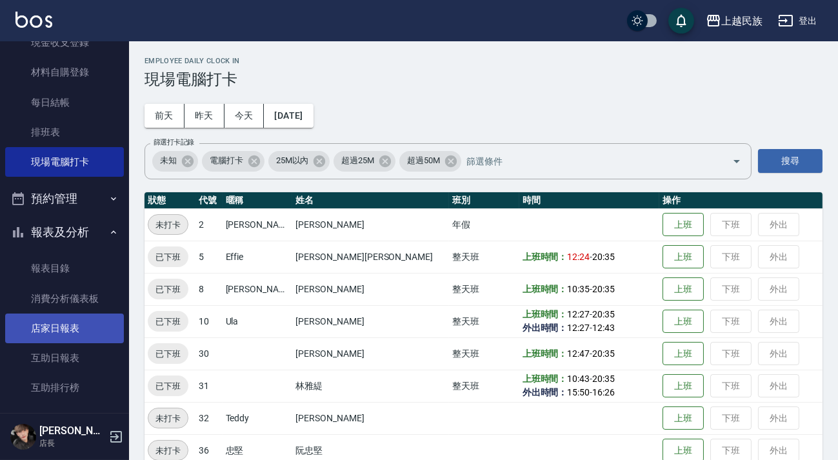
scroll to position [351, 0]
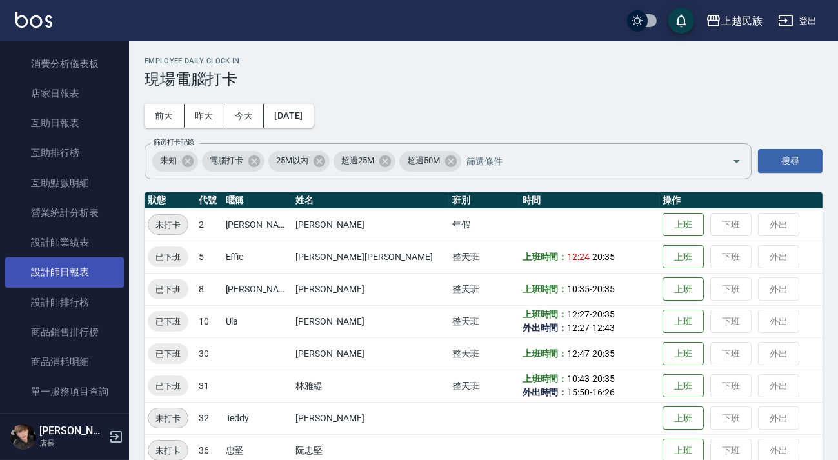
click at [78, 270] on link "設計師日報表" at bounding box center [64, 272] width 119 height 30
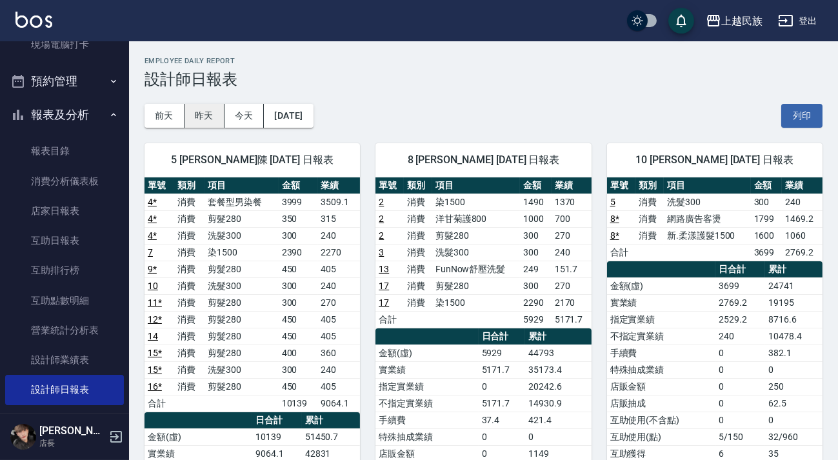
click at [204, 108] on button "昨天" at bounding box center [204, 116] width 40 height 24
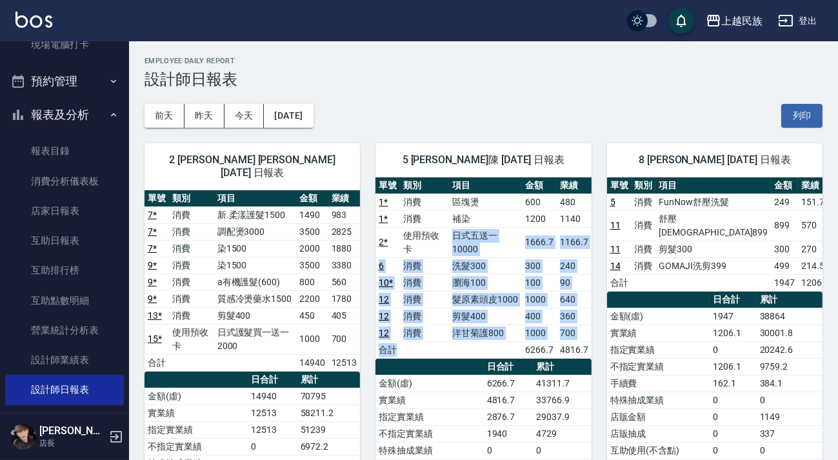
drag, startPoint x: 451, startPoint y: 242, endPoint x: 515, endPoint y: 340, distance: 116.6
click at [515, 340] on tbody "1 * 消費 區塊燙 600 480 1 * 消費 補染 1200 1140 2 * 使用預收卡 日式五送一10000 1666.7 1166.7 6 消費 …" at bounding box center [482, 275] width 215 height 164
click at [515, 341] on td "a dense table" at bounding box center [485, 349] width 73 height 17
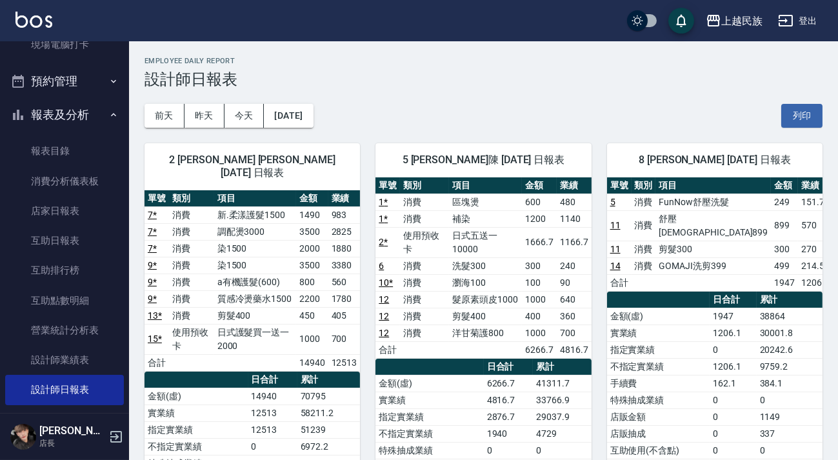
click at [804, 21] on button "登出" at bounding box center [798, 21] width 50 height 24
